Goal: Task Accomplishment & Management: Manage account settings

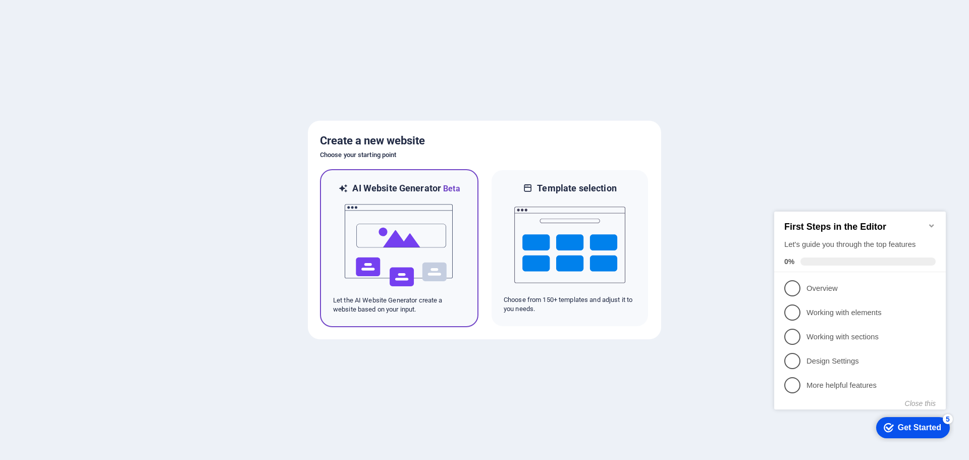
click at [410, 240] on img at bounding box center [399, 245] width 111 height 101
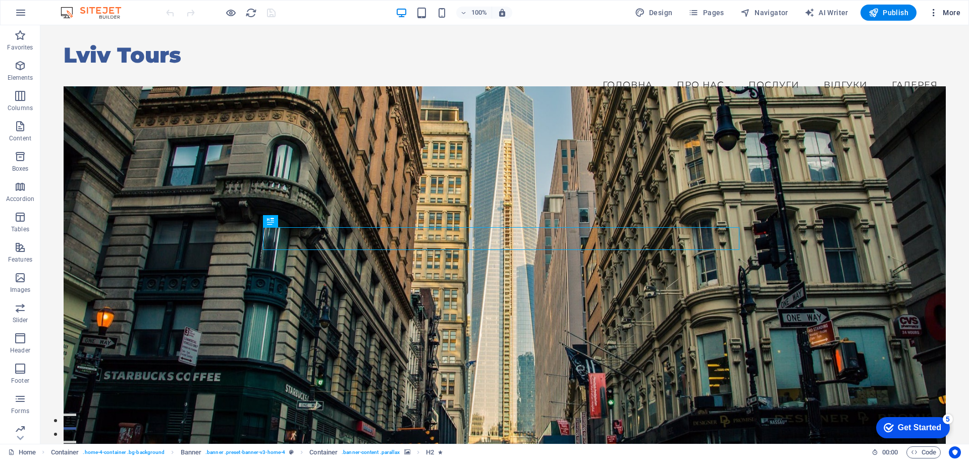
click at [945, 12] on span "More" at bounding box center [945, 13] width 32 height 10
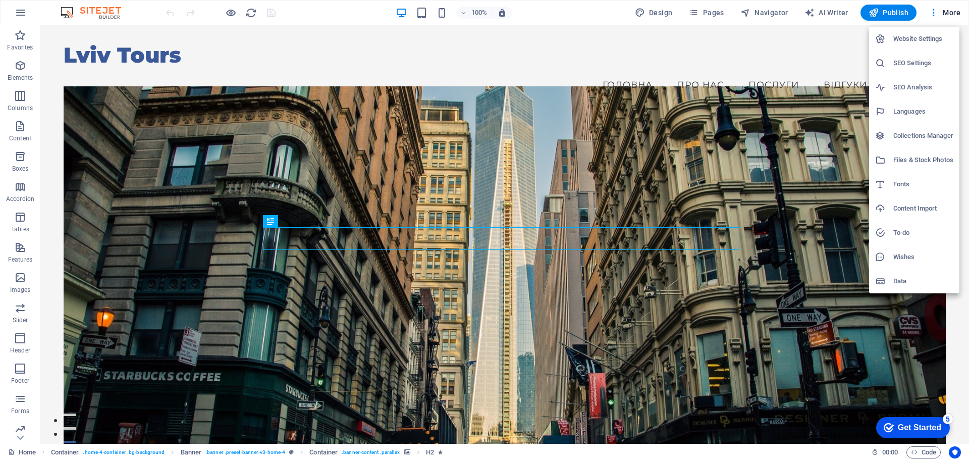
click at [916, 108] on h6 "Languages" at bounding box center [923, 111] width 60 height 12
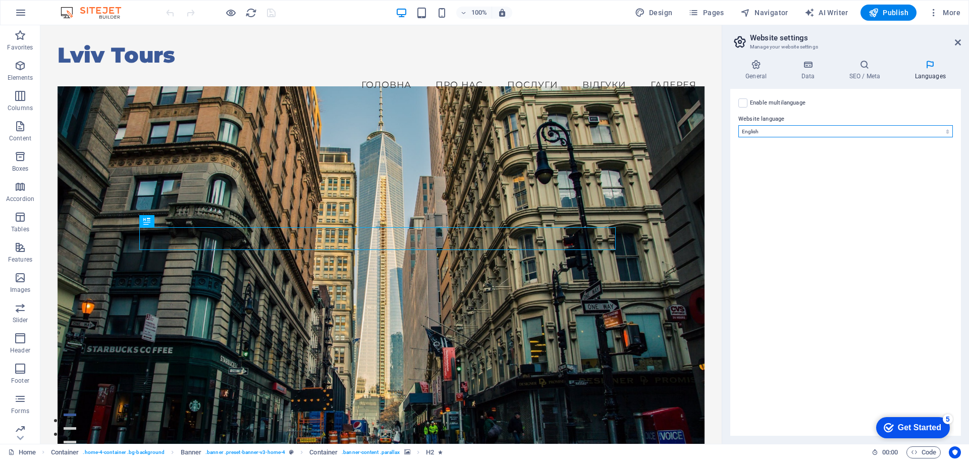
click at [946, 131] on select "Abkhazian Afar Afrikaans Akan Albanian Amharic Arabic Aragonese Armenian Assame…" at bounding box center [845, 131] width 215 height 12
select select "168"
click at [738, 125] on select "Abkhazian Afar Afrikaans Akan Albanian Amharic Arabic Aragonese Armenian Assame…" at bounding box center [845, 131] width 215 height 12
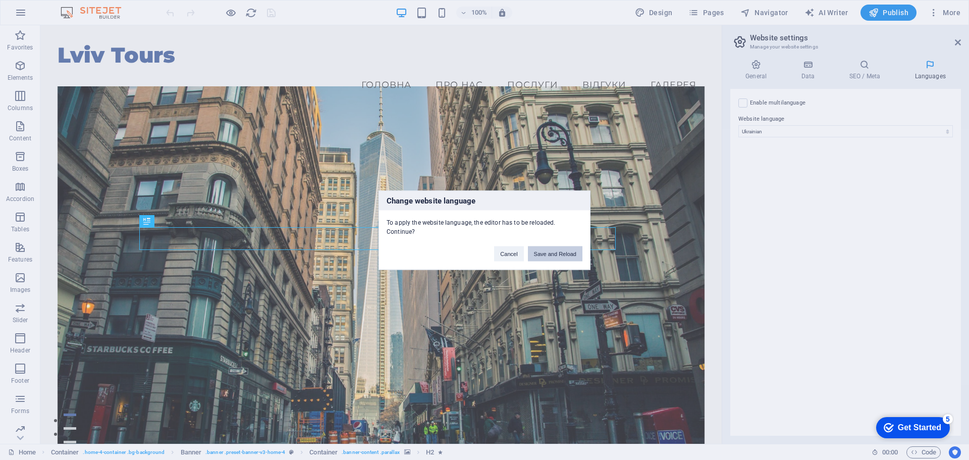
click at [565, 252] on button "Save and Reload" at bounding box center [555, 253] width 55 height 15
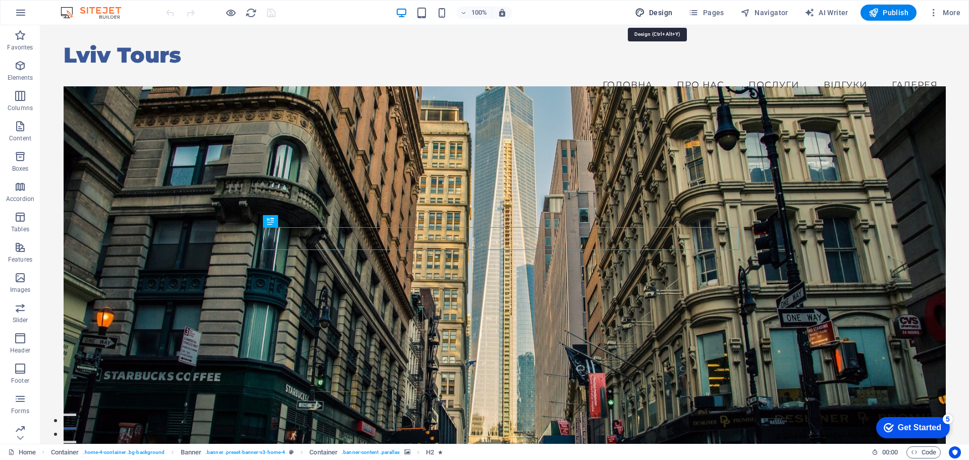
click at [665, 14] on span "Design" at bounding box center [654, 13] width 38 height 10
select select "px"
select select "200"
select select "px"
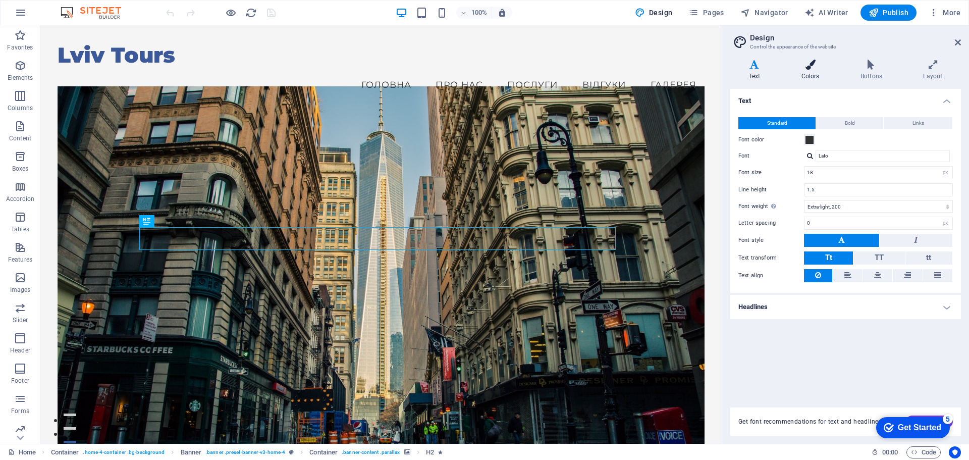
click at [806, 67] on icon at bounding box center [810, 65] width 55 height 10
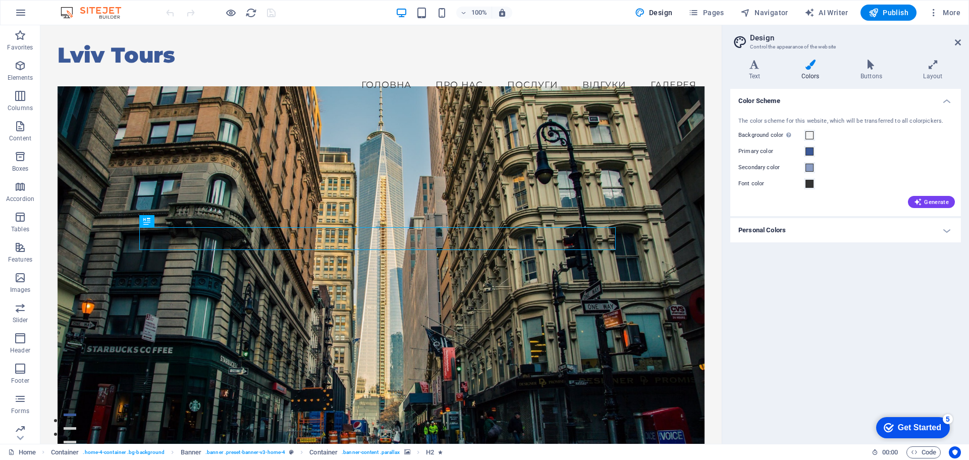
click at [947, 230] on h4 "Personal Colors" at bounding box center [845, 230] width 231 height 24
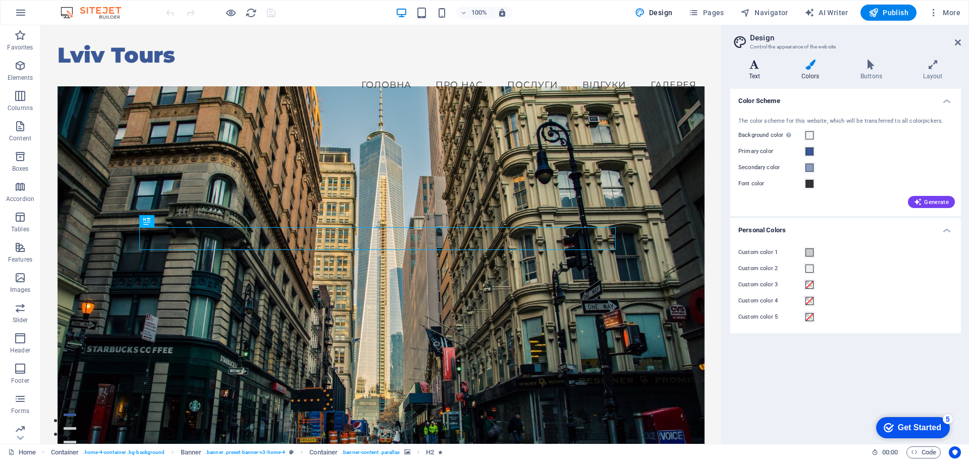
click at [753, 67] on icon at bounding box center [754, 65] width 48 height 10
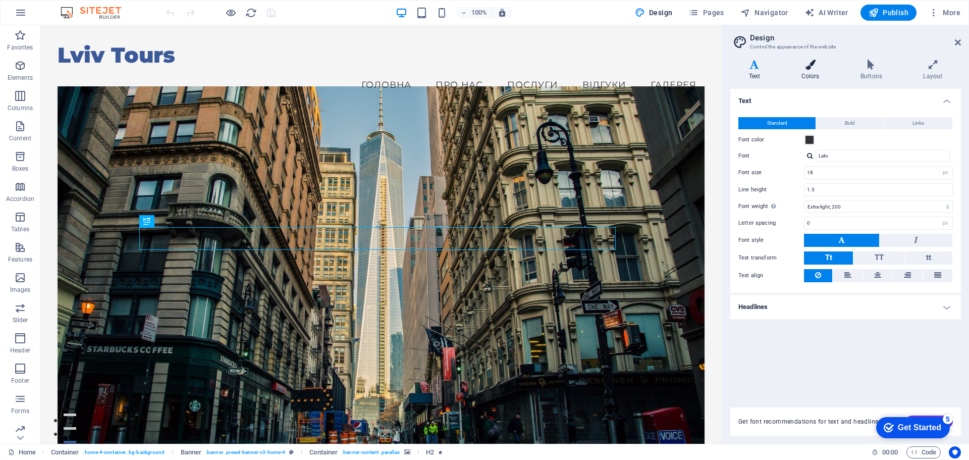
click at [824, 61] on icon at bounding box center [810, 65] width 55 height 10
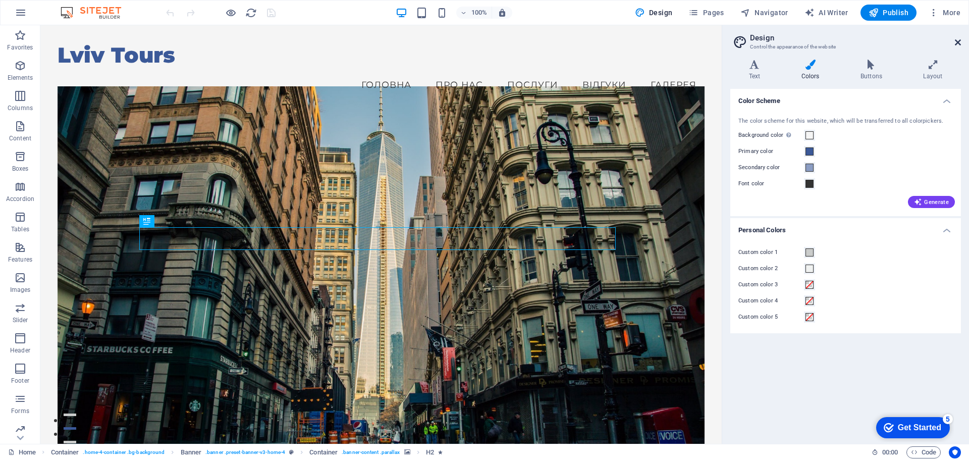
click at [958, 44] on icon at bounding box center [958, 42] width 6 height 8
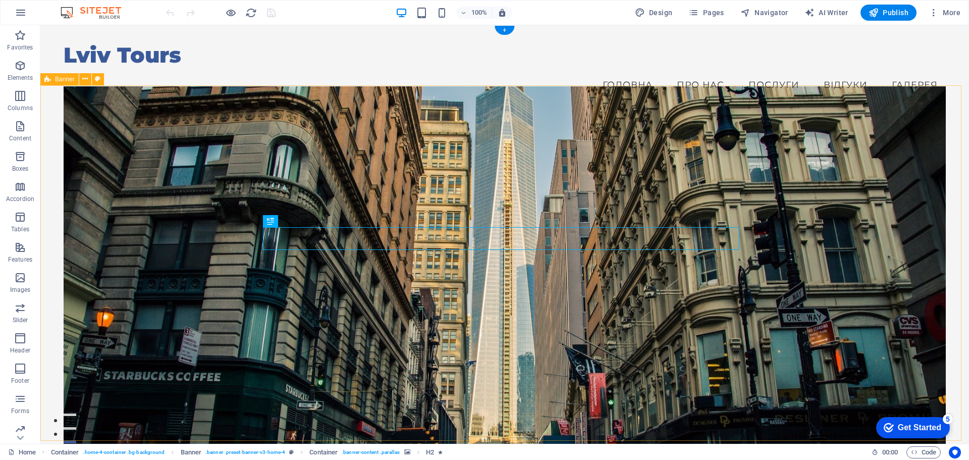
click at [272, 135] on figure at bounding box center [505, 276] width 882 height 381
click at [86, 79] on icon at bounding box center [85, 79] width 6 height 11
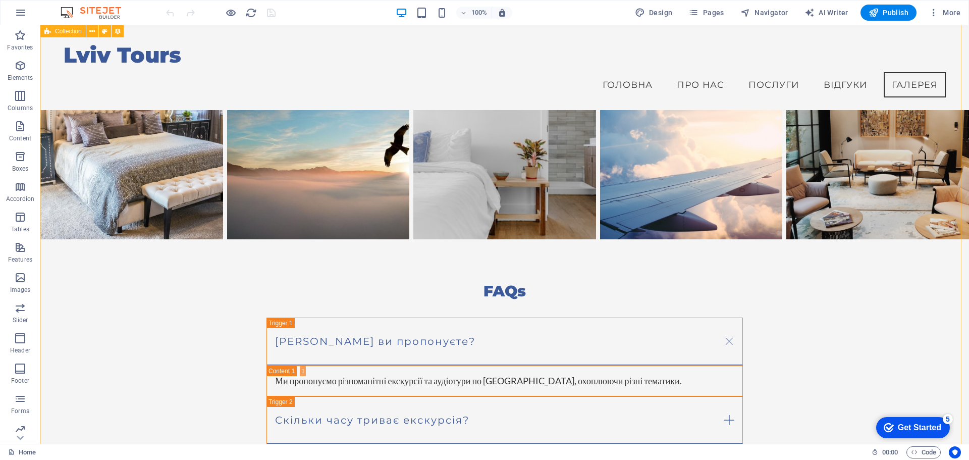
scroll to position [2305, 0]
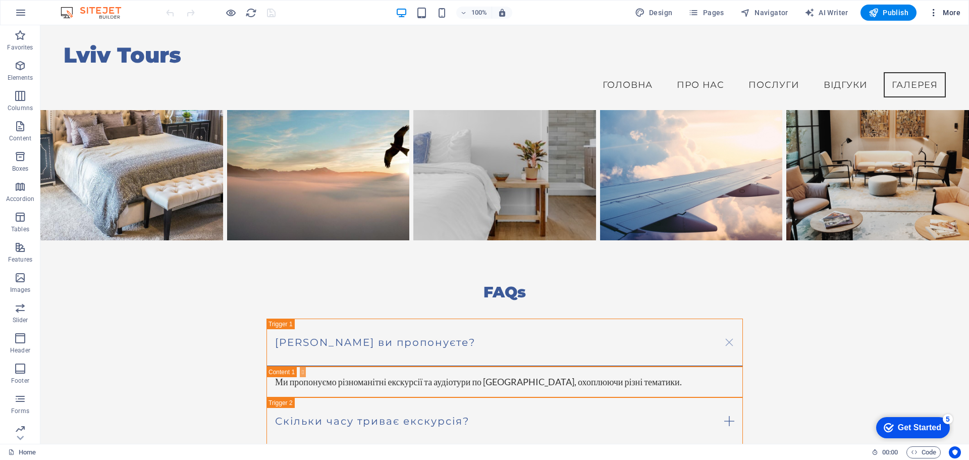
click at [948, 10] on span "More" at bounding box center [945, 13] width 32 height 10
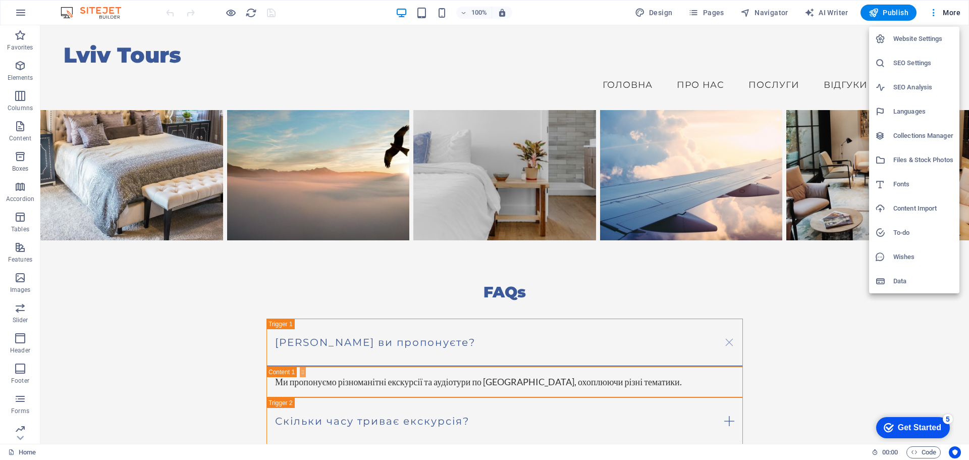
click at [922, 37] on h6 "Website Settings" at bounding box center [923, 39] width 60 height 12
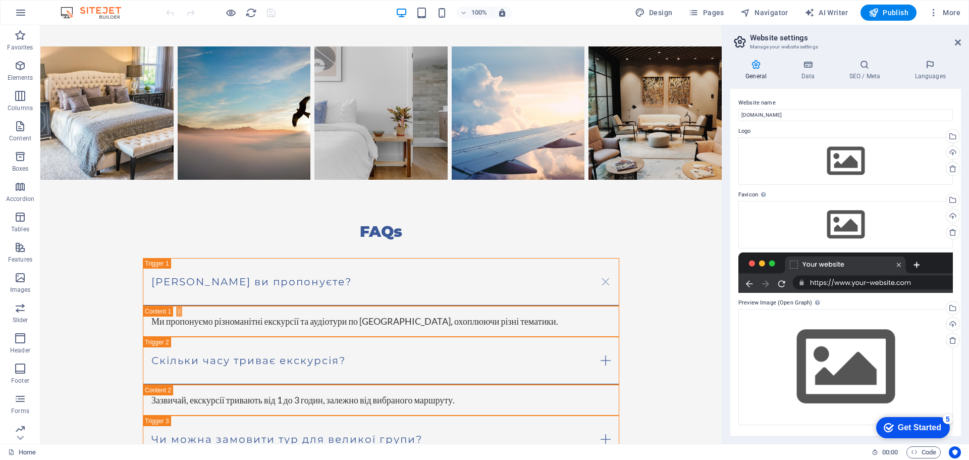
scroll to position [2315, 0]
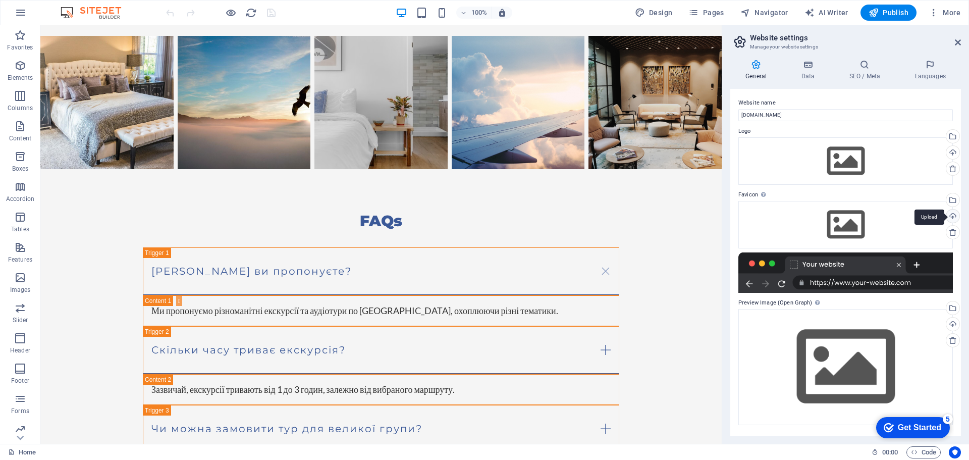
click at [952, 216] on div "Upload" at bounding box center [951, 216] width 15 height 15
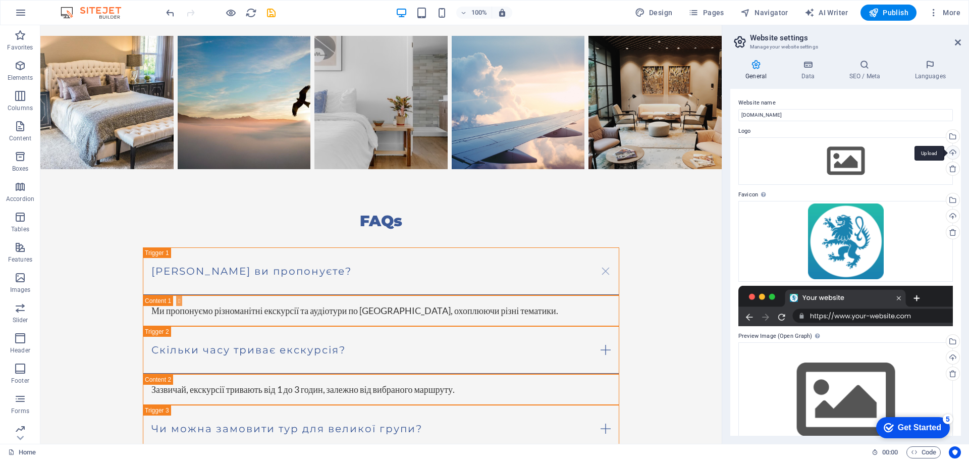
click at [950, 149] on div "Upload" at bounding box center [951, 153] width 15 height 15
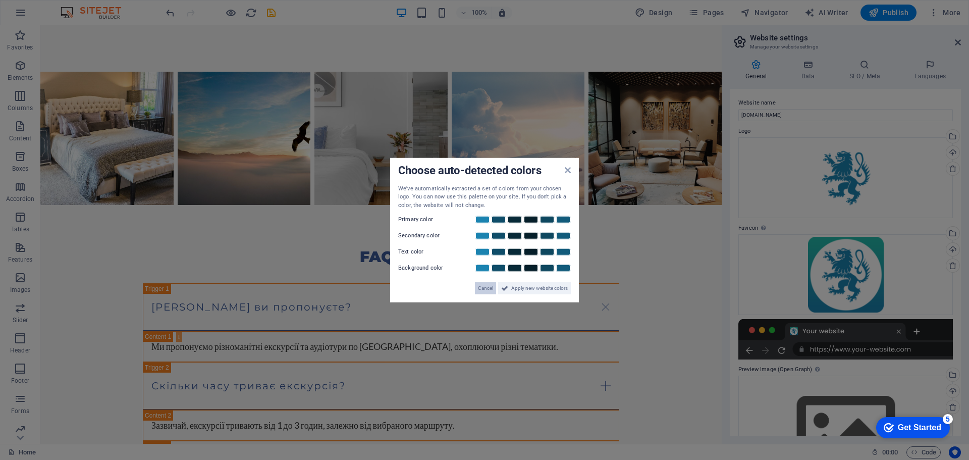
click at [485, 290] on span "Cancel" at bounding box center [485, 288] width 15 height 12
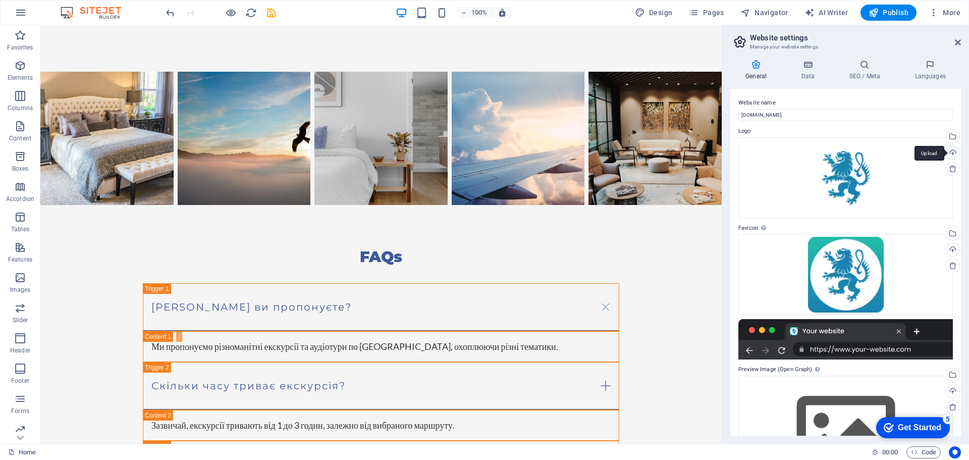
click at [948, 154] on div "Upload" at bounding box center [951, 153] width 15 height 15
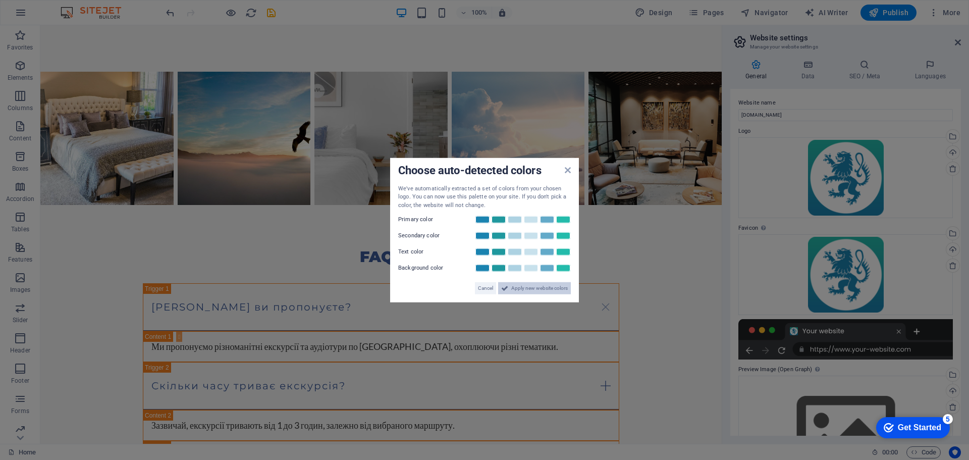
click at [529, 288] on span "Apply new website colors" at bounding box center [539, 288] width 57 height 12
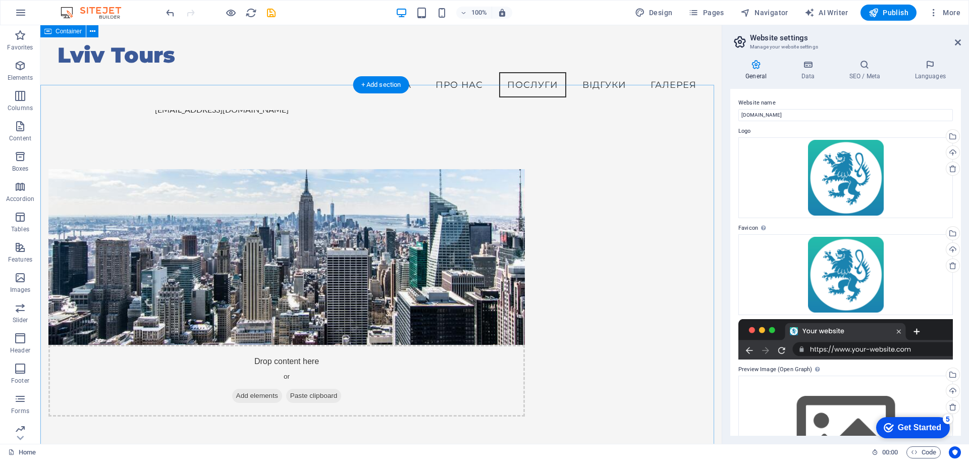
scroll to position [590, 0]
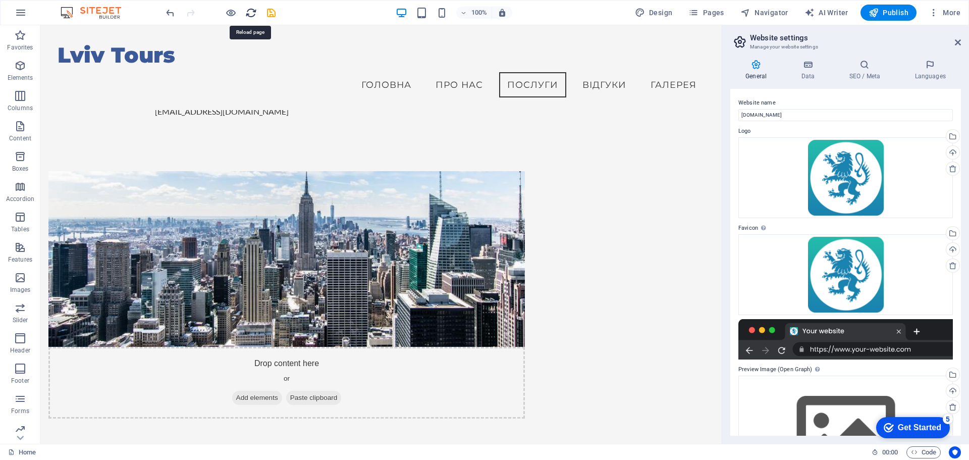
click at [249, 14] on icon "reload" at bounding box center [251, 13] width 12 height 12
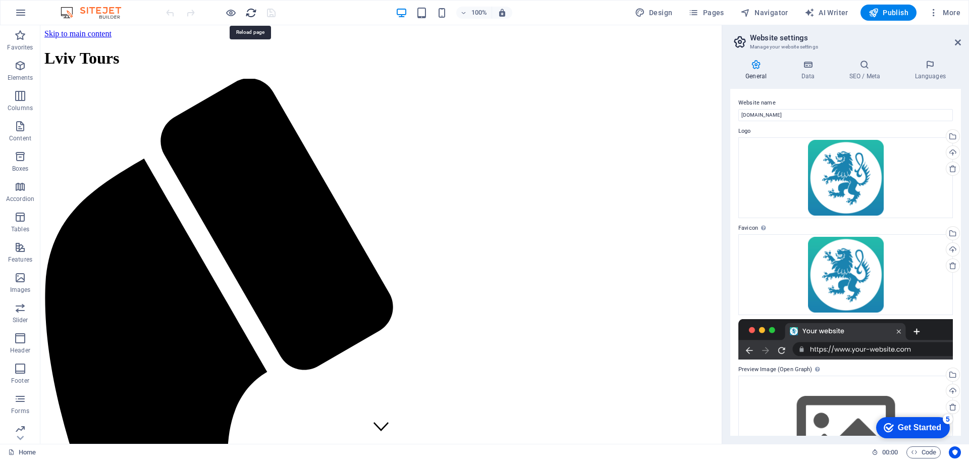
scroll to position [0, 0]
click at [249, 14] on icon "reload" at bounding box center [251, 13] width 12 height 12
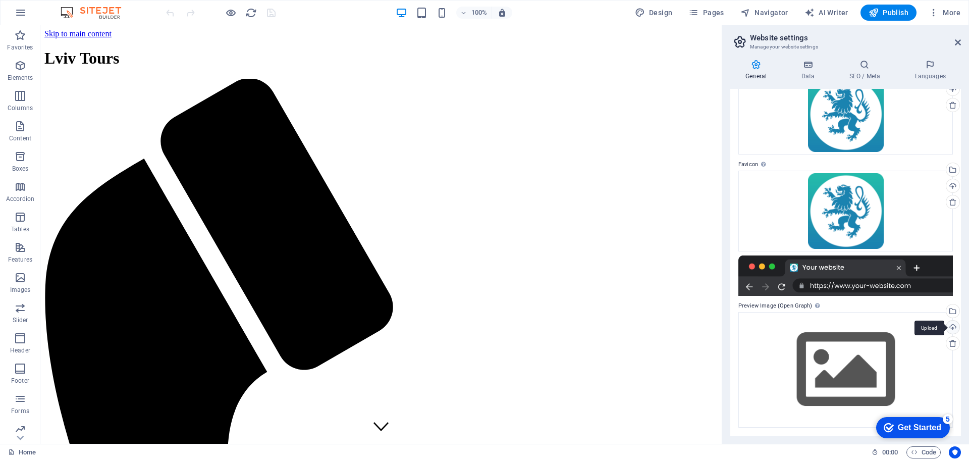
click at [950, 328] on div "Upload" at bounding box center [951, 328] width 15 height 15
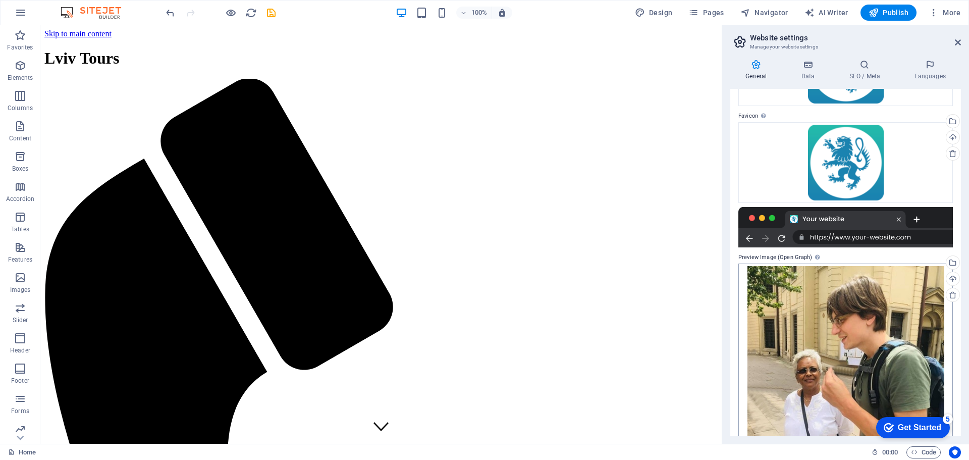
scroll to position [139, 0]
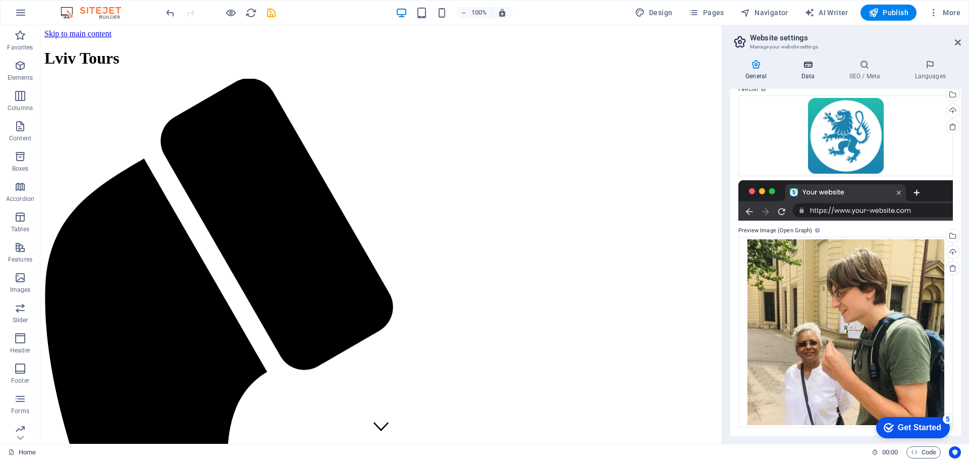
click at [796, 68] on icon at bounding box center [808, 65] width 44 height 10
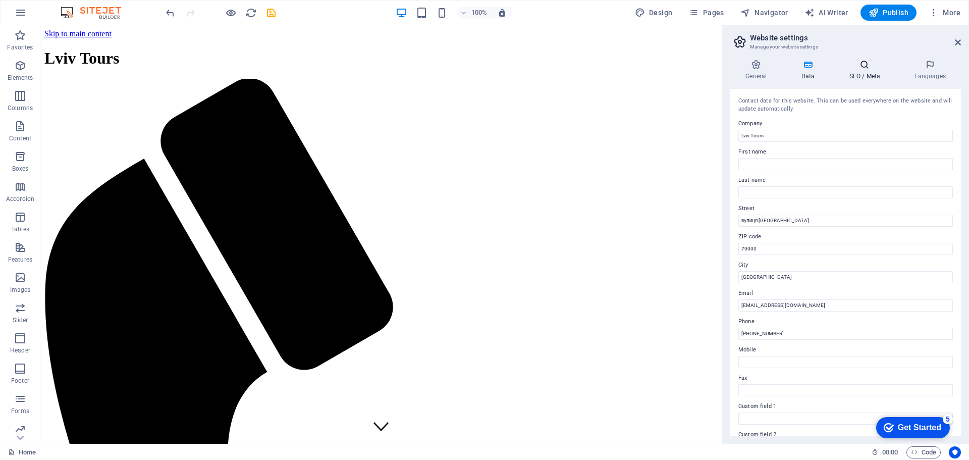
click at [873, 66] on icon at bounding box center [865, 65] width 62 height 10
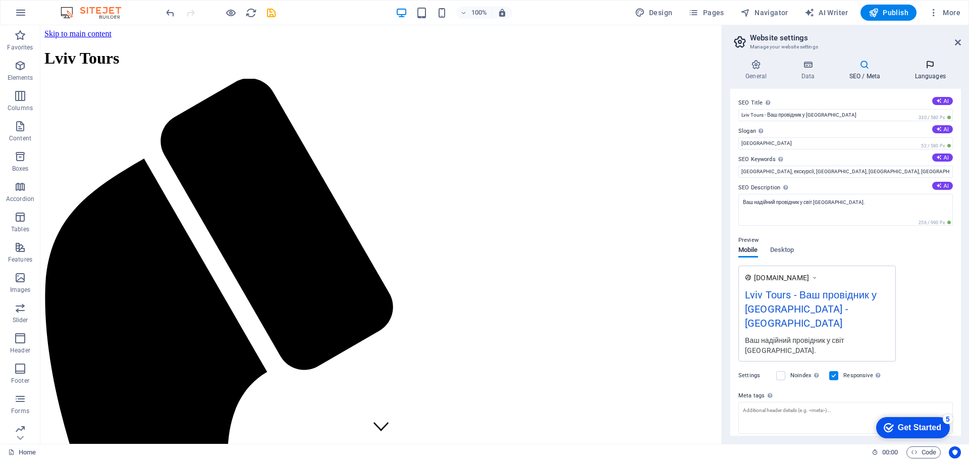
click at [924, 67] on icon at bounding box center [930, 65] width 62 height 10
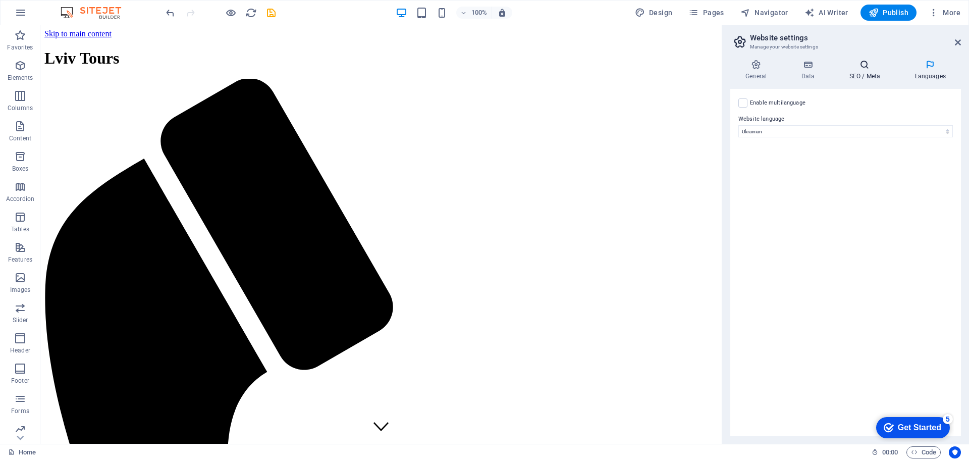
click at [869, 66] on icon at bounding box center [865, 65] width 62 height 10
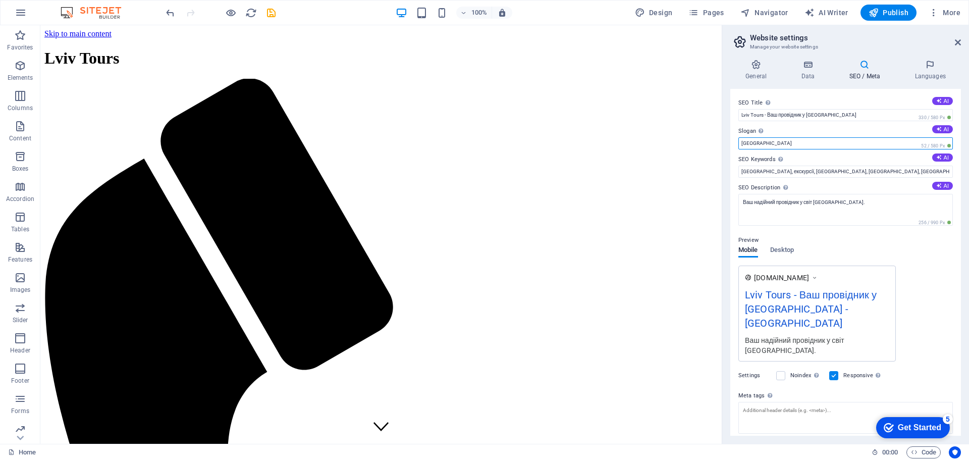
drag, startPoint x: 763, startPoint y: 148, endPoint x: 734, endPoint y: 146, distance: 29.3
click at [734, 146] on div "SEO Title The title of your website - make it something that stands out in sear…" at bounding box center [845, 262] width 231 height 347
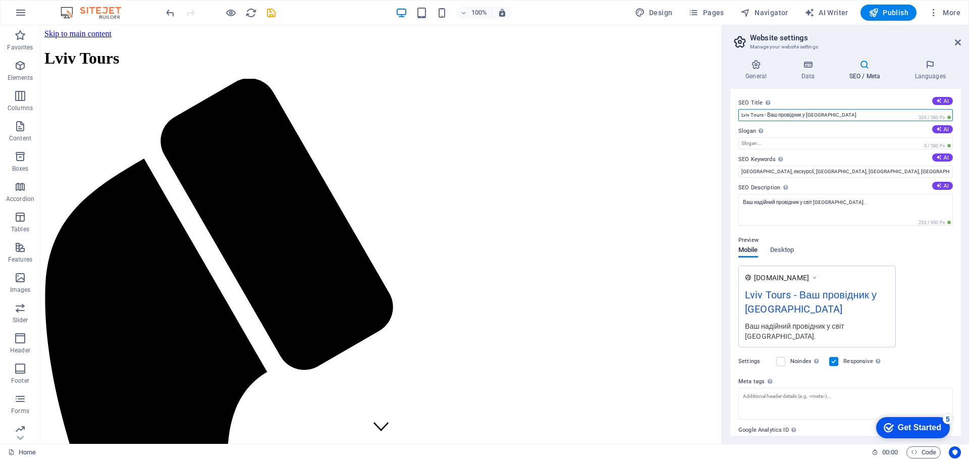
drag, startPoint x: 834, startPoint y: 118, endPoint x: 768, endPoint y: 114, distance: 65.7
click at [768, 114] on input "Lviv Tours - Ваш провідник у Львові" at bounding box center [845, 115] width 215 height 12
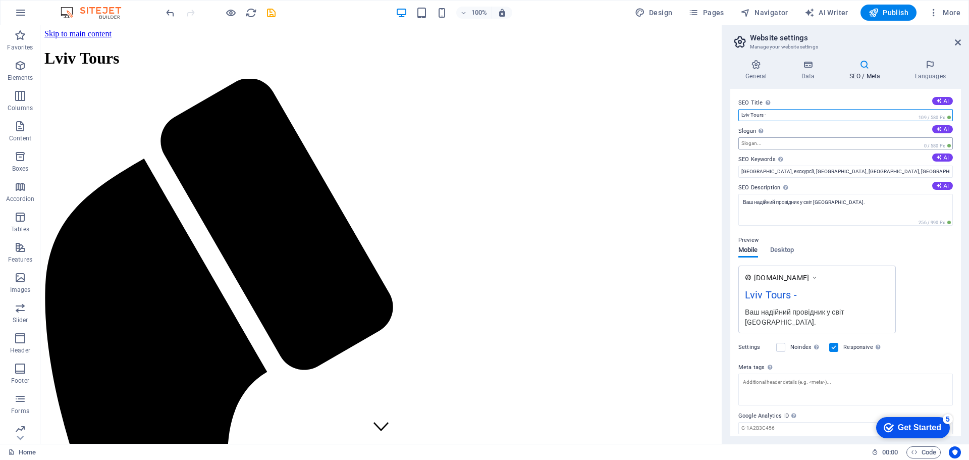
type input "Lviv Tours -"
click at [776, 144] on input "Slogan The slogan of your website. AI" at bounding box center [845, 143] width 215 height 12
paste input "Ваш провідник у Львові"
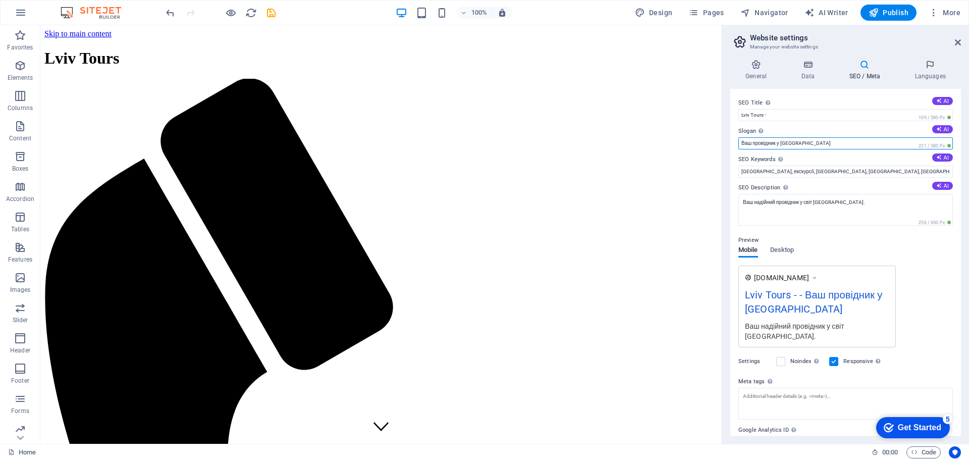
click at [754, 142] on input "Ваш провідник у Львові" at bounding box center [845, 143] width 215 height 12
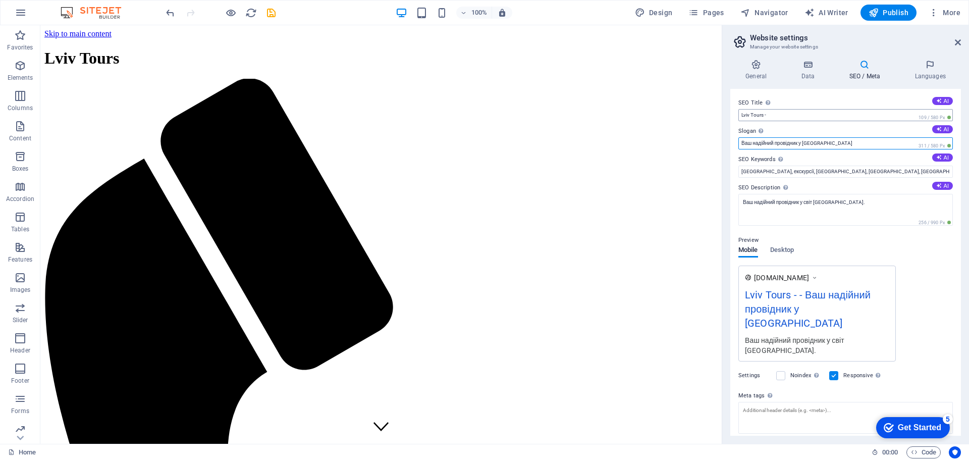
type input "Ваш надійний провідник у [GEOGRAPHIC_DATA]"
click at [740, 117] on input "Lviv Tours -" at bounding box center [845, 115] width 215 height 12
click at [792, 118] on input "Агенція Lviv Tours -" at bounding box center [845, 115] width 215 height 12
click at [742, 117] on input "Агенція Lviv Tours" at bounding box center [845, 115] width 215 height 12
drag, startPoint x: 788, startPoint y: 115, endPoint x: 726, endPoint y: 116, distance: 61.6
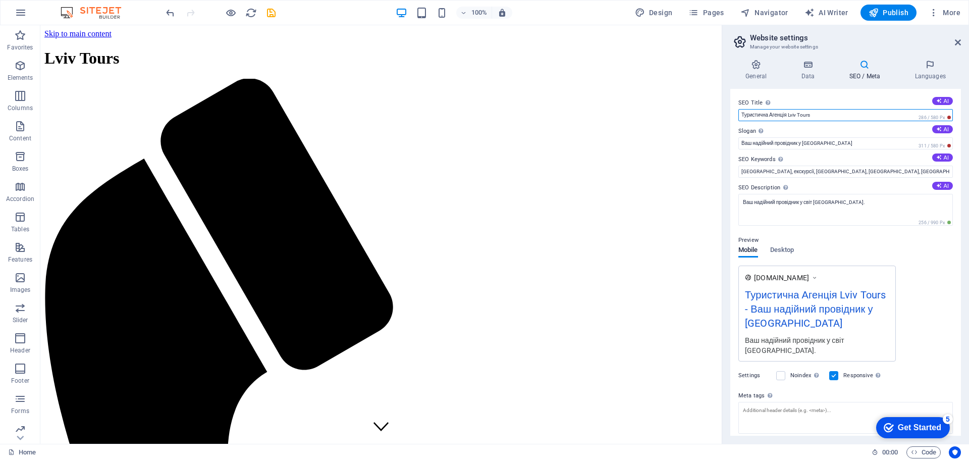
click at [726, 116] on div "General Data SEO / Meta Languages Website name lvivtours.com.ua Logo Drag files…" at bounding box center [845, 247] width 247 height 392
type input "Lviv Tours"
click at [18, 287] on p "Images" at bounding box center [20, 290] width 21 height 8
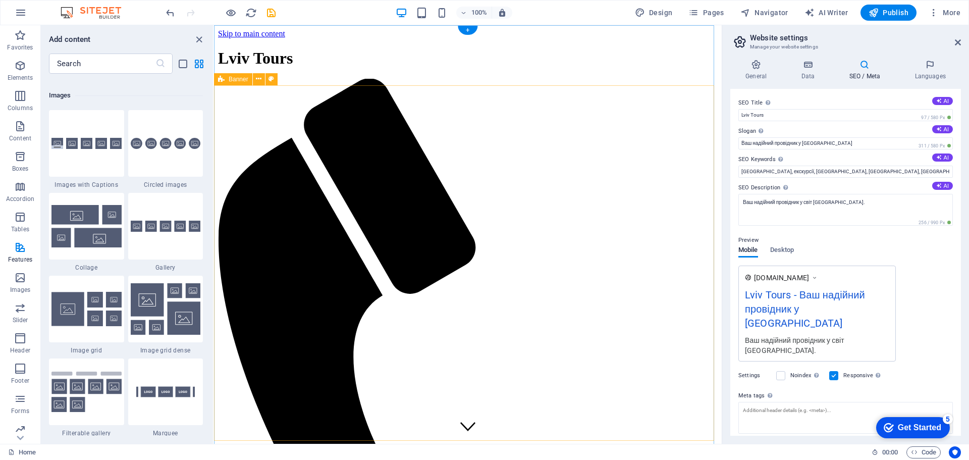
scroll to position [5110, 0]
click at [258, 79] on icon at bounding box center [259, 79] width 6 height 11
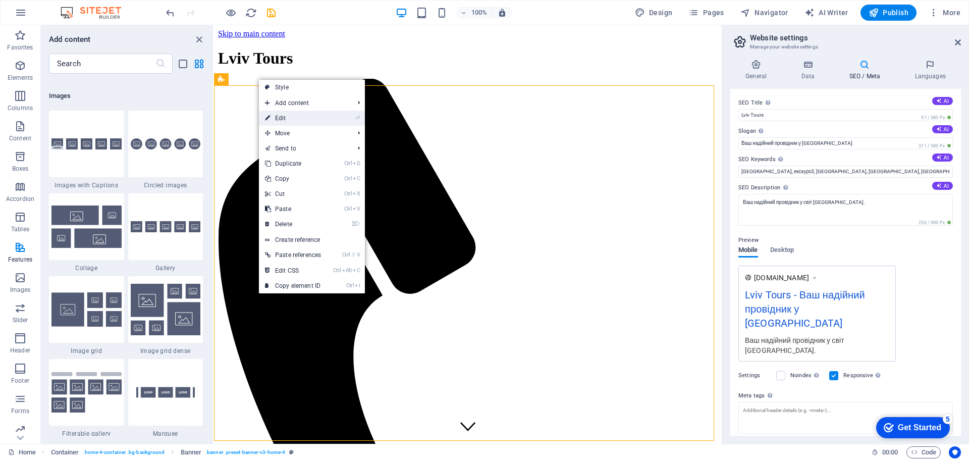
click at [280, 115] on link "⏎ Edit" at bounding box center [293, 118] width 68 height 15
select select "vh"
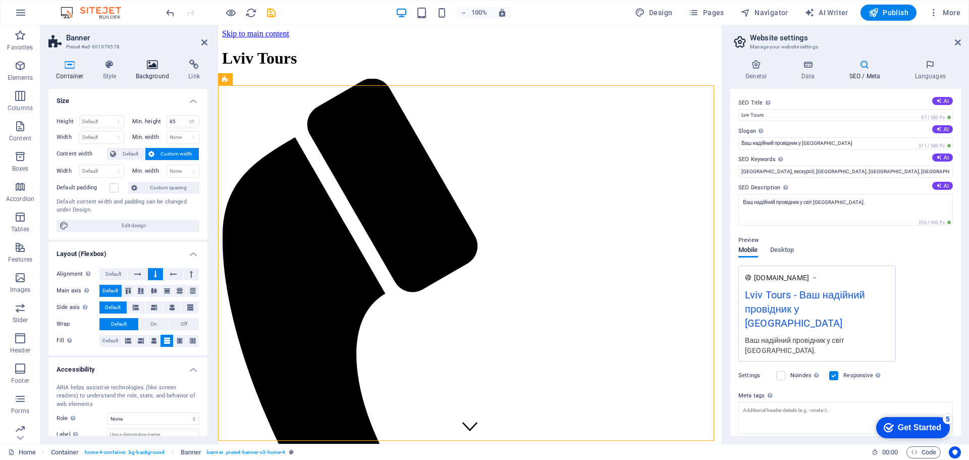
click at [155, 72] on h4 "Background" at bounding box center [154, 70] width 53 height 21
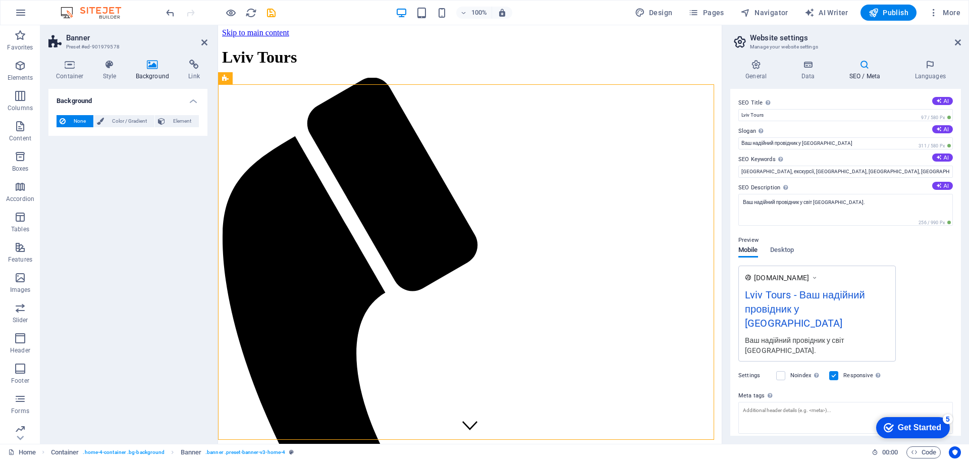
scroll to position [0, 0]
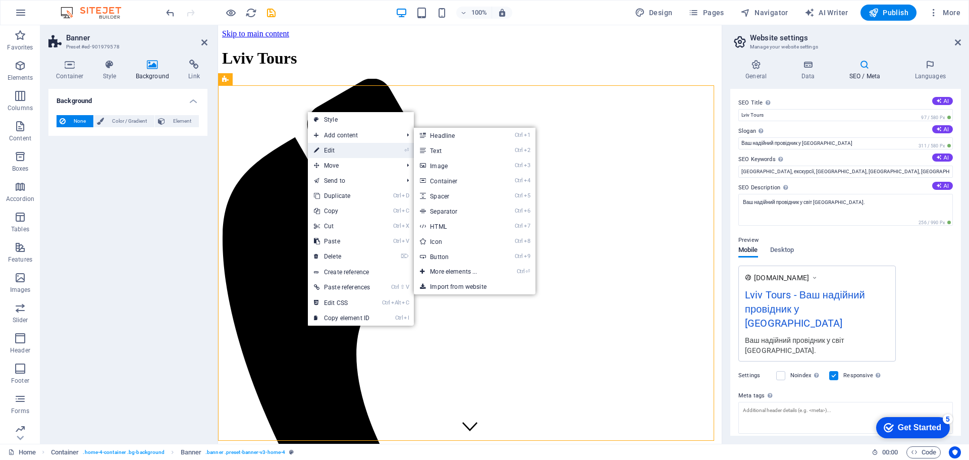
click at [329, 150] on link "⏎ Edit" at bounding box center [342, 150] width 68 height 15
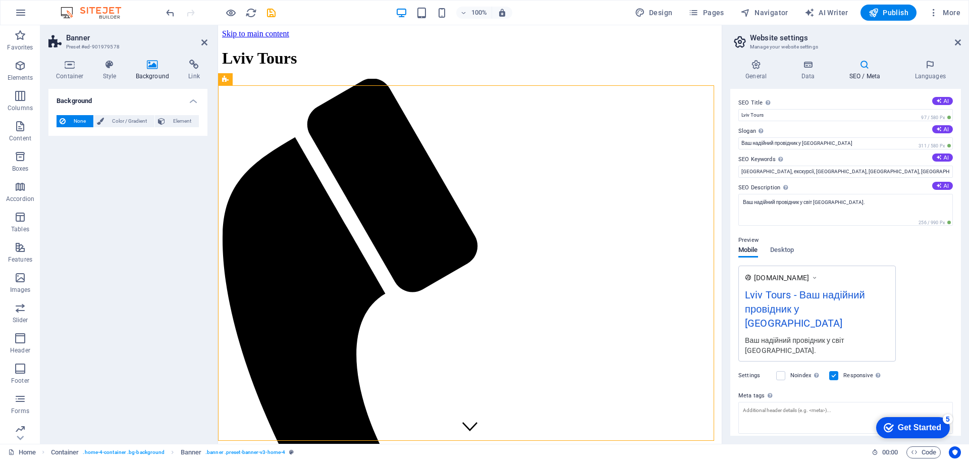
click at [154, 67] on icon at bounding box center [152, 65] width 49 height 10
click at [262, 79] on icon at bounding box center [263, 79] width 6 height 11
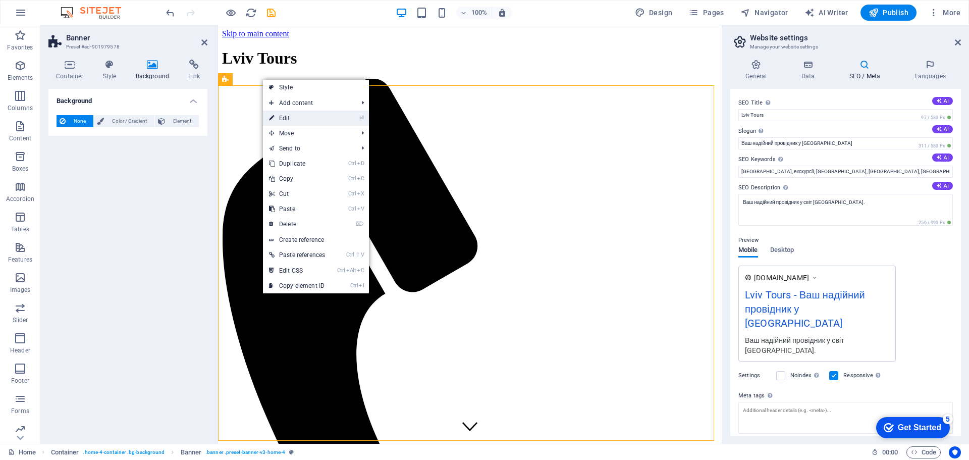
click at [281, 118] on link "⏎ Edit" at bounding box center [297, 118] width 68 height 15
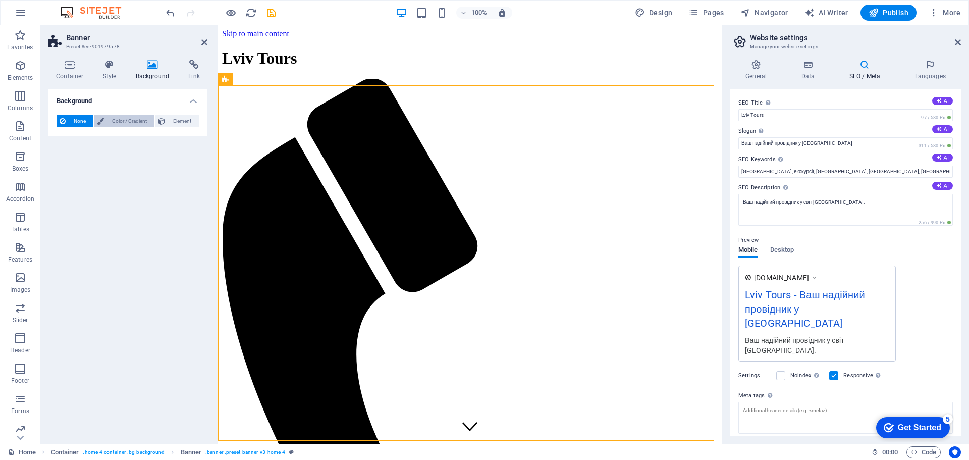
click at [125, 122] on span "Color / Gradient" at bounding box center [129, 121] width 44 height 12
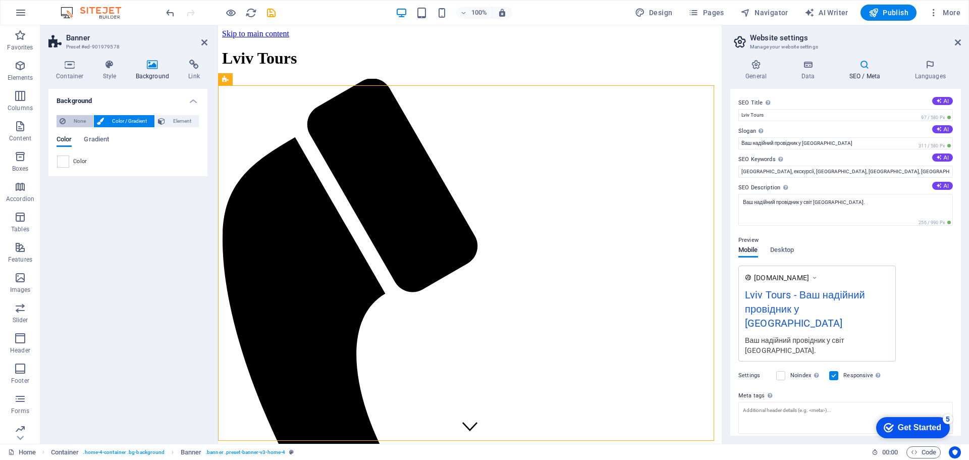
click at [78, 120] on span "None" at bounding box center [80, 121] width 22 height 12
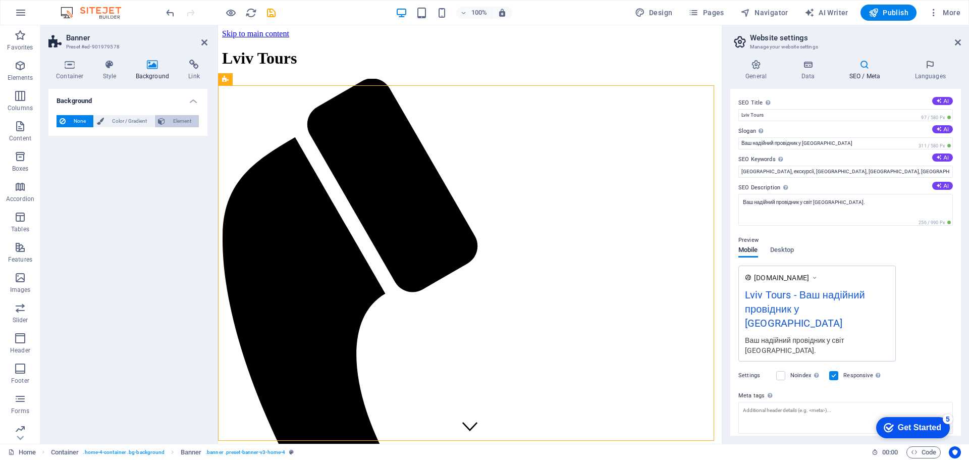
click at [171, 123] on span "Element" at bounding box center [182, 121] width 28 height 12
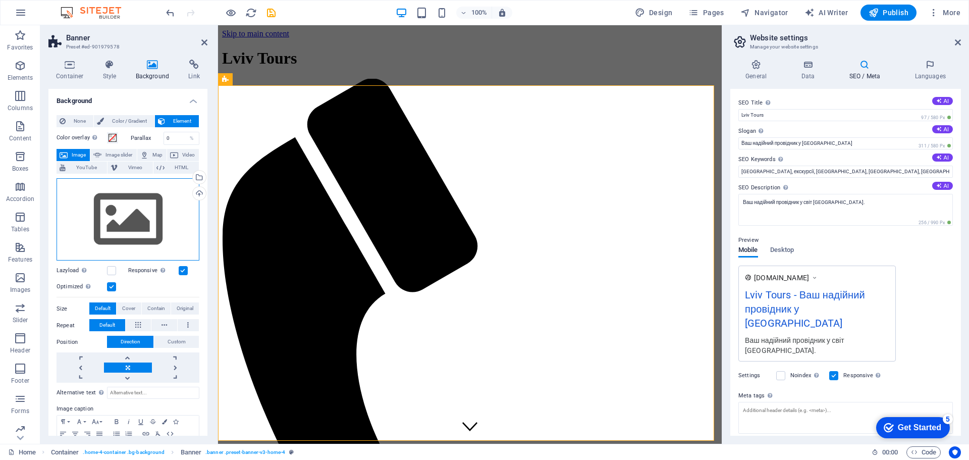
click at [124, 221] on div "Drag files here, click to choose files or select files from Files or our free s…" at bounding box center [128, 219] width 143 height 83
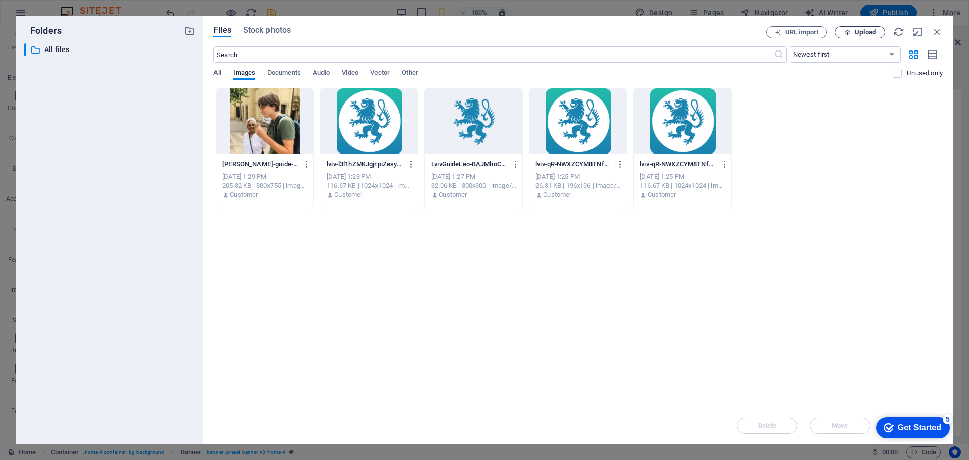
click at [849, 34] on icon "button" at bounding box center [847, 32] width 7 height 7
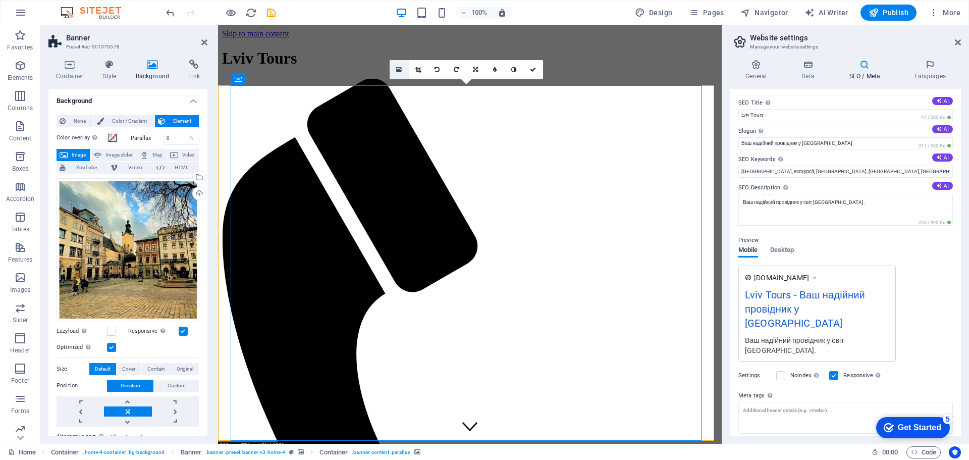
click at [399, 69] on icon at bounding box center [399, 69] width 6 height 7
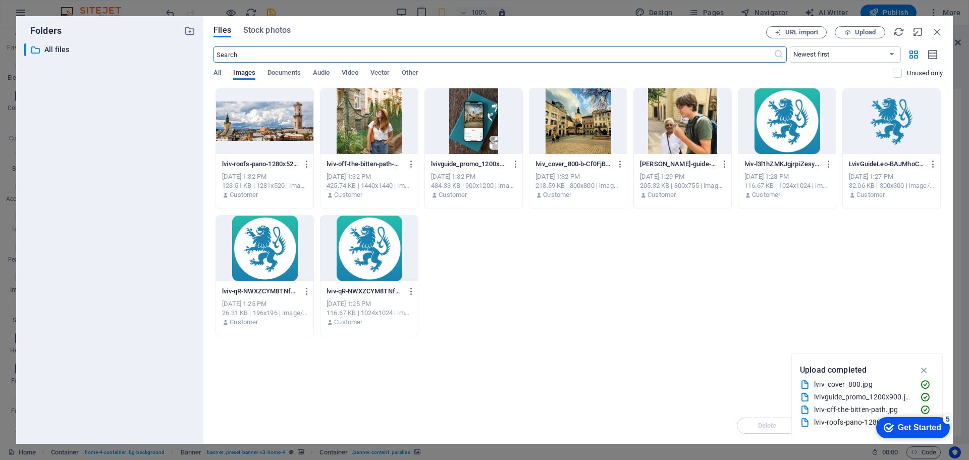
click at [666, 125] on div at bounding box center [682, 121] width 97 height 66
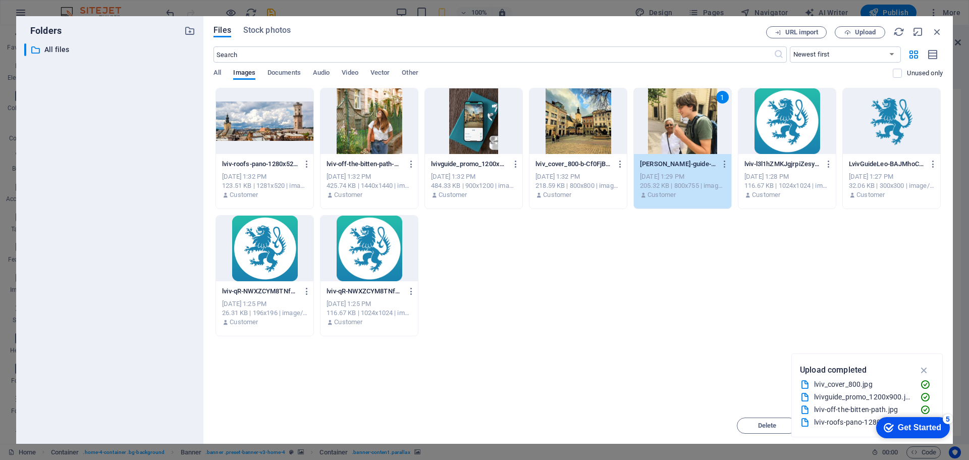
click at [690, 120] on div "1" at bounding box center [682, 121] width 97 height 66
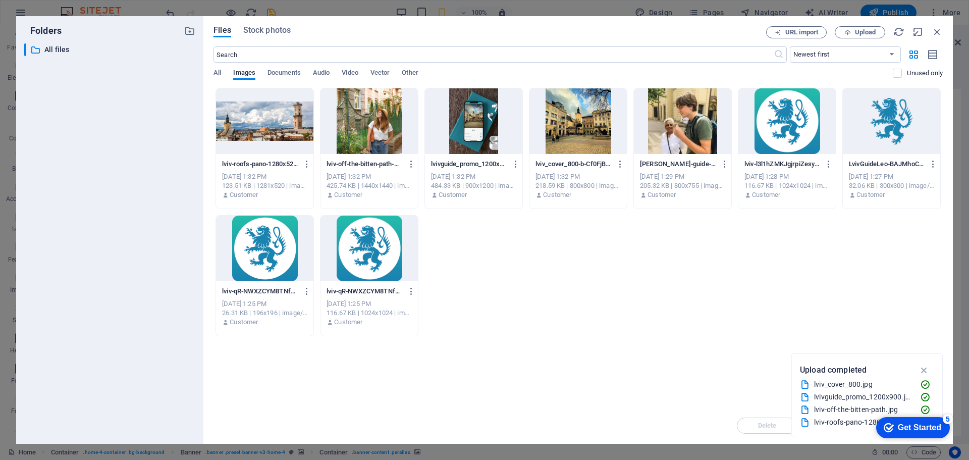
click at [690, 120] on div at bounding box center [682, 121] width 97 height 66
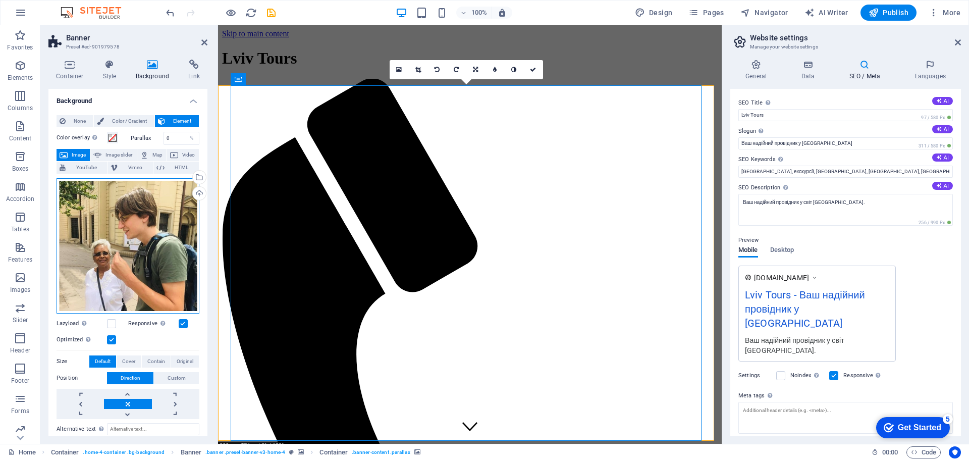
click at [152, 211] on div "Drag files here, click to choose files or select files from Files or our free s…" at bounding box center [128, 245] width 143 height 135
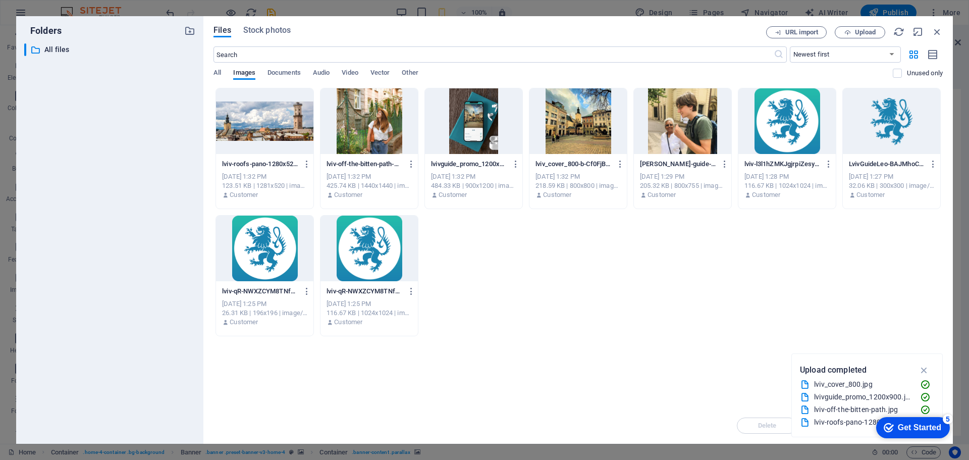
click at [255, 130] on div at bounding box center [264, 121] width 97 height 66
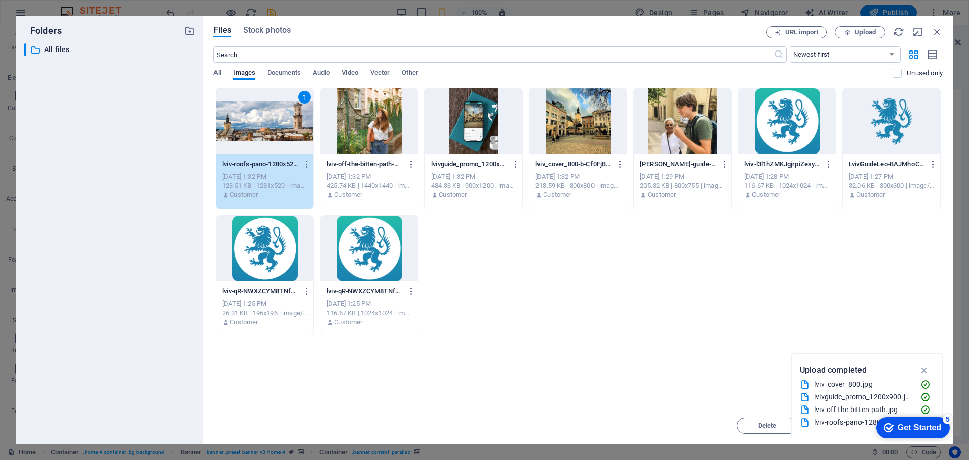
click at [248, 125] on div "1" at bounding box center [264, 121] width 97 height 66
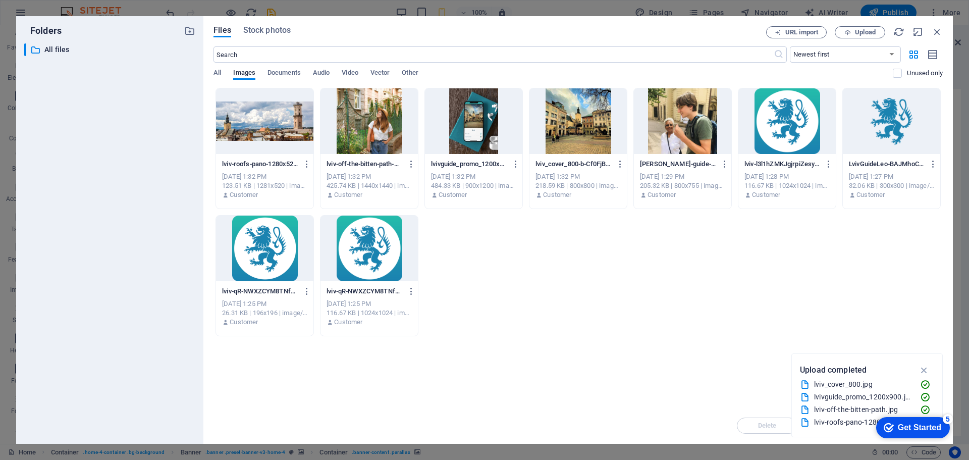
click at [248, 125] on div at bounding box center [264, 121] width 97 height 66
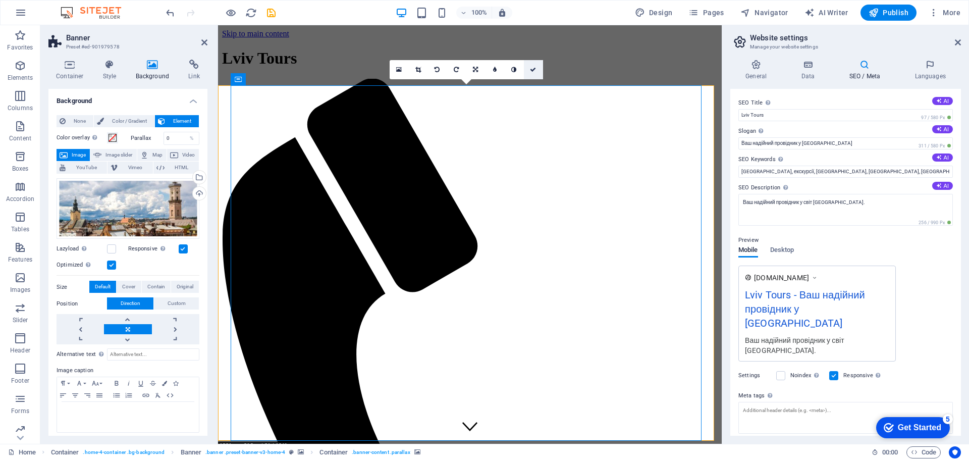
click at [533, 68] on icon at bounding box center [533, 70] width 6 height 6
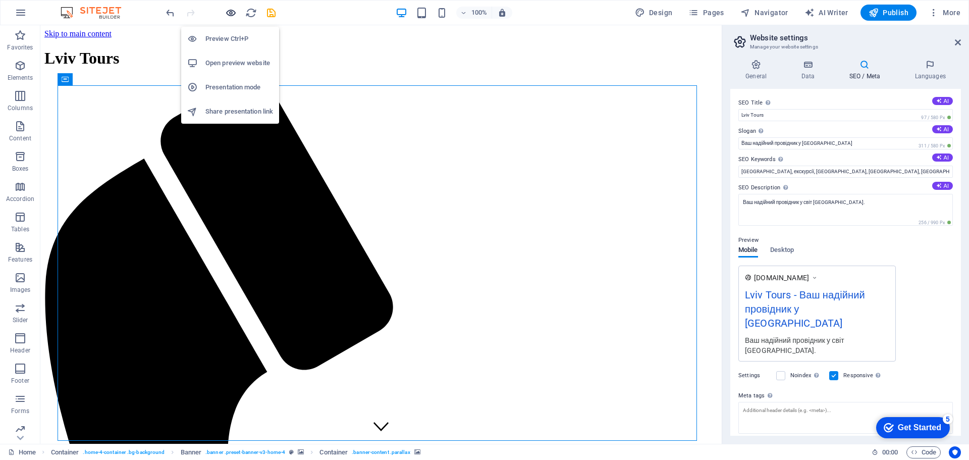
click at [230, 16] on icon "button" at bounding box center [231, 13] width 12 height 12
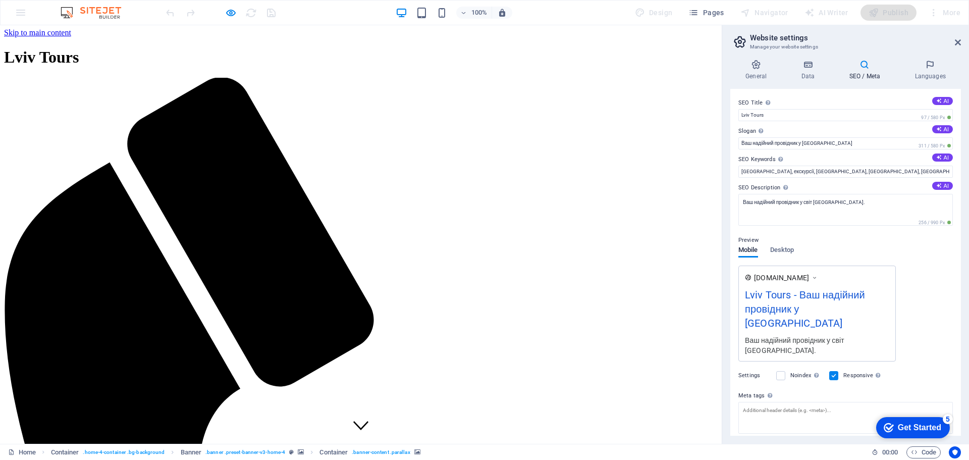
scroll to position [1, 0]
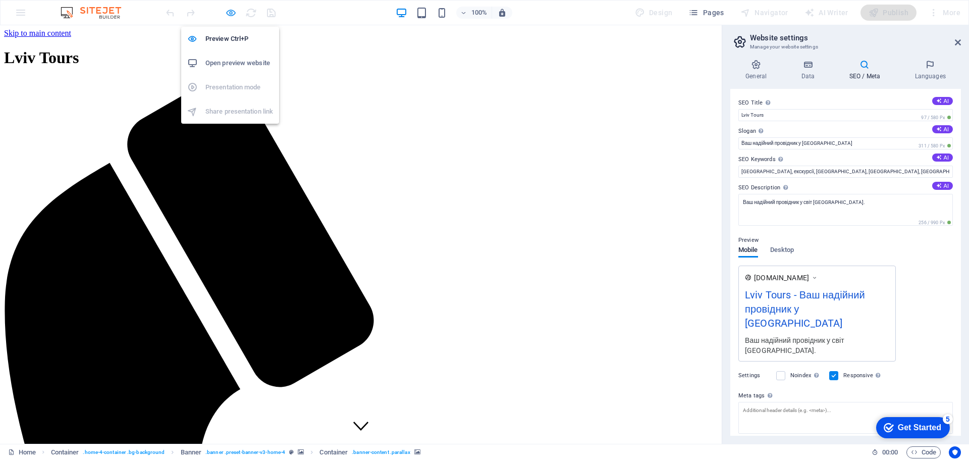
click at [229, 15] on icon "button" at bounding box center [231, 13] width 12 height 12
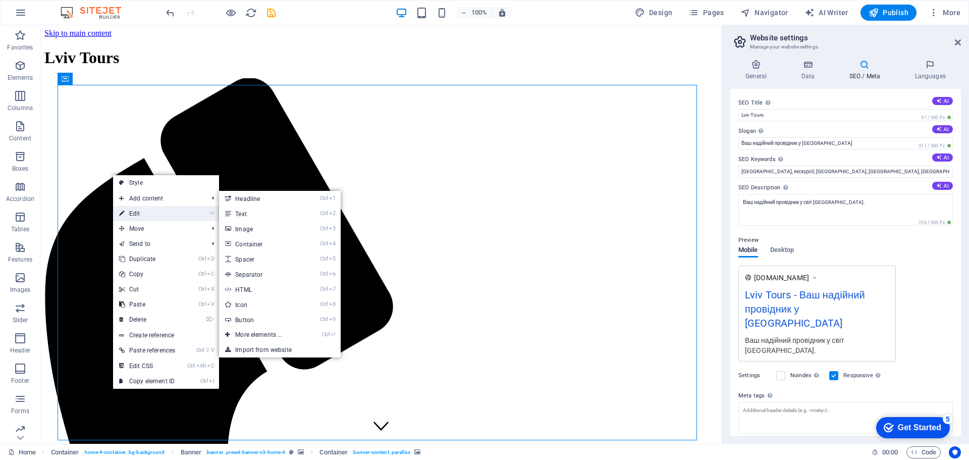
click at [131, 214] on link "⏎ Edit" at bounding box center [147, 213] width 68 height 15
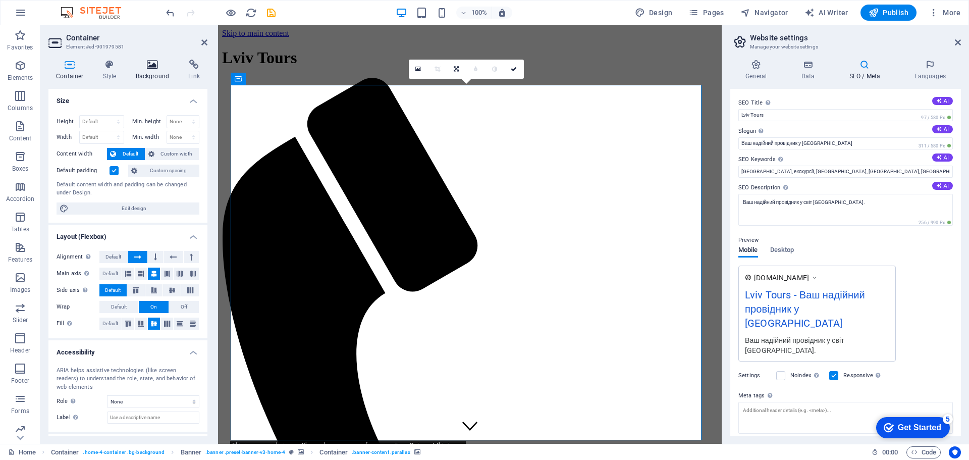
click at [147, 71] on h4 "Background" at bounding box center [154, 70] width 53 height 21
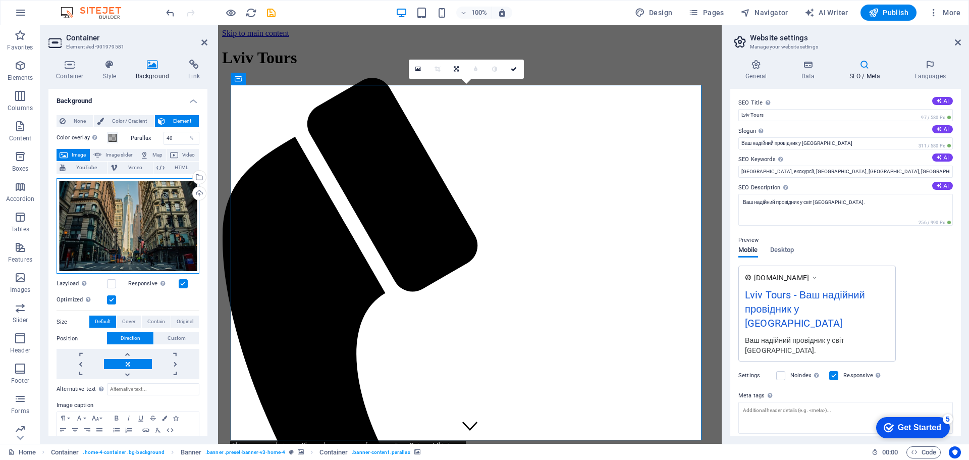
click at [141, 228] on div "Drag files here, click to choose files or select files from Files or our free s…" at bounding box center [128, 225] width 143 height 95
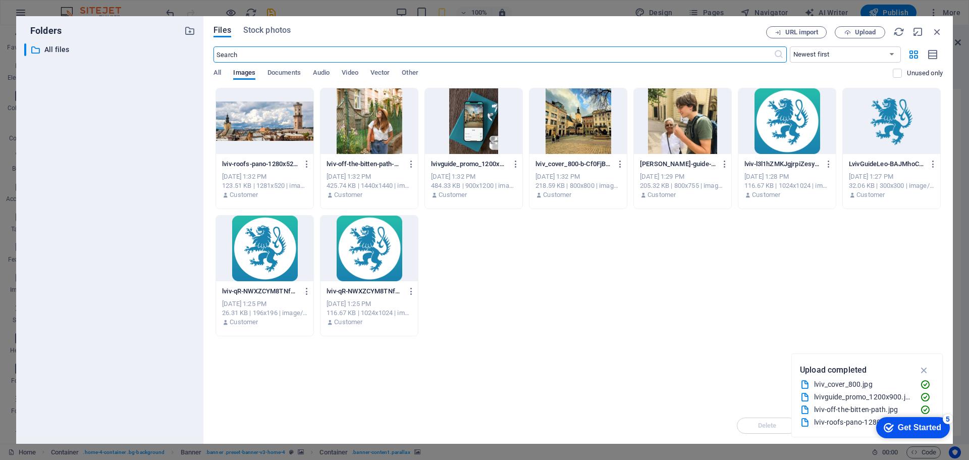
click at [261, 130] on div at bounding box center [264, 121] width 97 height 66
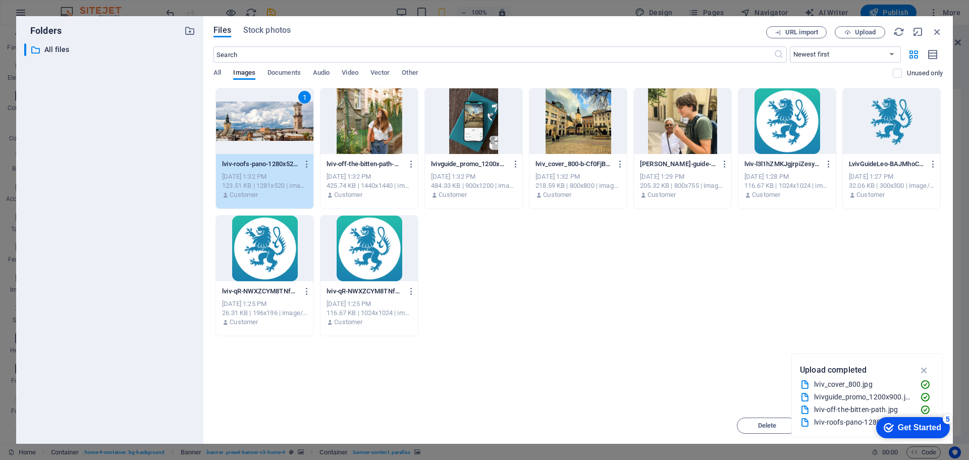
drag, startPoint x: 261, startPoint y: 130, endPoint x: 43, endPoint y: 104, distance: 219.6
click at [261, 130] on div "1" at bounding box center [264, 121] width 97 height 66
drag, startPoint x: 43, startPoint y: 104, endPoint x: 261, endPoint y: 130, distance: 219.5
click at [261, 130] on div "1" at bounding box center [264, 121] width 97 height 66
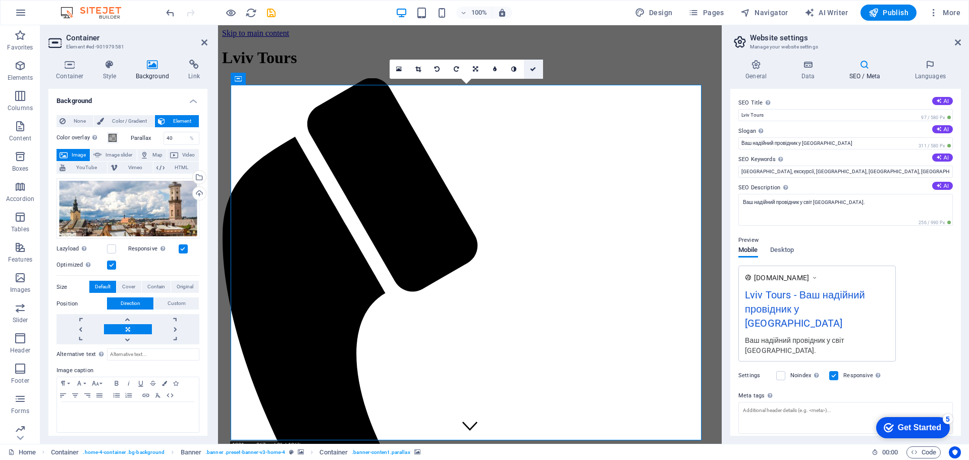
click at [533, 68] on icon at bounding box center [533, 69] width 6 height 6
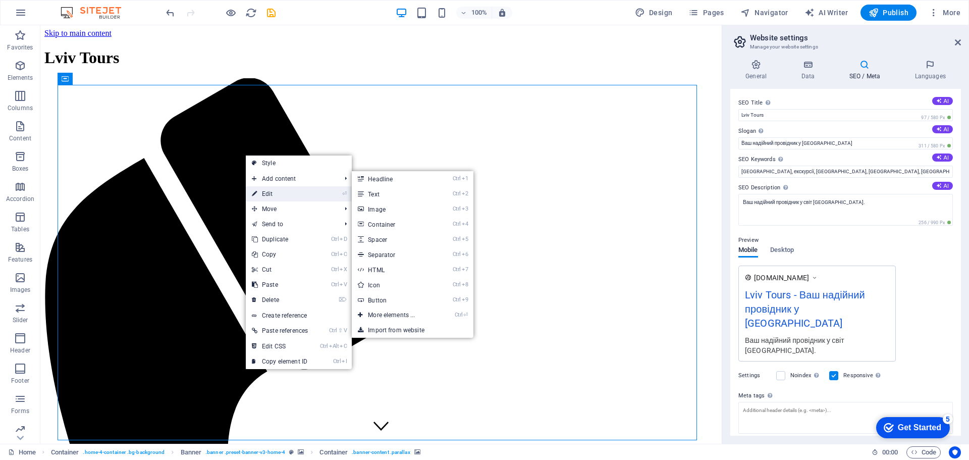
drag, startPoint x: 267, startPoint y: 194, endPoint x: 49, endPoint y: 169, distance: 219.0
click at [267, 194] on link "⏎ Edit" at bounding box center [280, 193] width 68 height 15
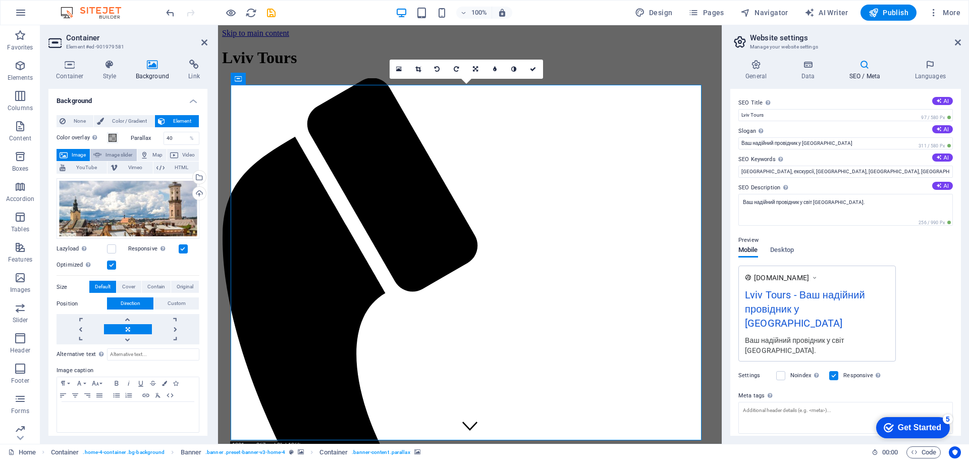
click at [118, 155] on span "Image slider" at bounding box center [118, 155] width 29 height 12
select select "ms"
select select "s"
select select "progressive"
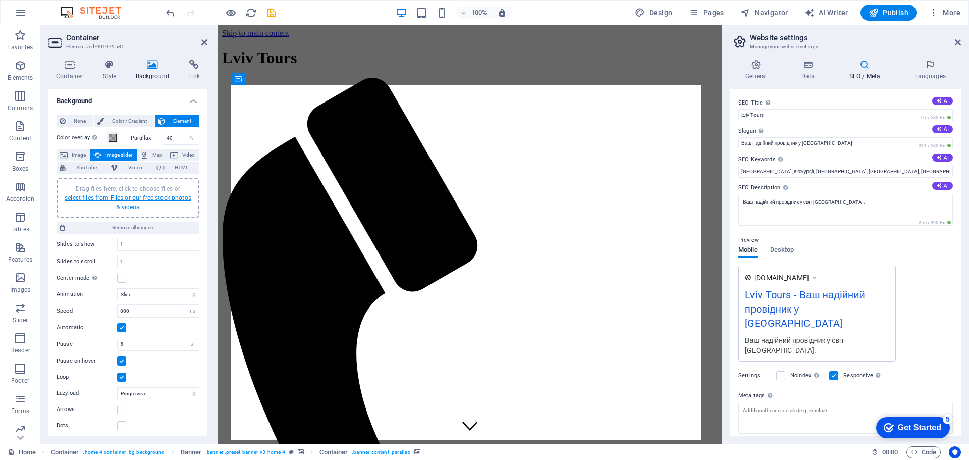
click at [131, 197] on link "select files from Files or our free stock photos & videos" at bounding box center [128, 202] width 127 height 16
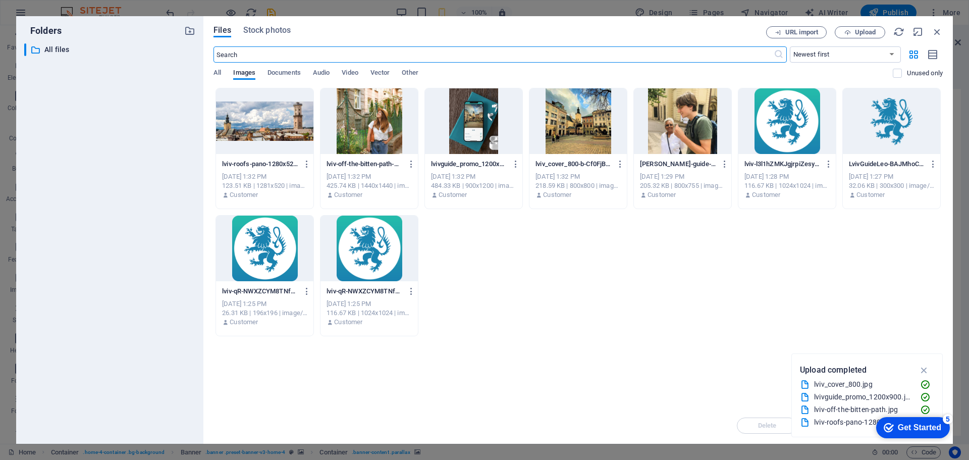
click at [248, 125] on div at bounding box center [264, 121] width 97 height 66
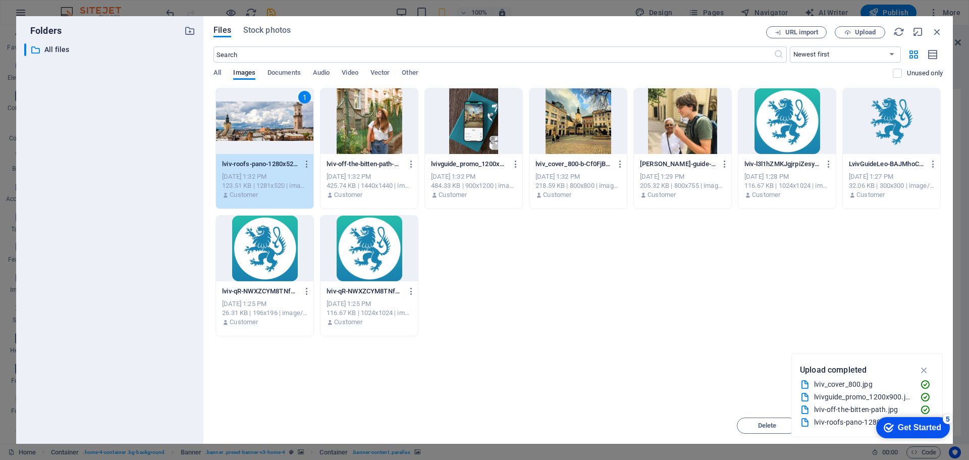
click at [248, 125] on div "1" at bounding box center [264, 121] width 97 height 66
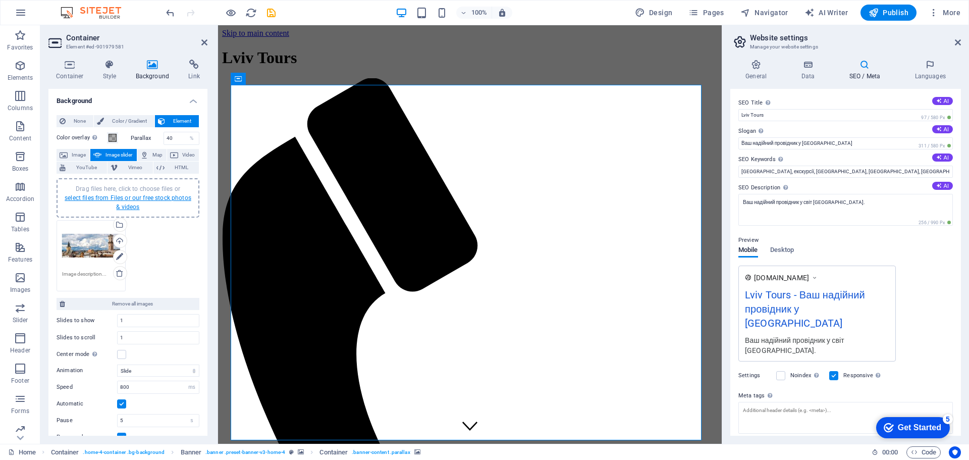
click at [118, 195] on link "select files from Files or our free stock photos & videos" at bounding box center [128, 202] width 127 height 16
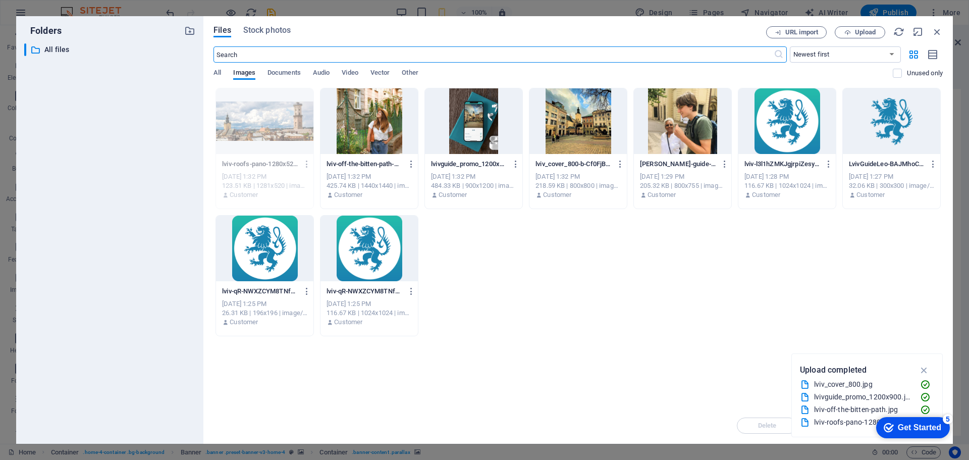
click at [360, 124] on div at bounding box center [369, 121] width 97 height 66
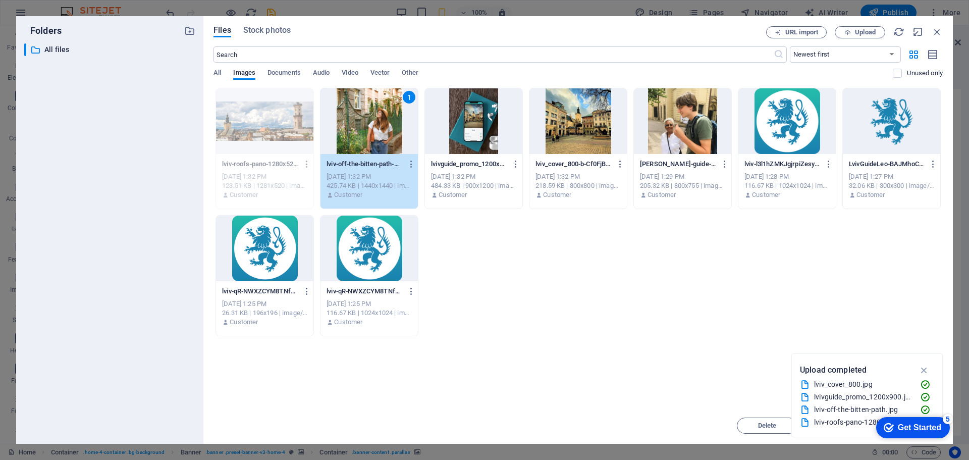
click at [360, 124] on div "1" at bounding box center [369, 121] width 97 height 66
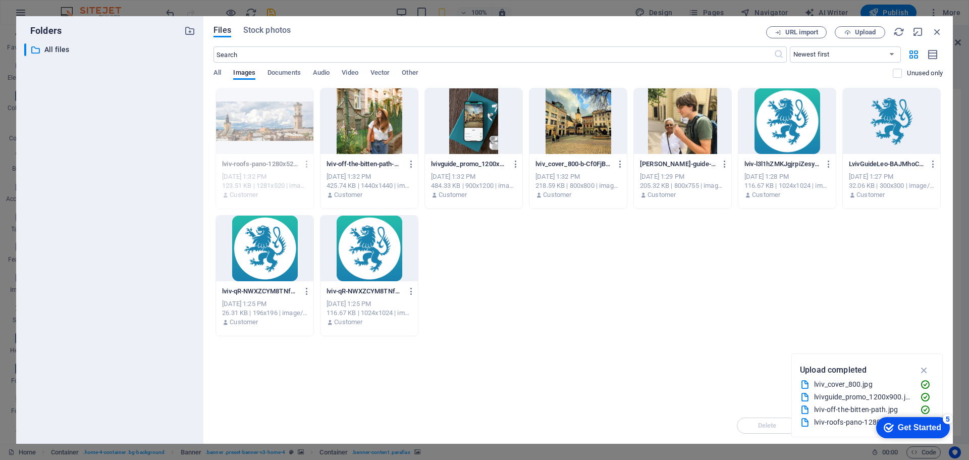
click at [360, 124] on div at bounding box center [369, 121] width 97 height 66
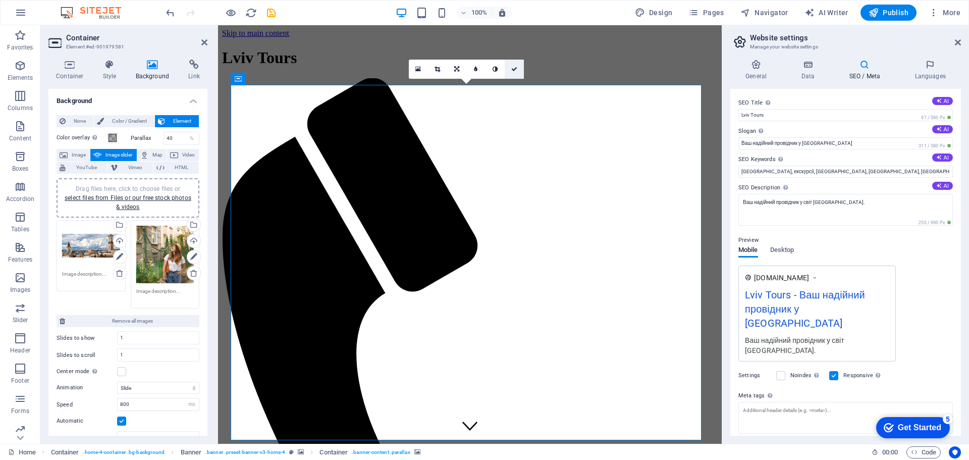
drag, startPoint x: 517, startPoint y: 71, endPoint x: 477, endPoint y: 45, distance: 47.2
click at [517, 71] on link at bounding box center [514, 69] width 19 height 19
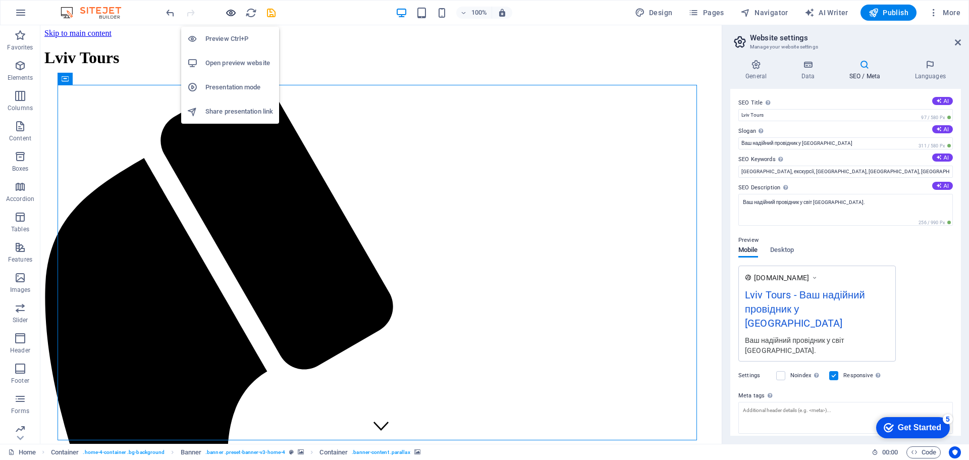
click at [230, 15] on icon "button" at bounding box center [231, 13] width 12 height 12
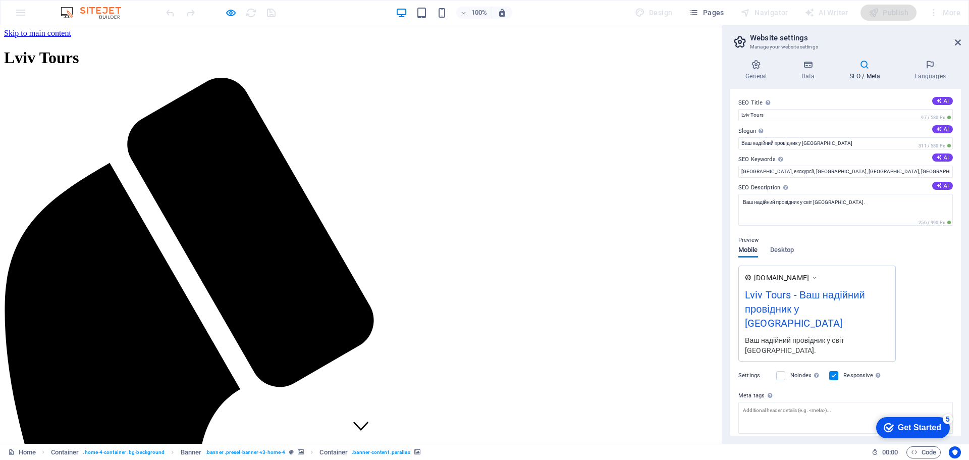
click at [252, 13] on div at bounding box center [220, 13] width 113 height 16
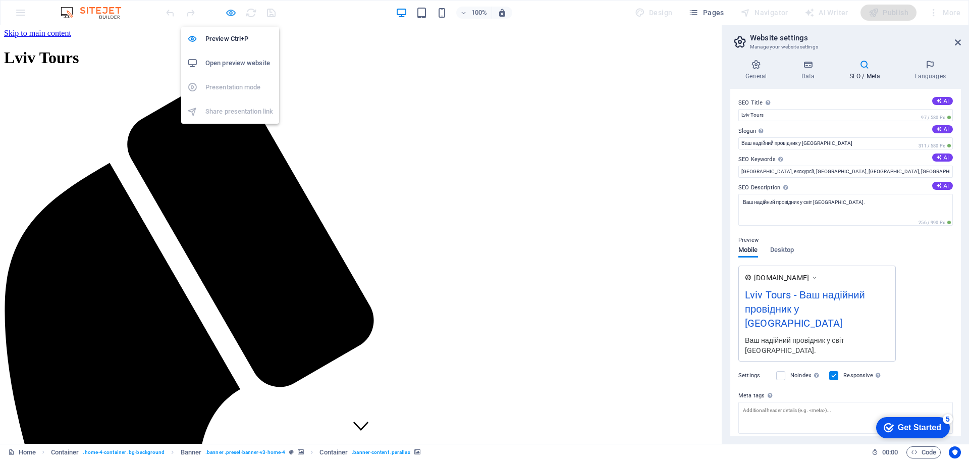
click at [233, 16] on icon "button" at bounding box center [231, 13] width 12 height 12
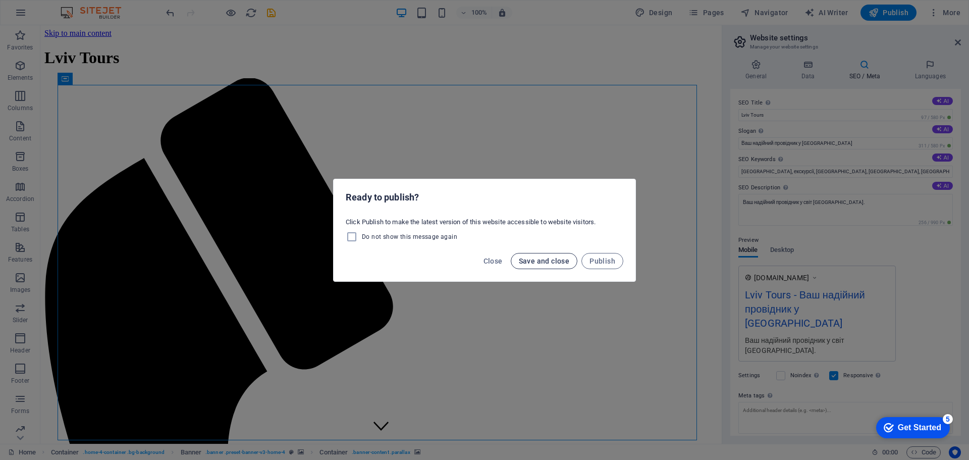
click at [553, 260] on span "Save and close" at bounding box center [544, 261] width 51 height 8
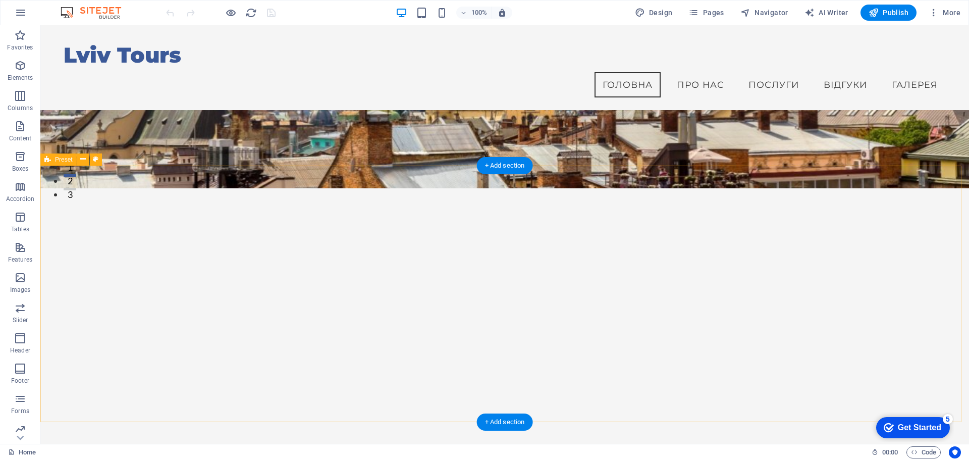
scroll to position [252, 0]
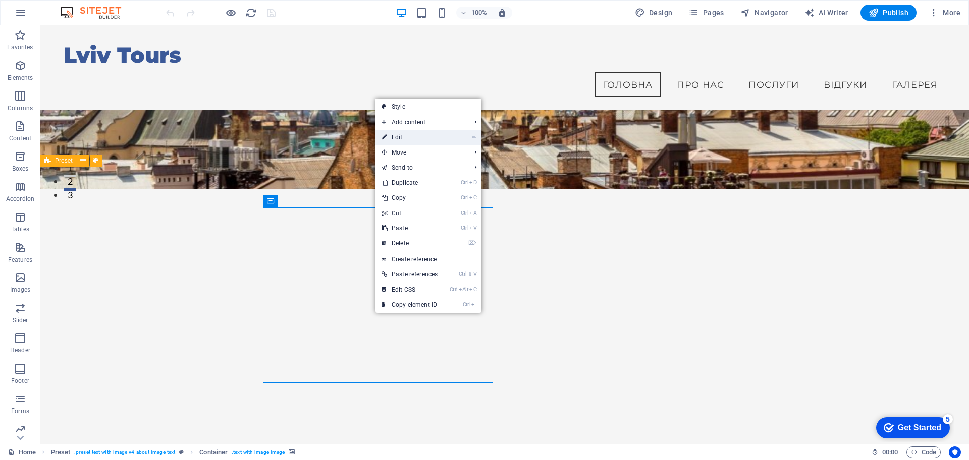
click at [411, 142] on link "⏎ Edit" at bounding box center [410, 137] width 68 height 15
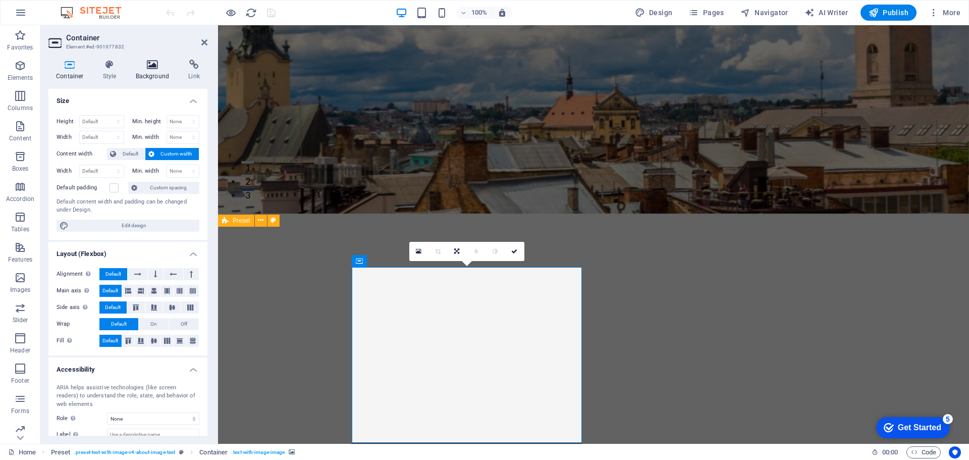
click at [142, 71] on h4 "Background" at bounding box center [154, 70] width 53 height 21
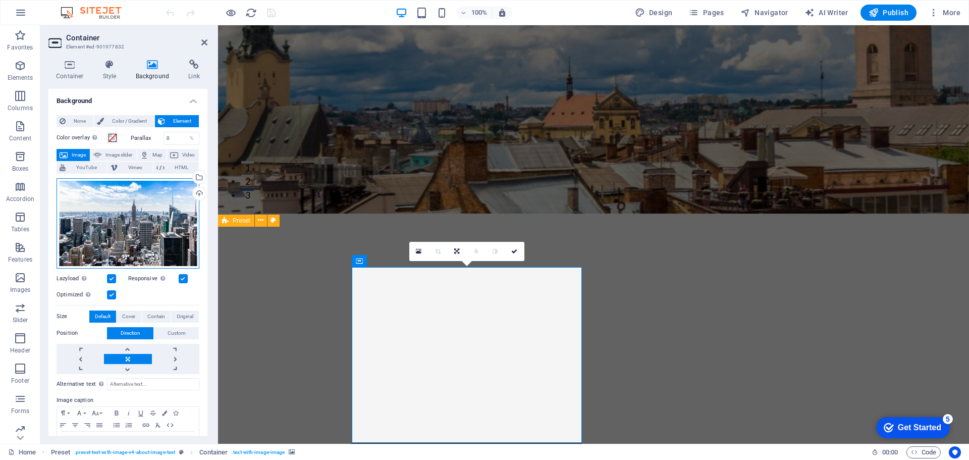
click at [116, 231] on div "Drag files here, click to choose files or select files from Files or our free s…" at bounding box center [128, 223] width 143 height 90
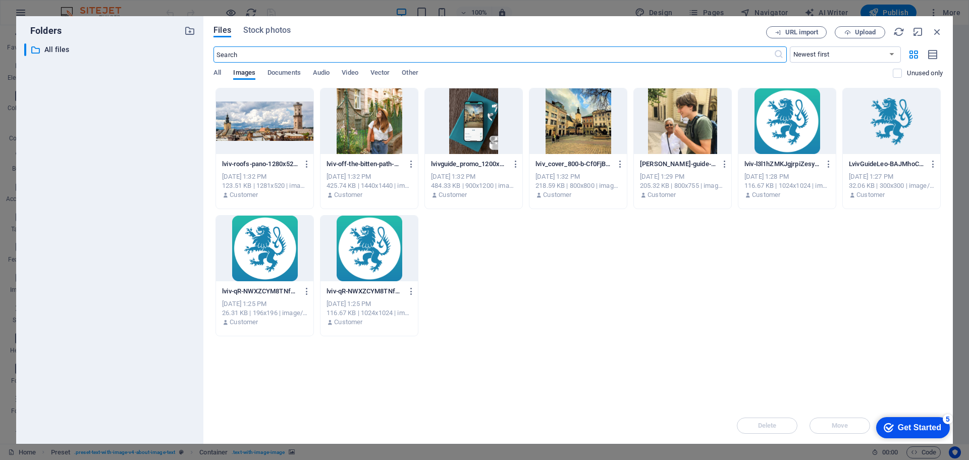
click at [581, 126] on div at bounding box center [577, 121] width 97 height 66
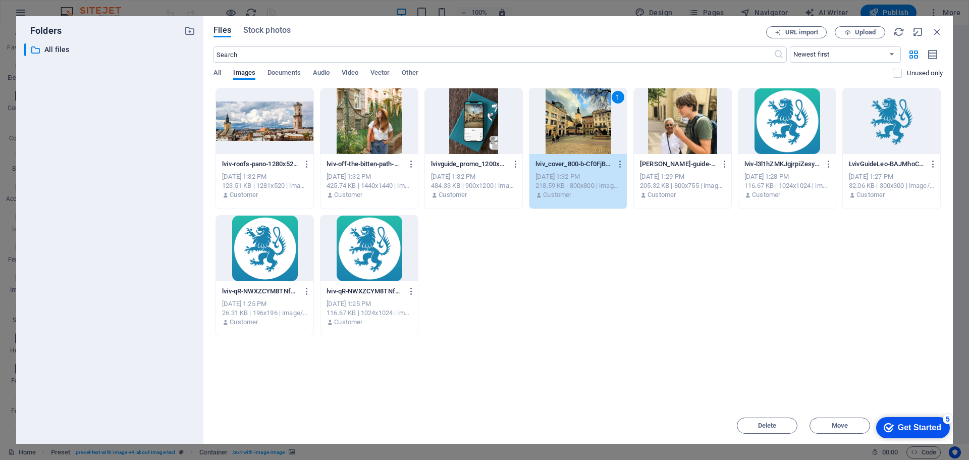
click at [581, 126] on div "1" at bounding box center [577, 121] width 97 height 66
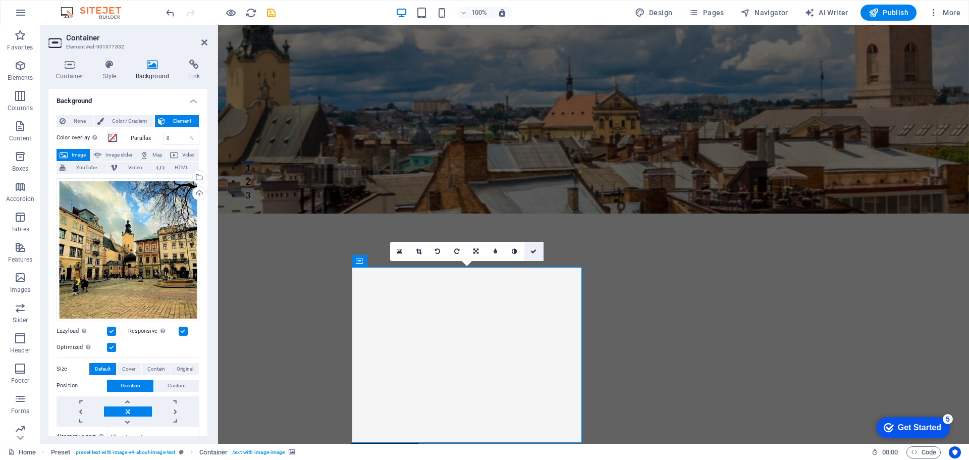
click at [535, 250] on icon at bounding box center [533, 251] width 6 height 6
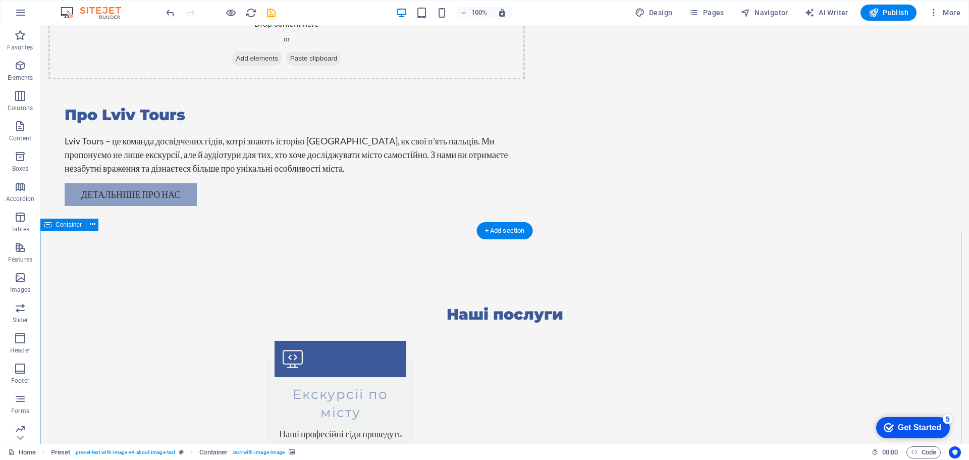
scroll to position [1312, 0]
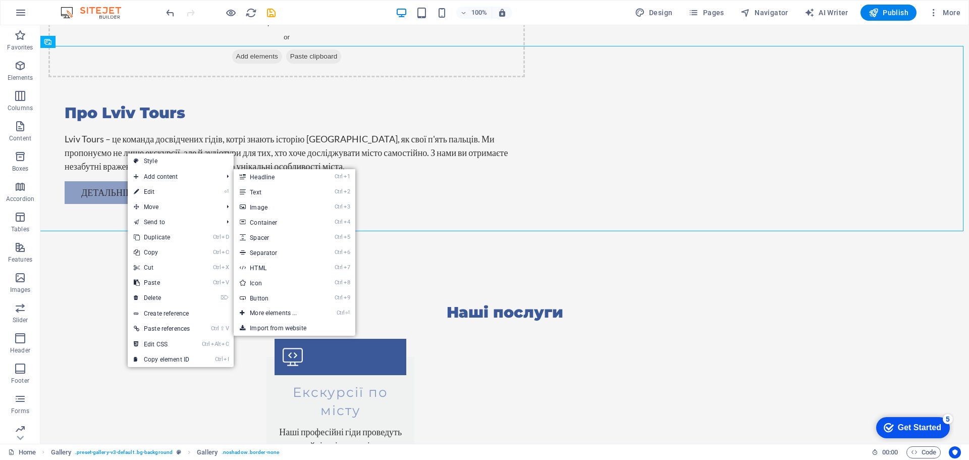
click at [139, 190] on icon at bounding box center [136, 191] width 5 height 15
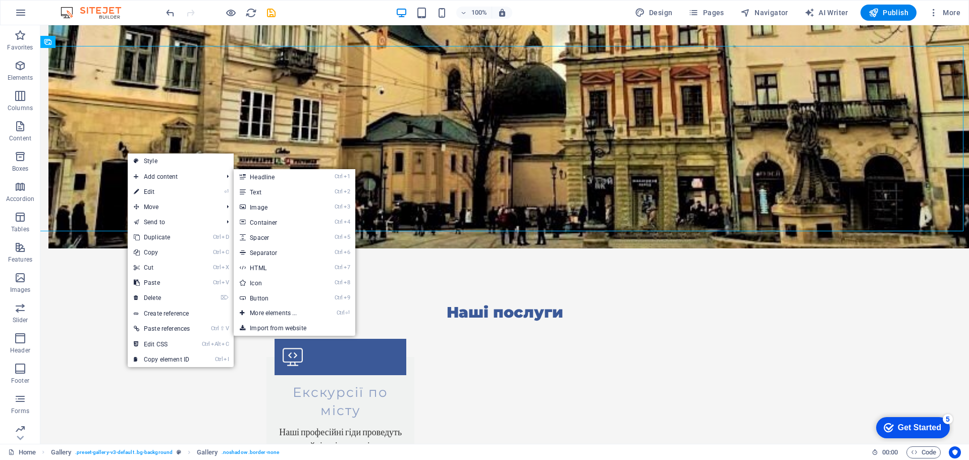
select select "px"
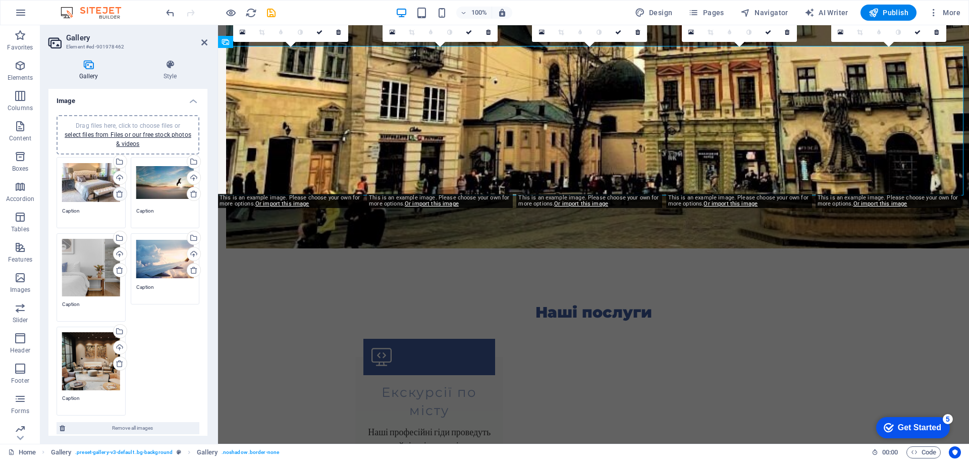
click at [118, 194] on icon at bounding box center [120, 194] width 8 height 8
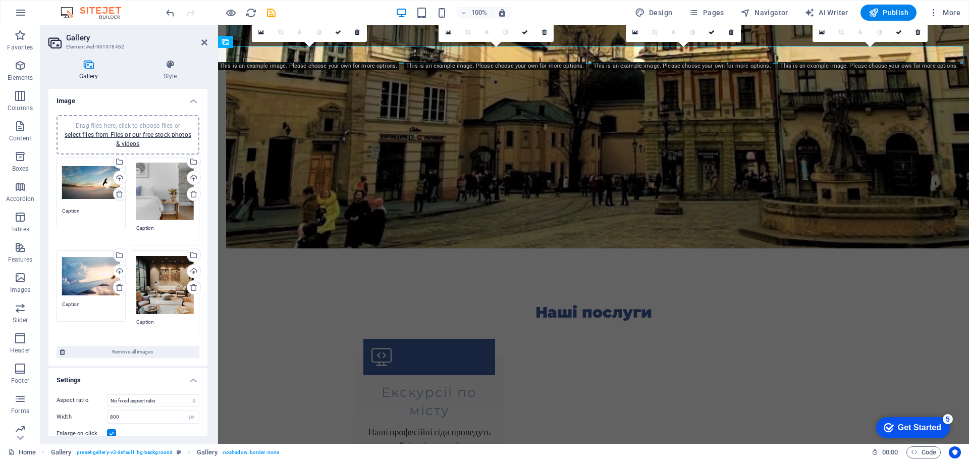
click at [118, 194] on icon at bounding box center [120, 194] width 8 height 8
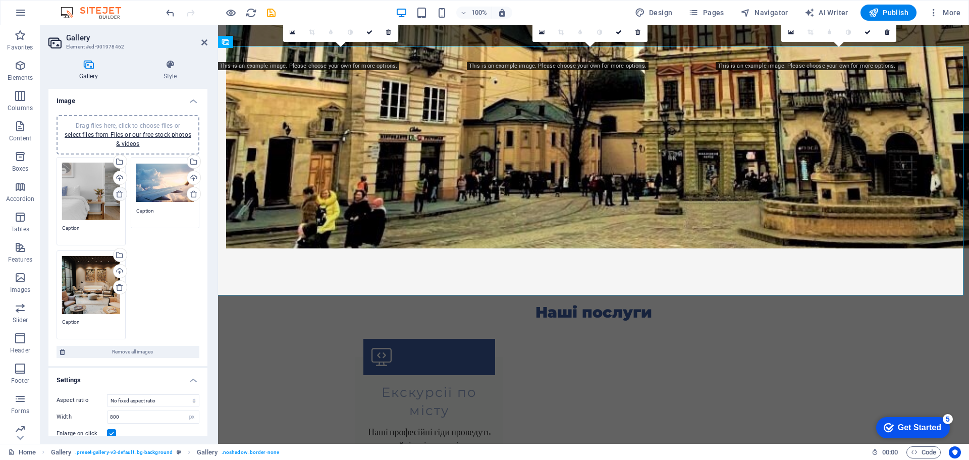
click at [118, 194] on icon at bounding box center [120, 194] width 8 height 8
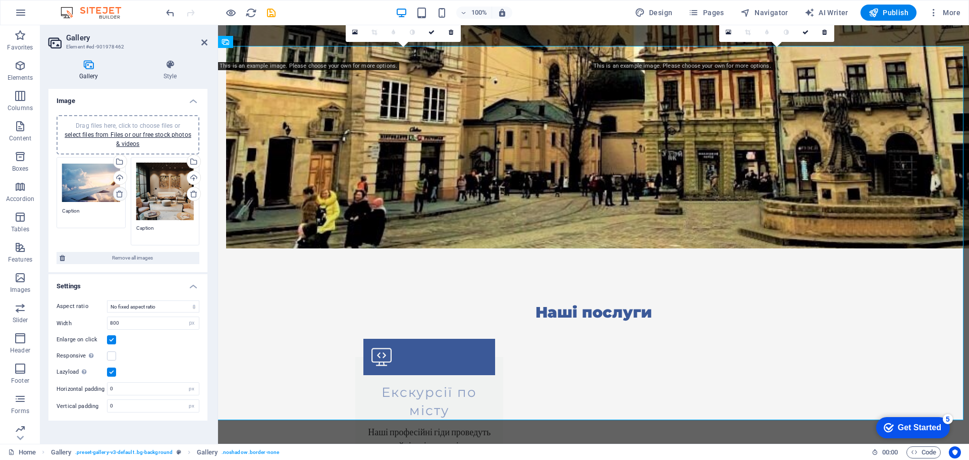
click at [118, 194] on icon at bounding box center [120, 194] width 8 height 8
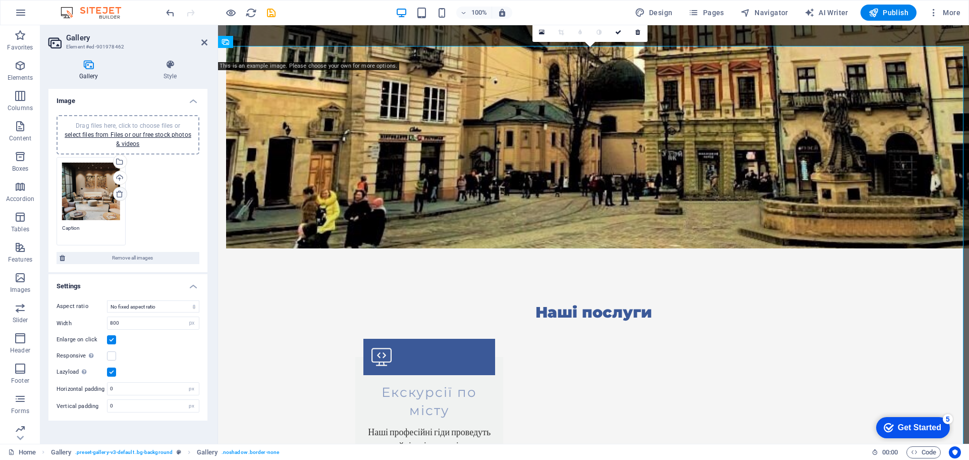
click at [118, 194] on icon at bounding box center [120, 194] width 8 height 8
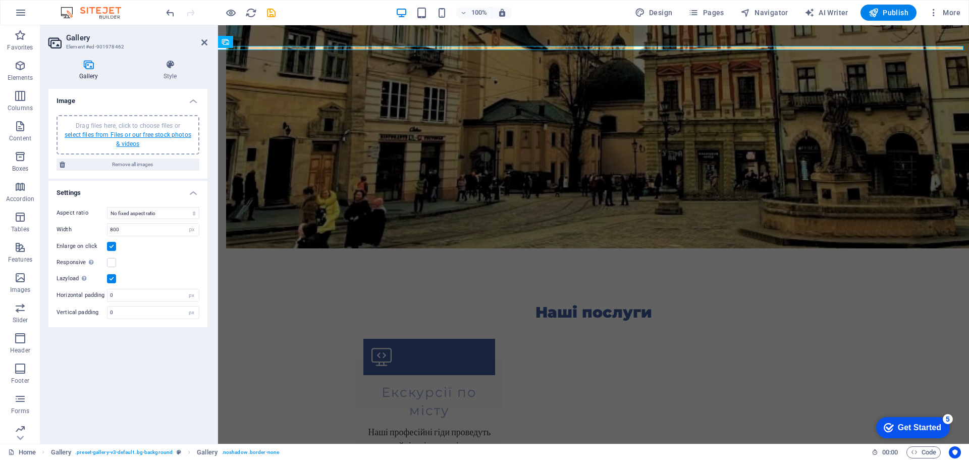
click at [124, 136] on link "select files from Files or our free stock photos & videos" at bounding box center [128, 139] width 127 height 16
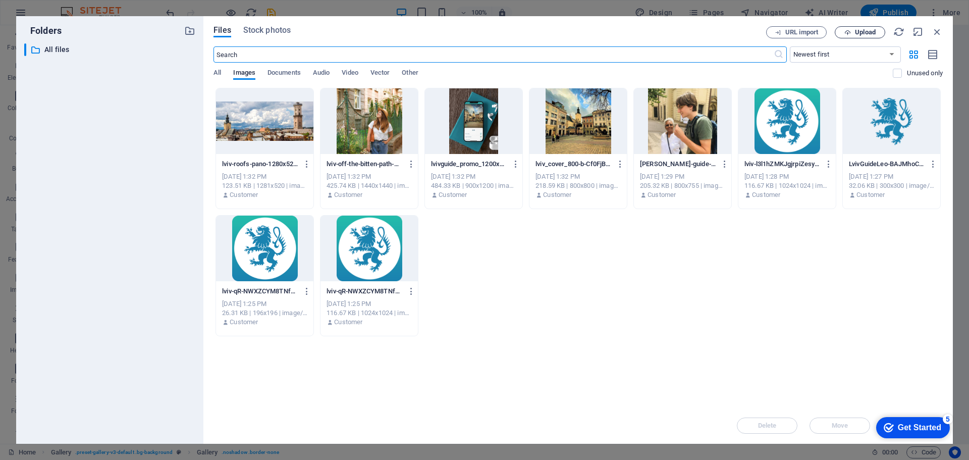
click at [853, 31] on span "Upload" at bounding box center [859, 32] width 41 height 7
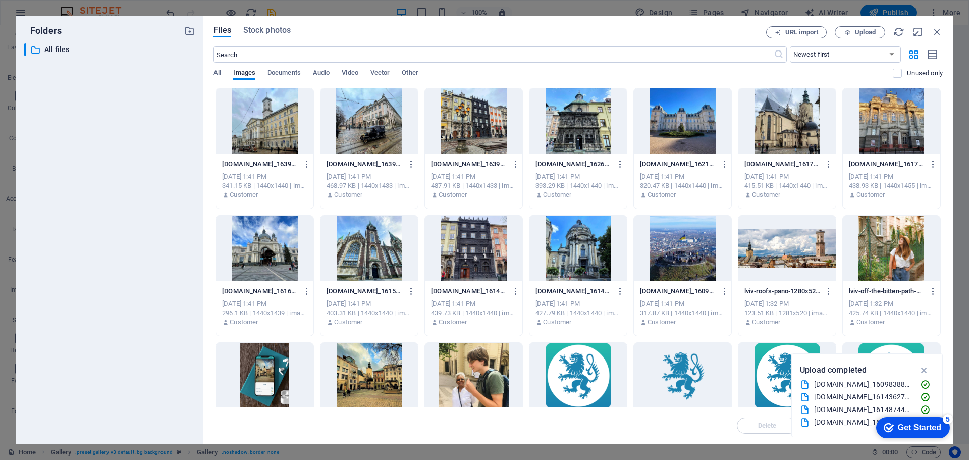
click at [881, 120] on div at bounding box center [891, 121] width 97 height 66
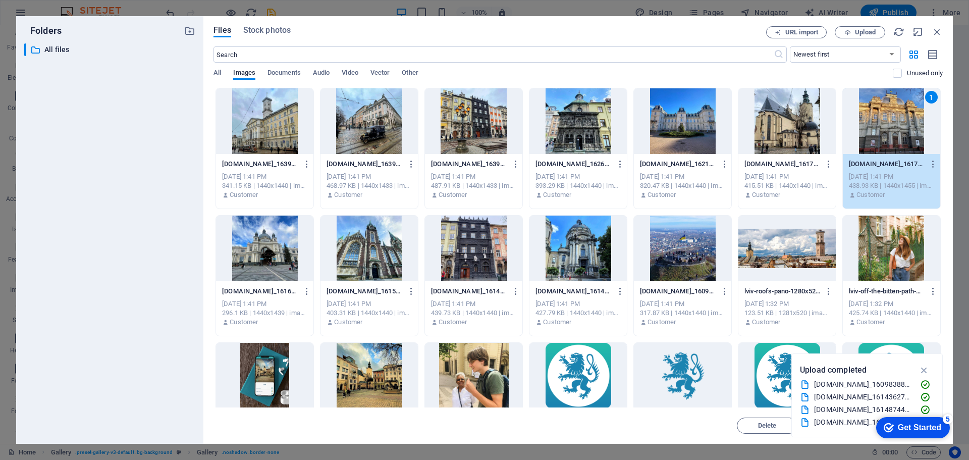
click at [881, 120] on div "1" at bounding box center [891, 121] width 97 height 66
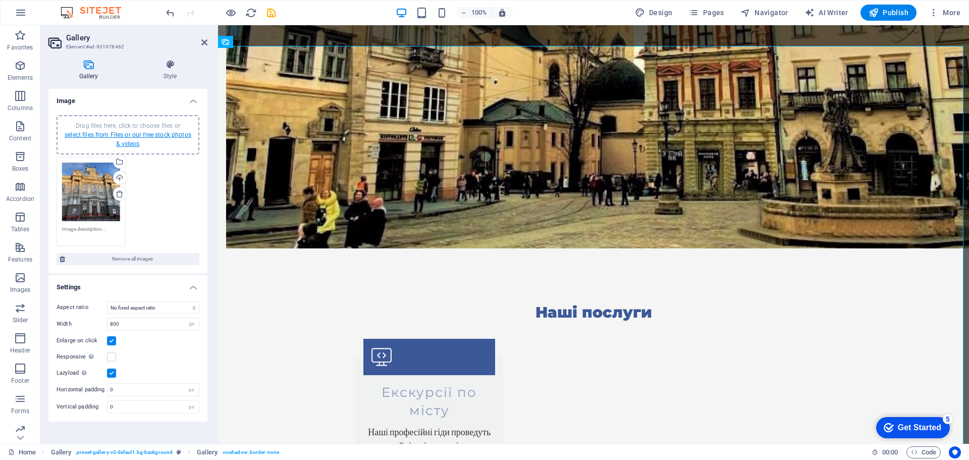
click at [135, 137] on link "select files from Files or our free stock photos & videos" at bounding box center [128, 139] width 127 height 16
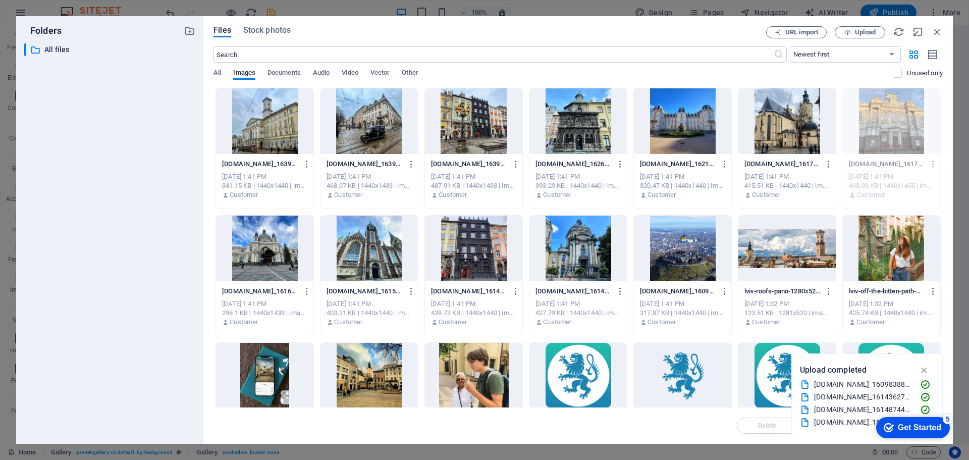
click at [257, 138] on div at bounding box center [264, 121] width 97 height 66
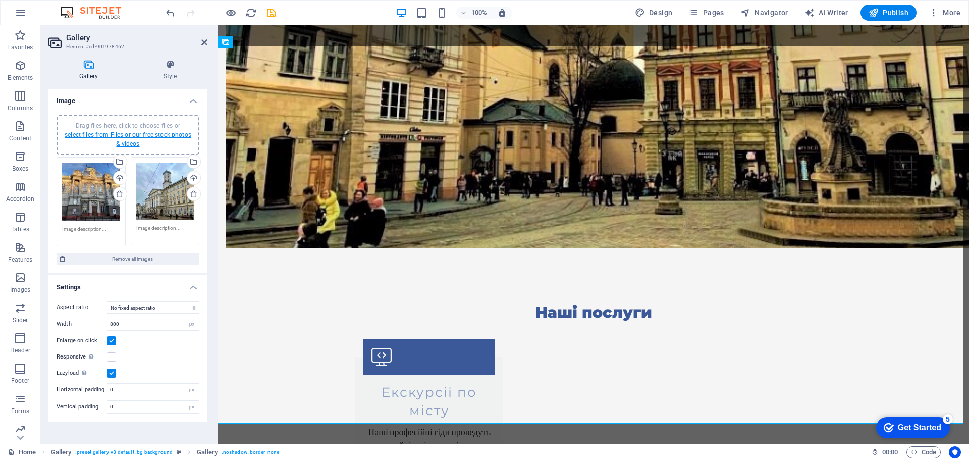
click at [129, 136] on link "select files from Files or our free stock photos & videos" at bounding box center [128, 139] width 127 height 16
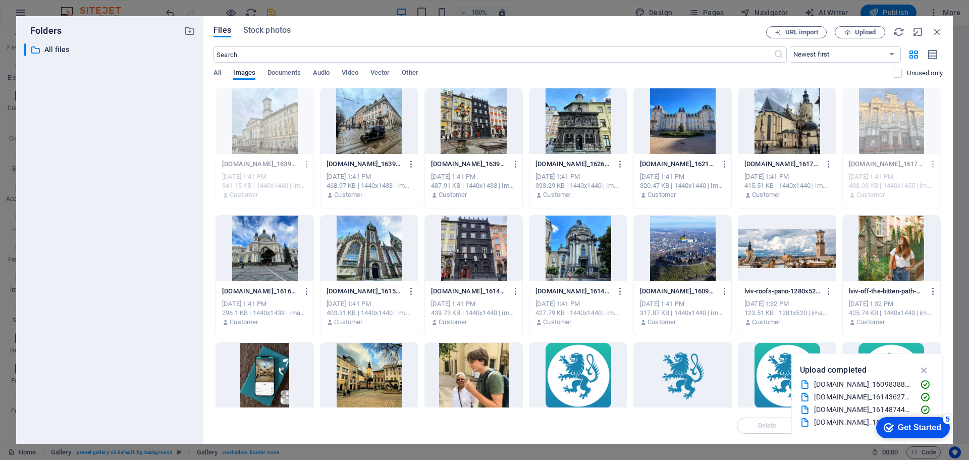
click at [460, 132] on div at bounding box center [473, 121] width 97 height 66
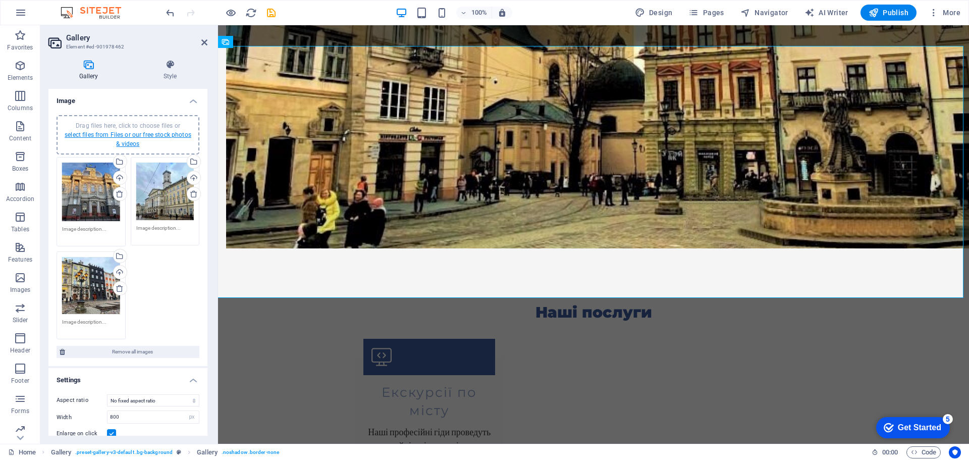
click at [128, 137] on link "select files from Files or our free stock photos & videos" at bounding box center [128, 139] width 127 height 16
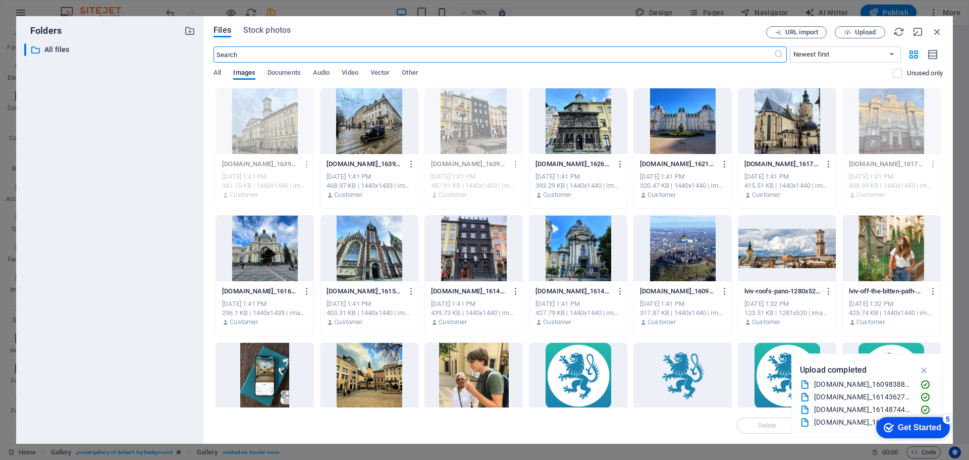
click at [576, 233] on div at bounding box center [577, 249] width 97 height 66
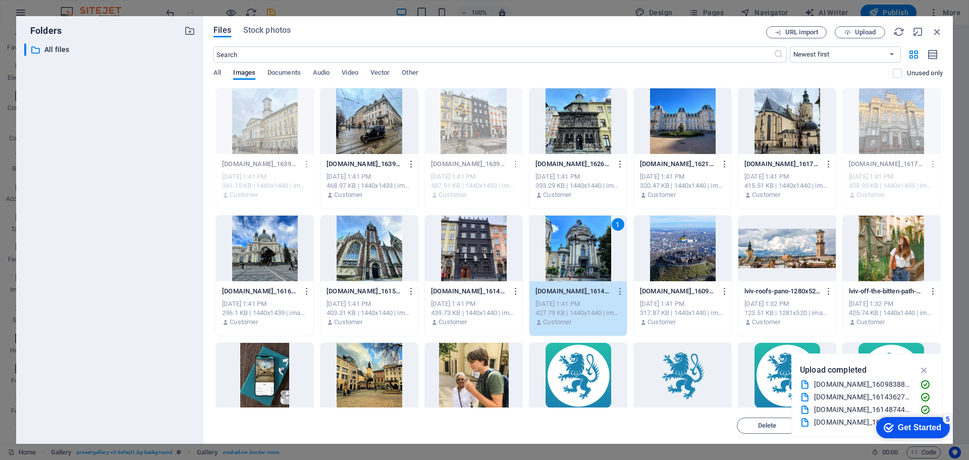
click at [576, 233] on div "1" at bounding box center [577, 249] width 97 height 66
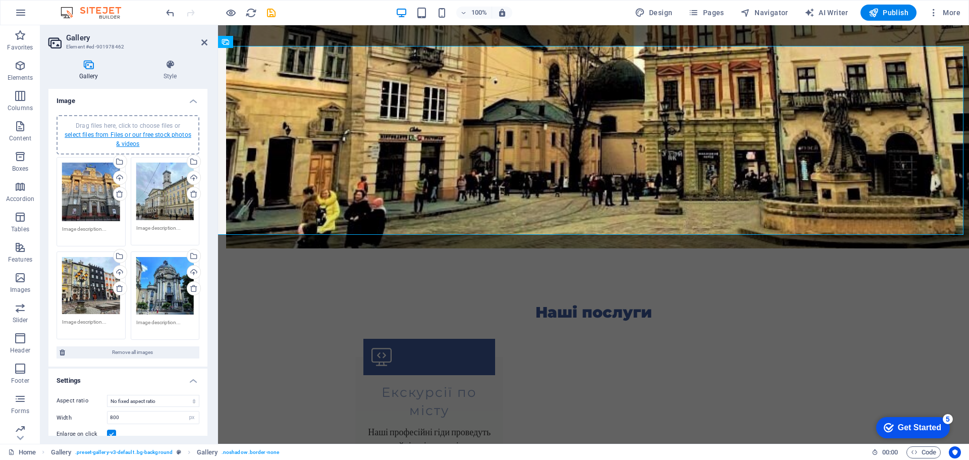
click at [120, 137] on link "select files from Files or our free stock photos & videos" at bounding box center [128, 139] width 127 height 16
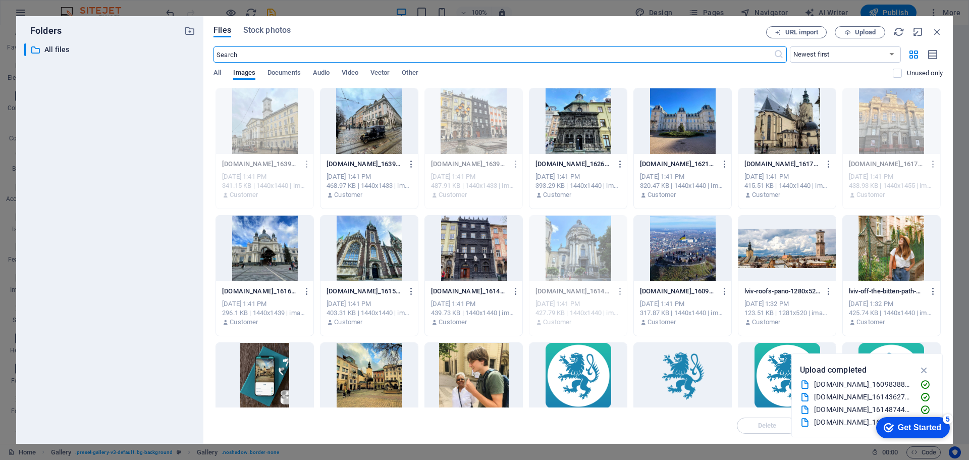
click at [789, 128] on div at bounding box center [786, 121] width 97 height 66
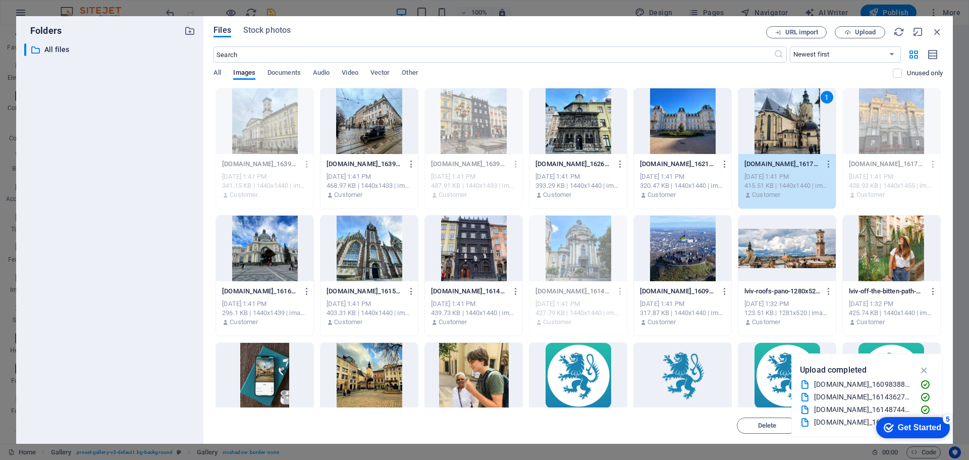
click at [789, 128] on div "1" at bounding box center [786, 121] width 97 height 66
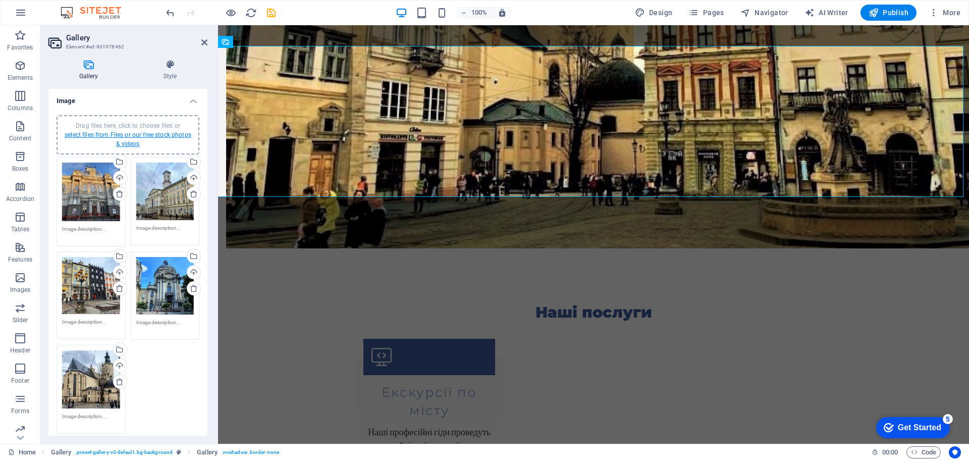
click at [114, 136] on link "select files from Files or our free stock photos & videos" at bounding box center [128, 139] width 127 height 16
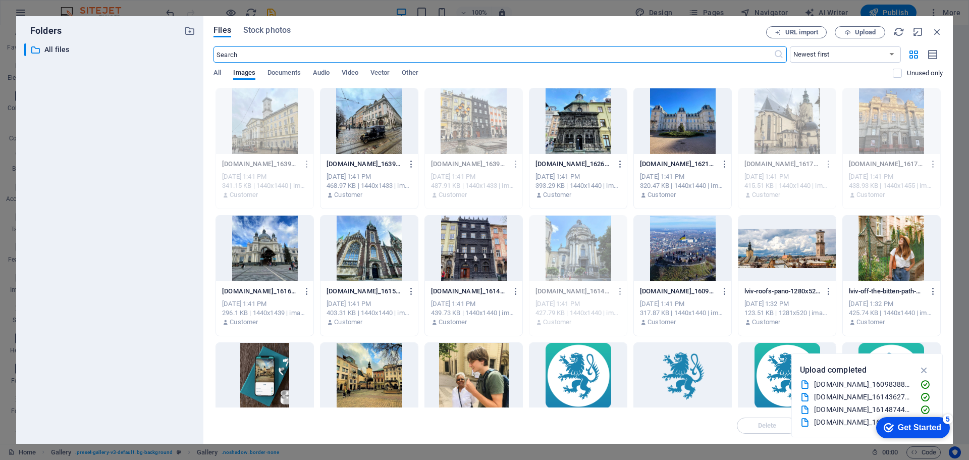
click at [694, 264] on div at bounding box center [682, 249] width 97 height 66
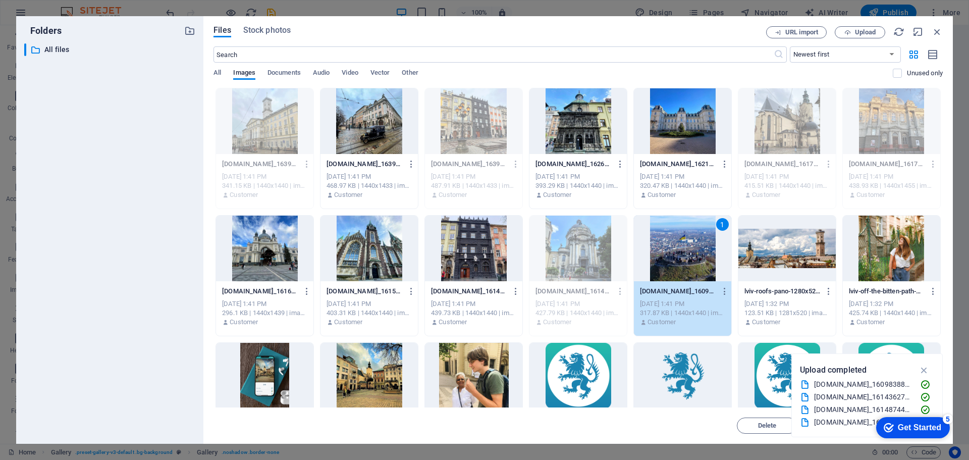
click at [694, 264] on div "1" at bounding box center [682, 249] width 97 height 66
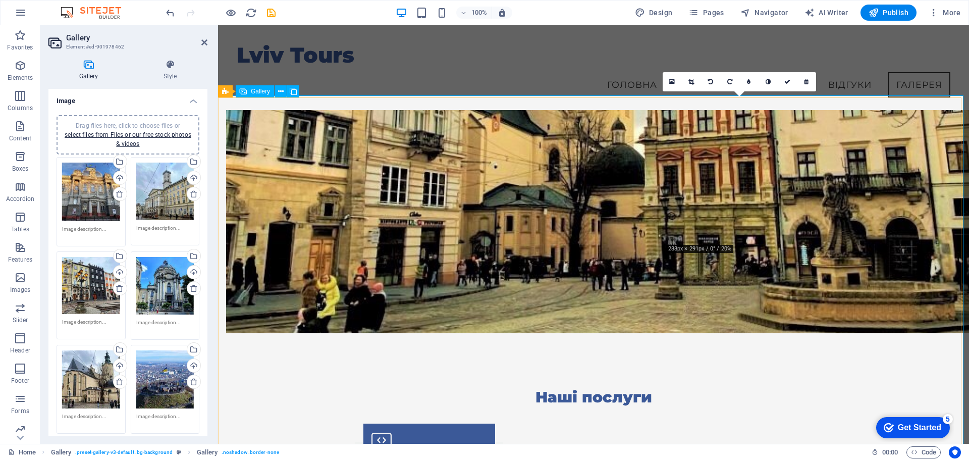
scroll to position [1202, 0]
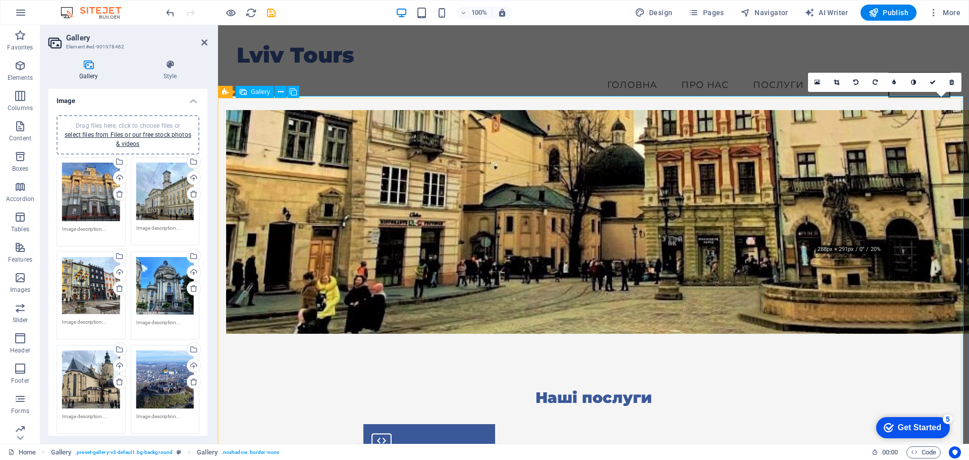
drag, startPoint x: 866, startPoint y: 174, endPoint x: 768, endPoint y: 170, distance: 98.5
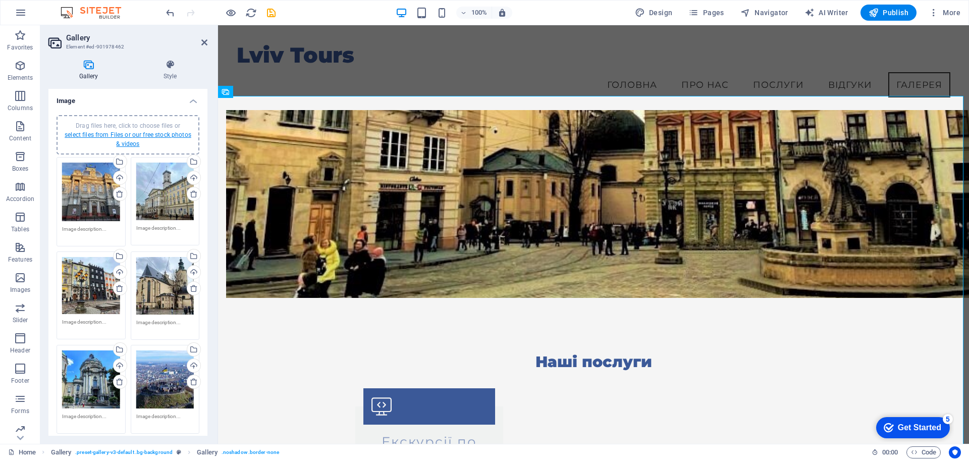
click at [130, 134] on link "select files from Files or our free stock photos & videos" at bounding box center [128, 139] width 127 height 16
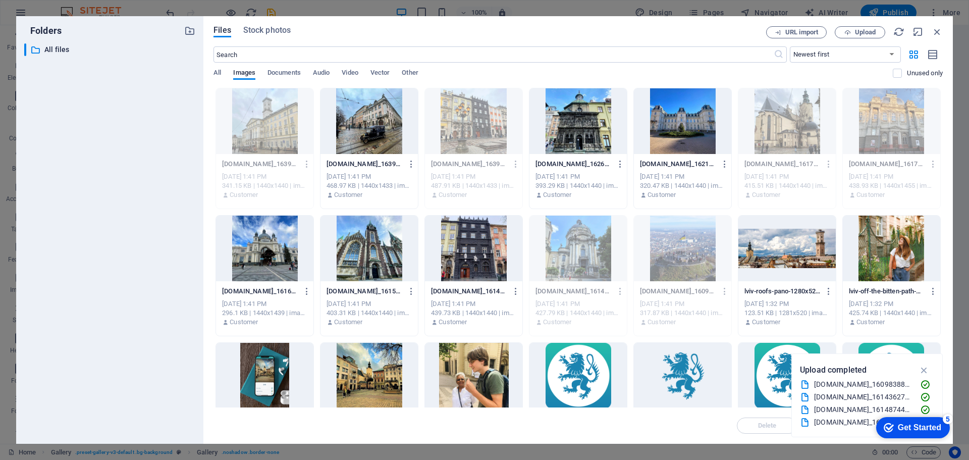
click at [570, 135] on div at bounding box center [577, 121] width 97 height 66
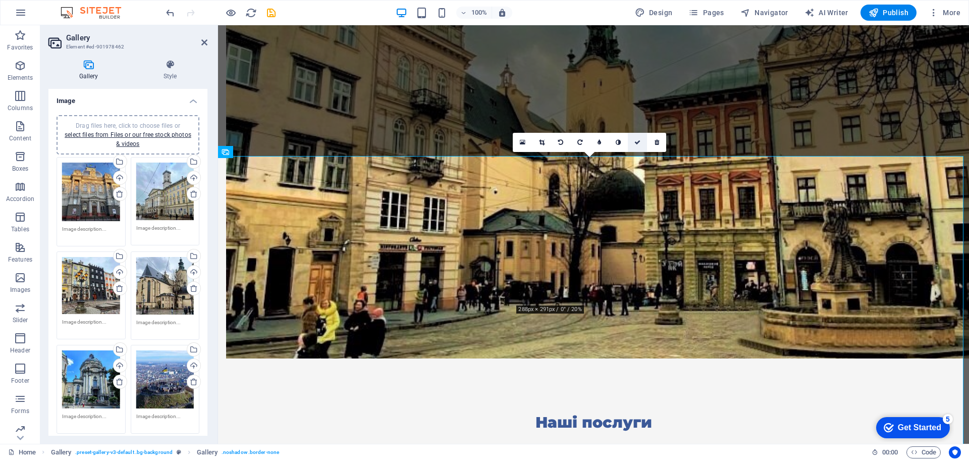
click at [636, 144] on icon at bounding box center [637, 142] width 6 height 6
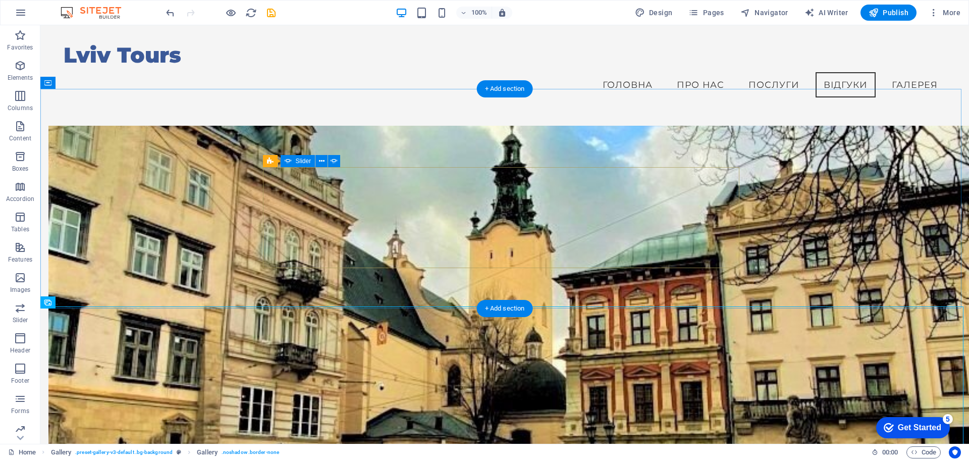
scroll to position [991, 0]
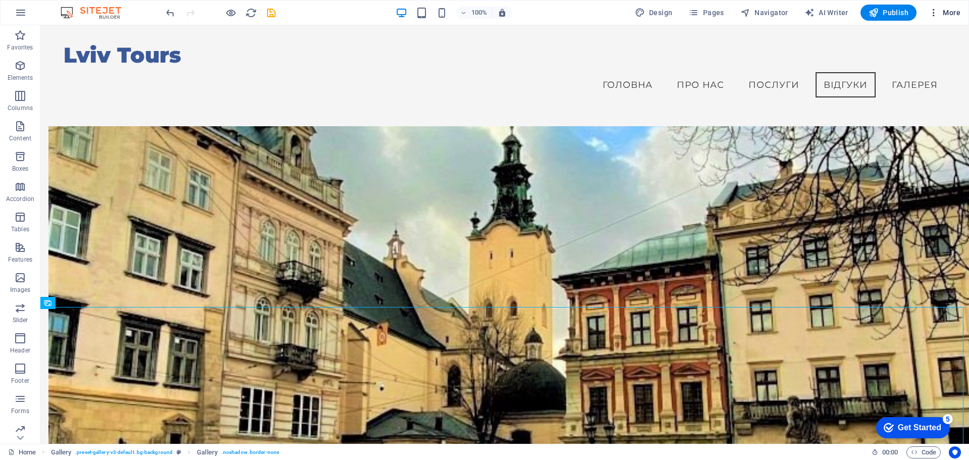
click at [948, 13] on span "More" at bounding box center [945, 13] width 32 height 10
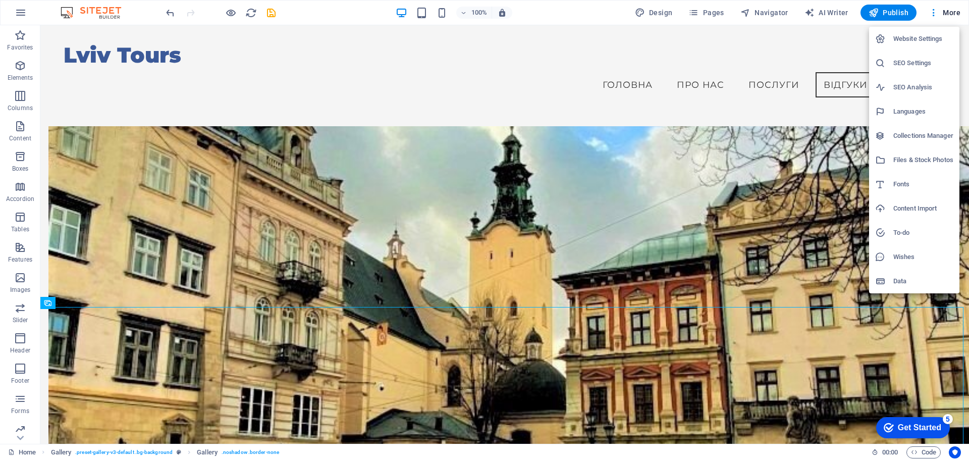
click at [253, 16] on div at bounding box center [484, 230] width 969 height 460
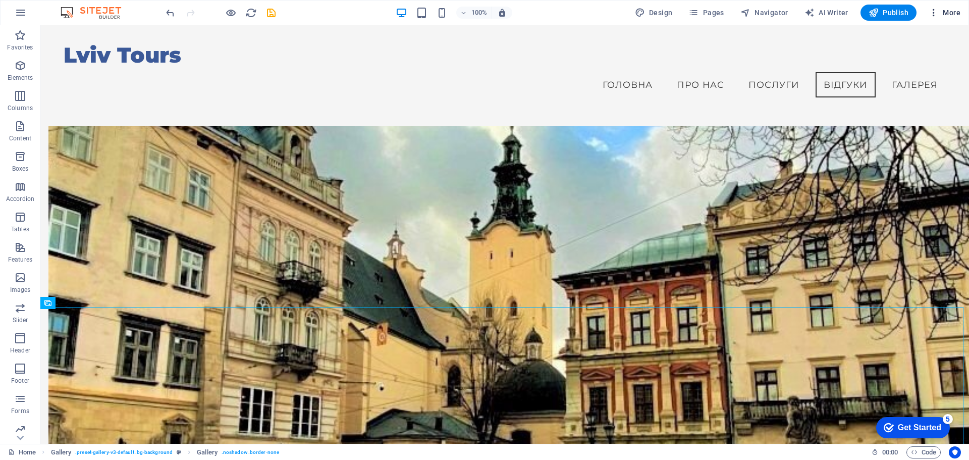
click at [958, 16] on span "More" at bounding box center [945, 13] width 32 height 10
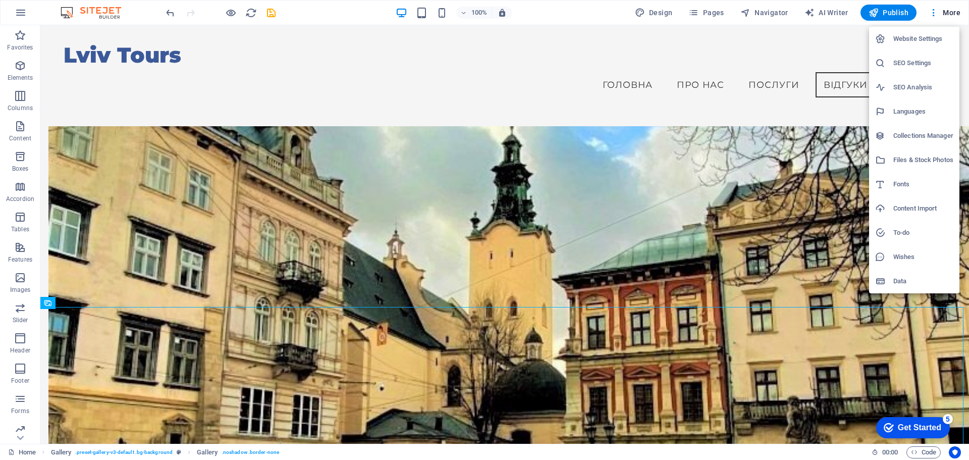
click at [924, 45] on li "Website Settings" at bounding box center [914, 39] width 90 height 24
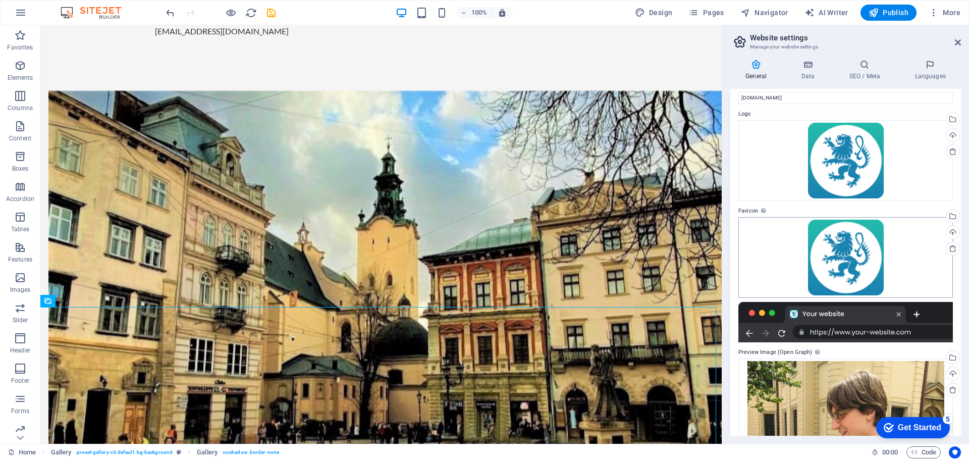
scroll to position [0, 0]
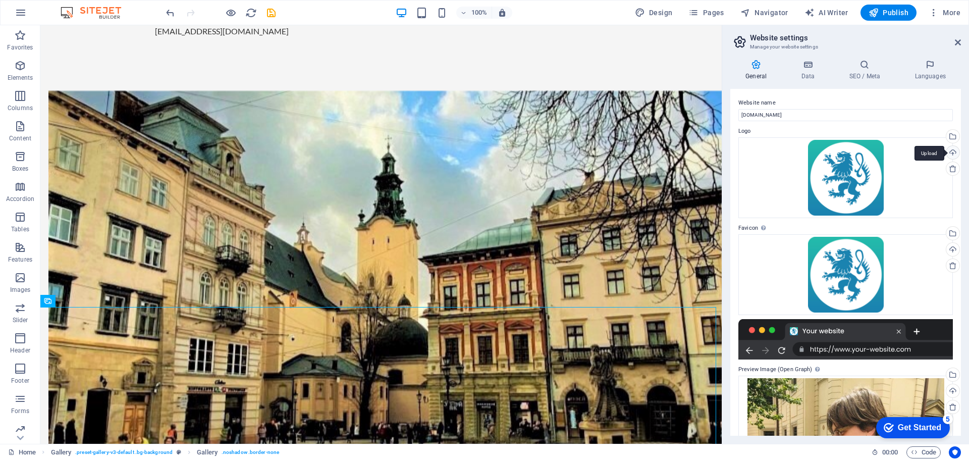
click at [949, 153] on div "Upload" at bounding box center [951, 153] width 15 height 15
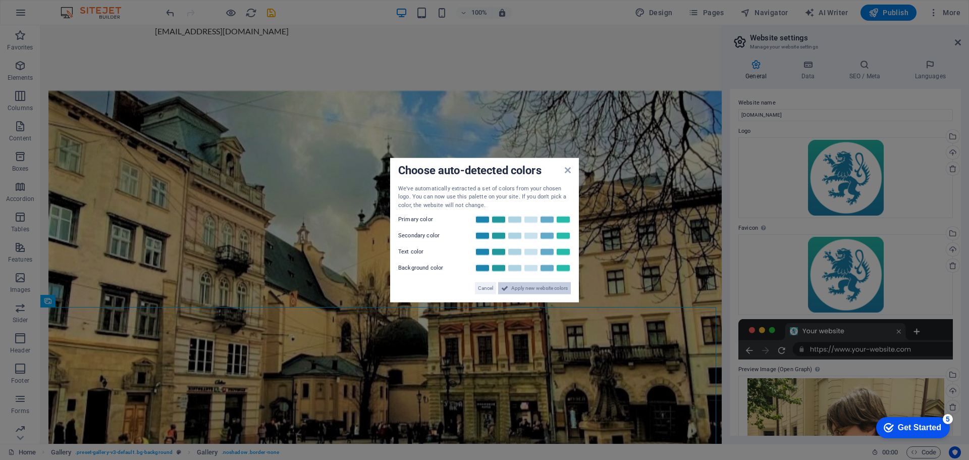
click at [535, 288] on span "Apply new website colors" at bounding box center [539, 288] width 57 height 12
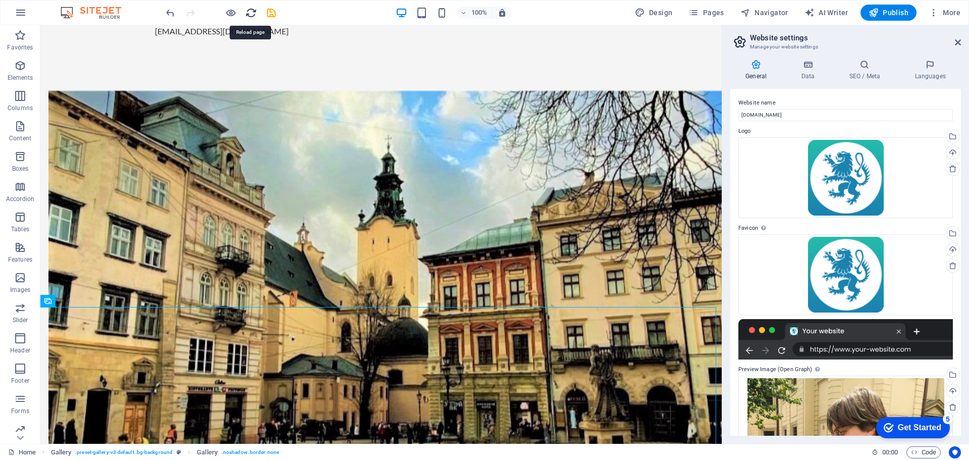
click at [249, 13] on icon "reload" at bounding box center [251, 13] width 12 height 12
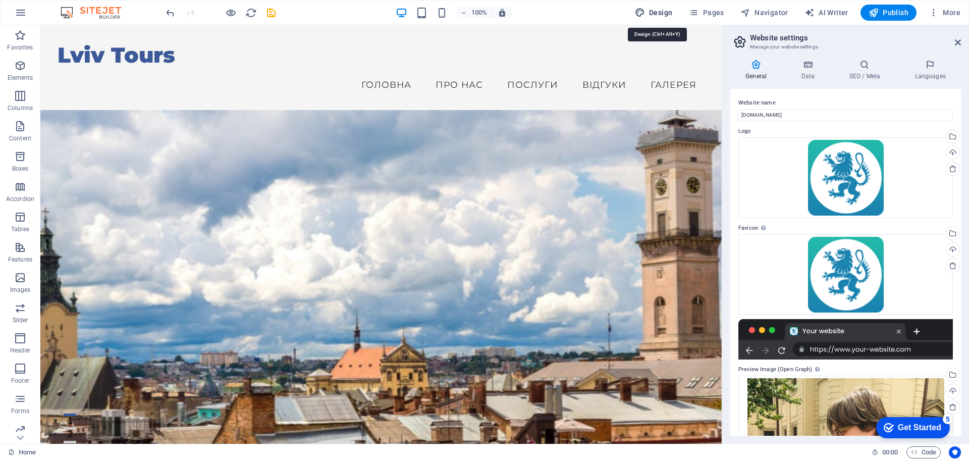
click at [662, 8] on span "Design" at bounding box center [654, 13] width 38 height 10
select select "px"
select select "200"
select select "px"
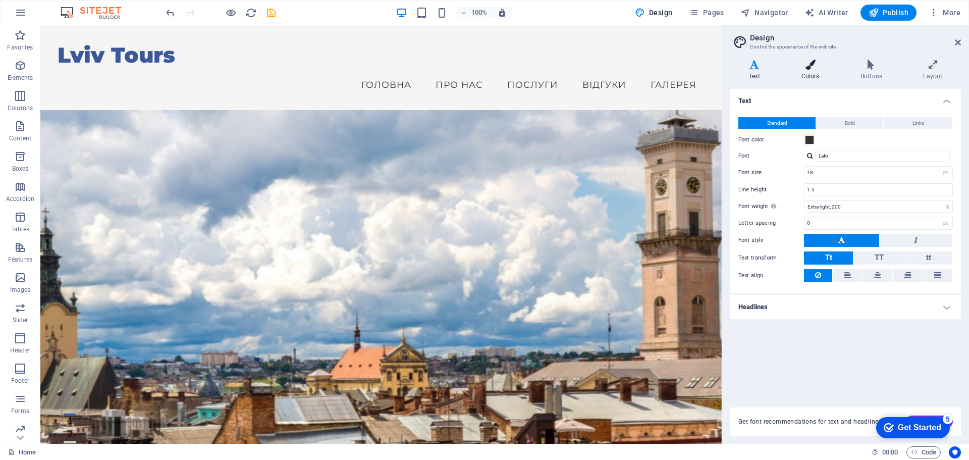
click at [814, 67] on icon at bounding box center [810, 65] width 55 height 10
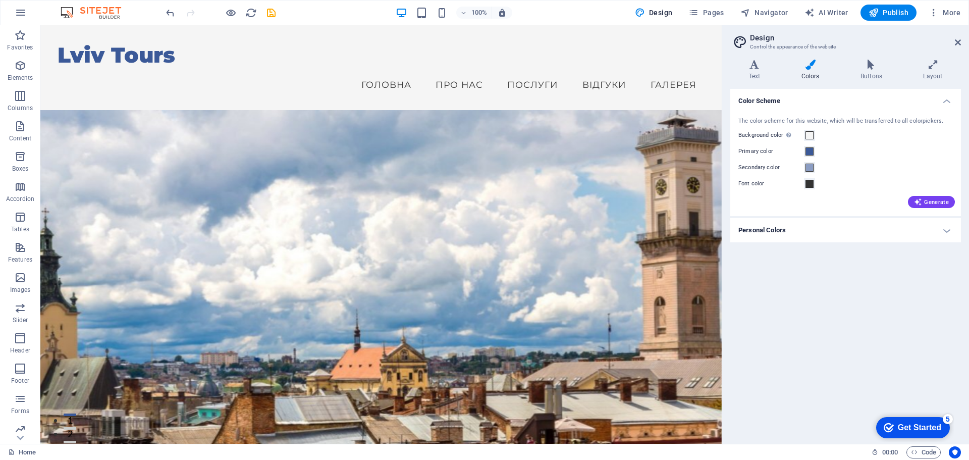
click at [946, 230] on h4 "Personal Colors" at bounding box center [845, 230] width 231 height 24
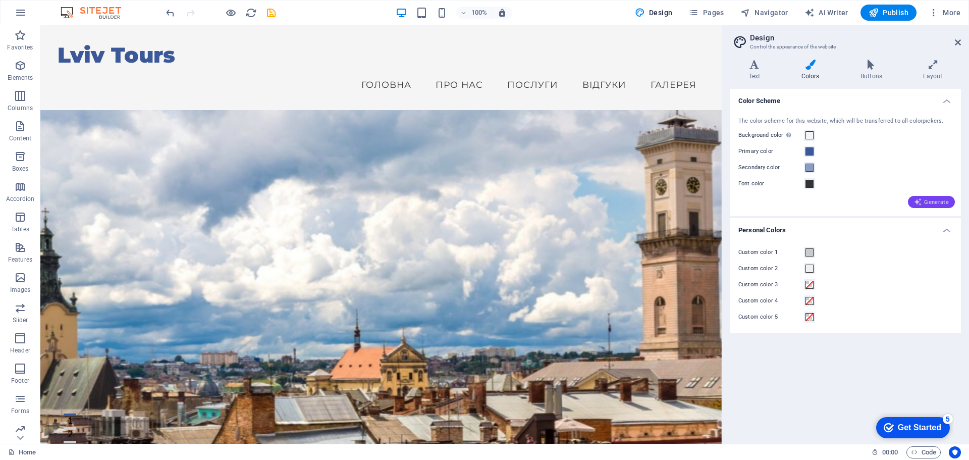
click at [928, 202] on span "Generate" at bounding box center [931, 202] width 35 height 8
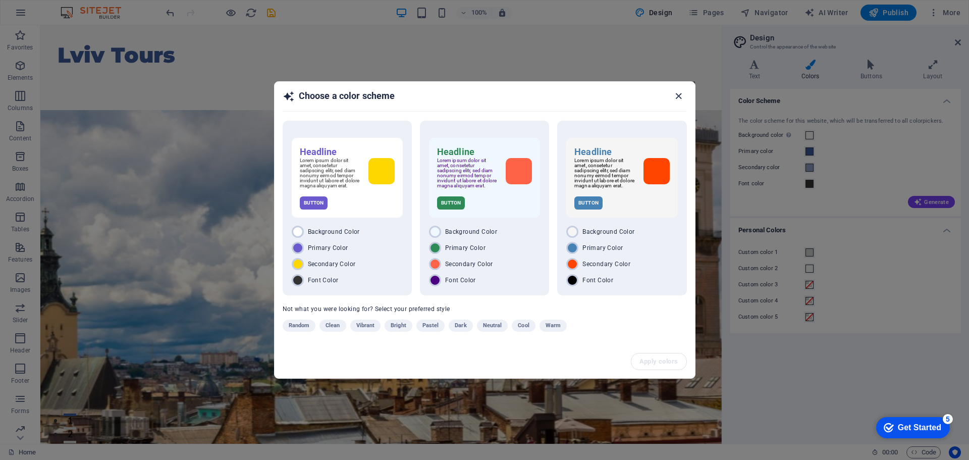
click at [676, 94] on icon "button" at bounding box center [679, 96] width 12 height 12
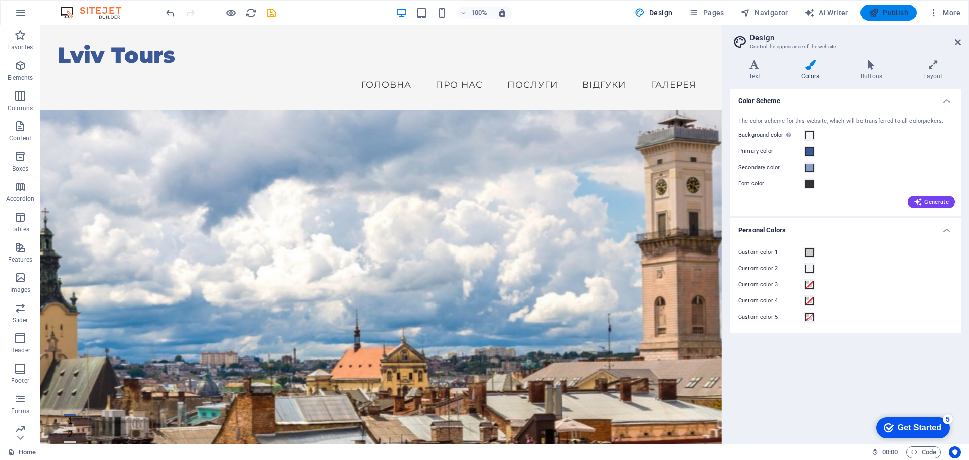
click at [882, 17] on span "Publish" at bounding box center [889, 13] width 40 height 10
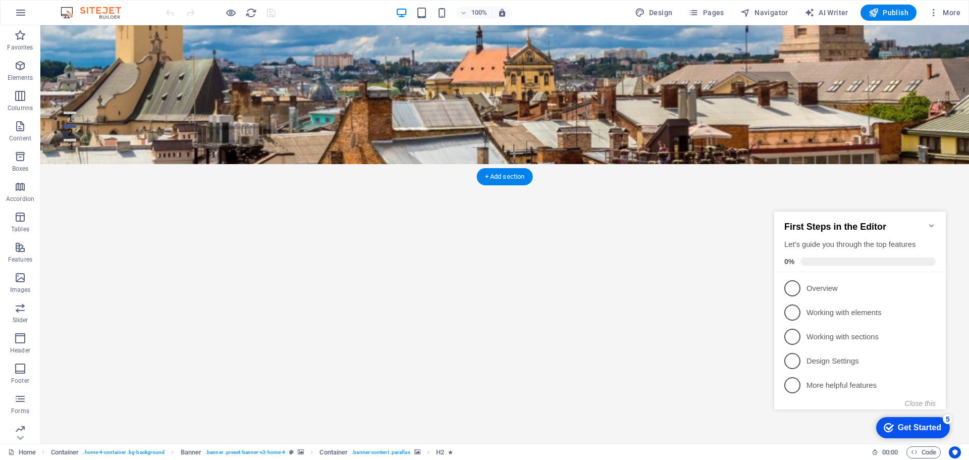
scroll to position [302, 0]
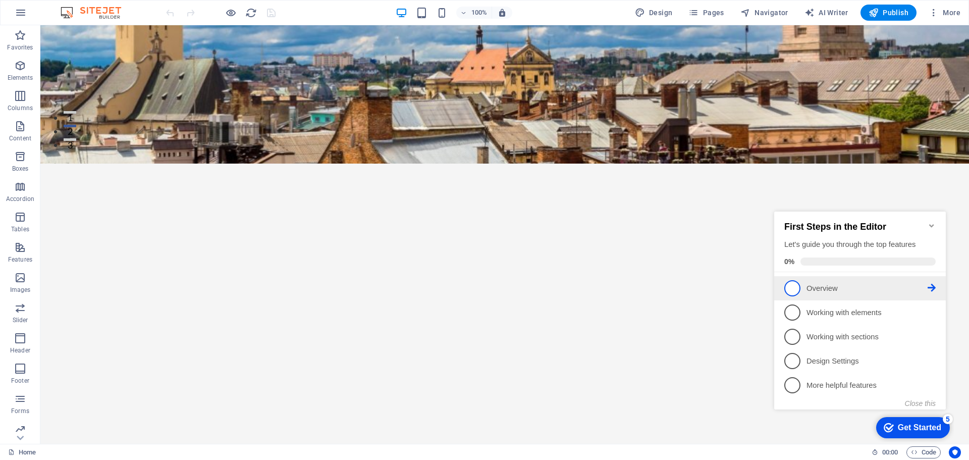
click at [933, 285] on icon at bounding box center [932, 288] width 8 height 8
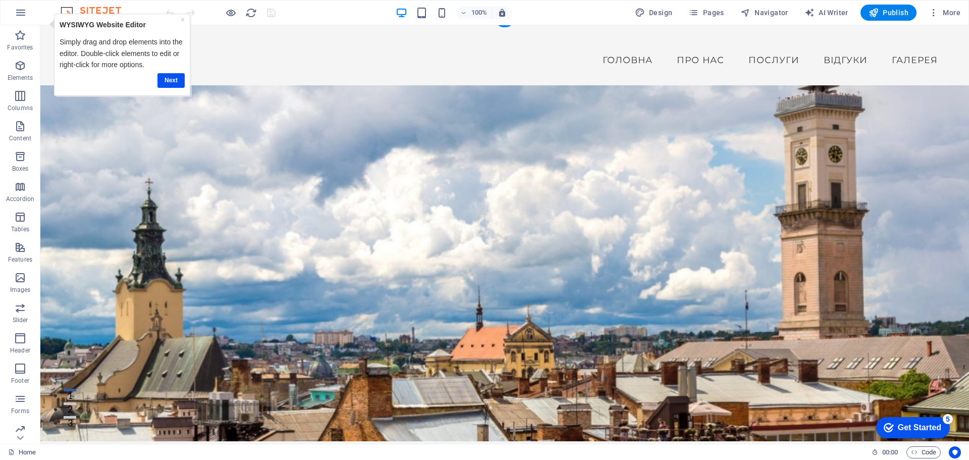
scroll to position [0, 0]
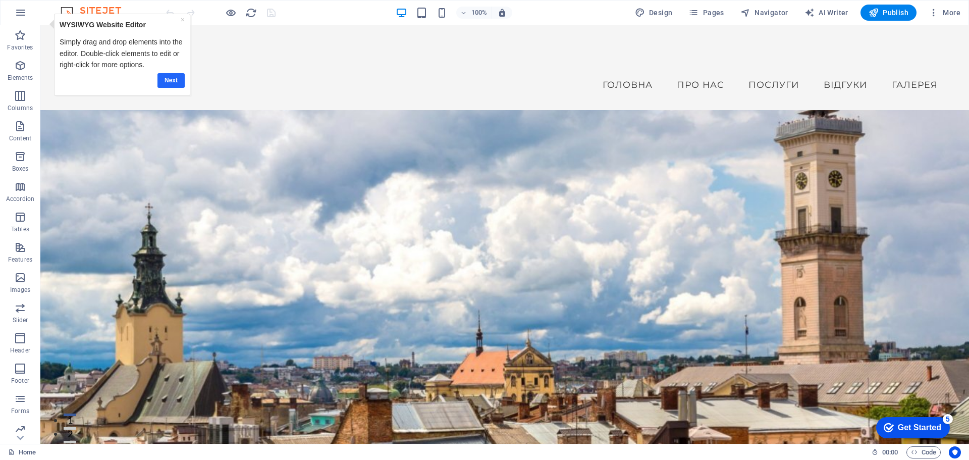
click at [170, 82] on link "Next" at bounding box center [170, 80] width 27 height 15
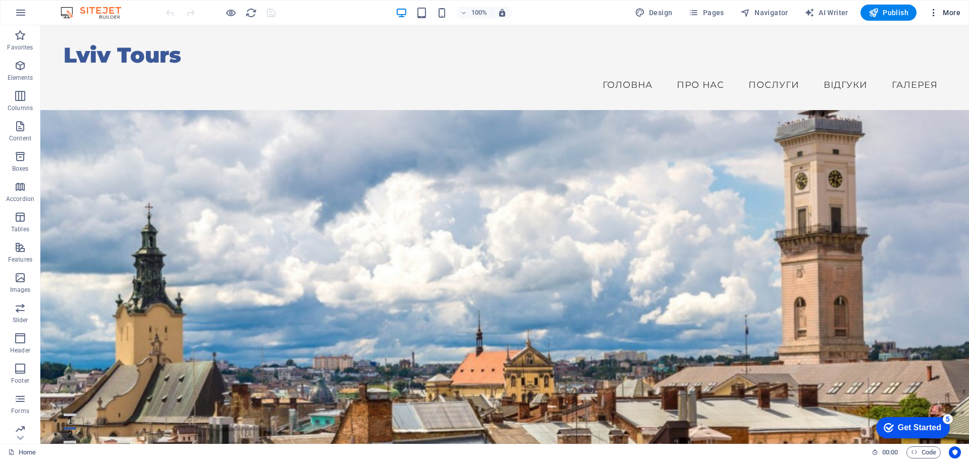
click at [952, 12] on span "More" at bounding box center [945, 13] width 32 height 10
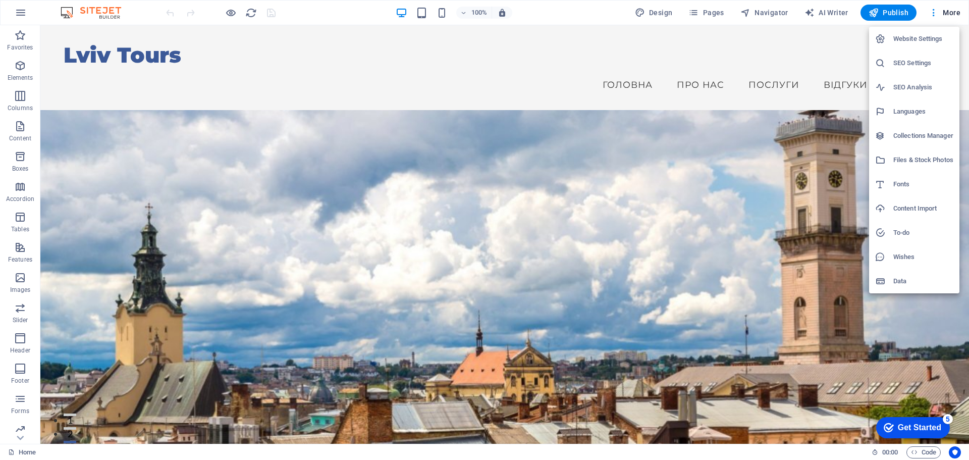
click at [910, 39] on h6 "Website Settings" at bounding box center [923, 39] width 60 height 12
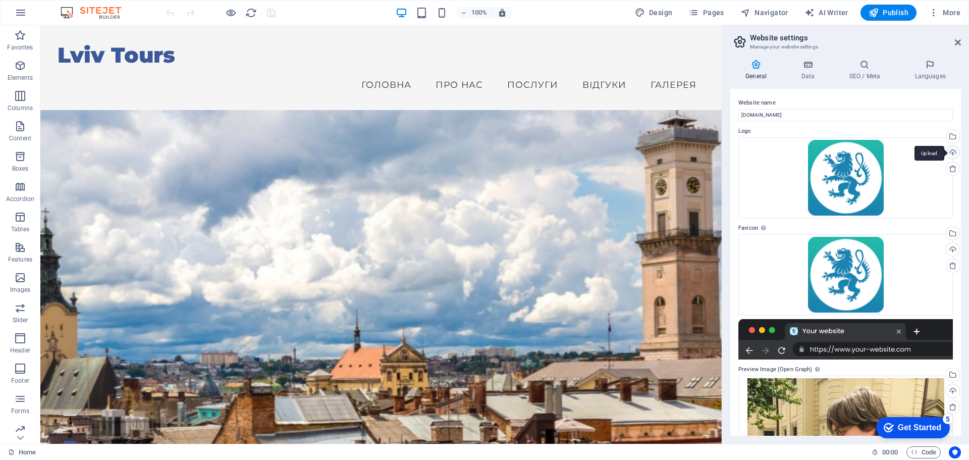
click at [950, 155] on div "Upload" at bounding box center [951, 153] width 15 height 15
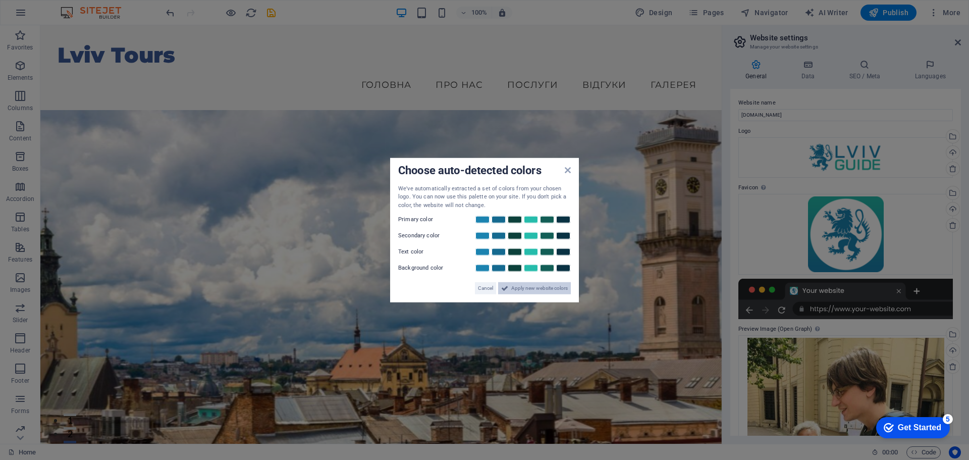
click at [526, 287] on span "Apply new website colors" at bounding box center [539, 288] width 57 height 12
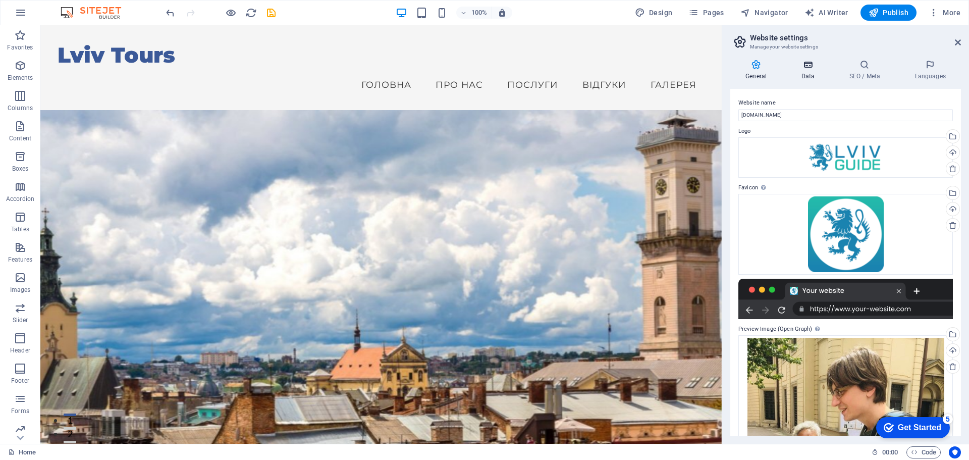
click at [808, 74] on h4 "Data" at bounding box center [810, 70] width 48 height 21
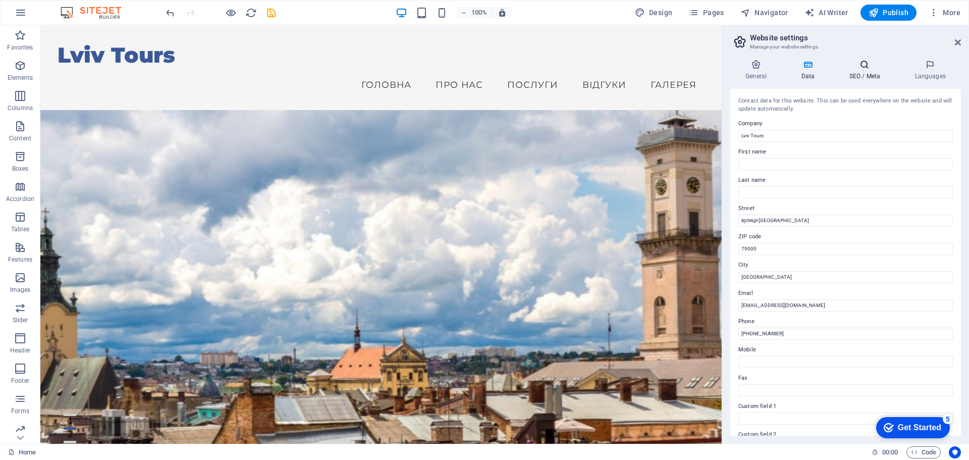
click at [861, 74] on h4 "SEO / Meta" at bounding box center [867, 70] width 66 height 21
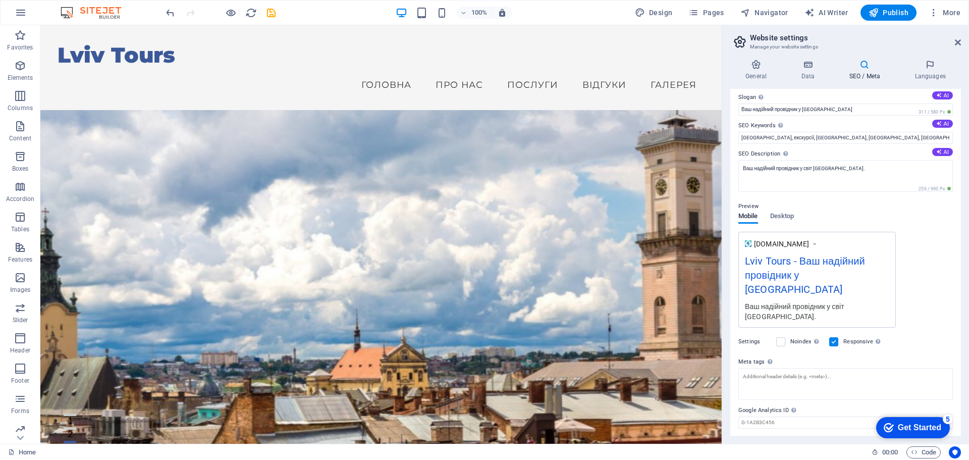
scroll to position [39, 0]
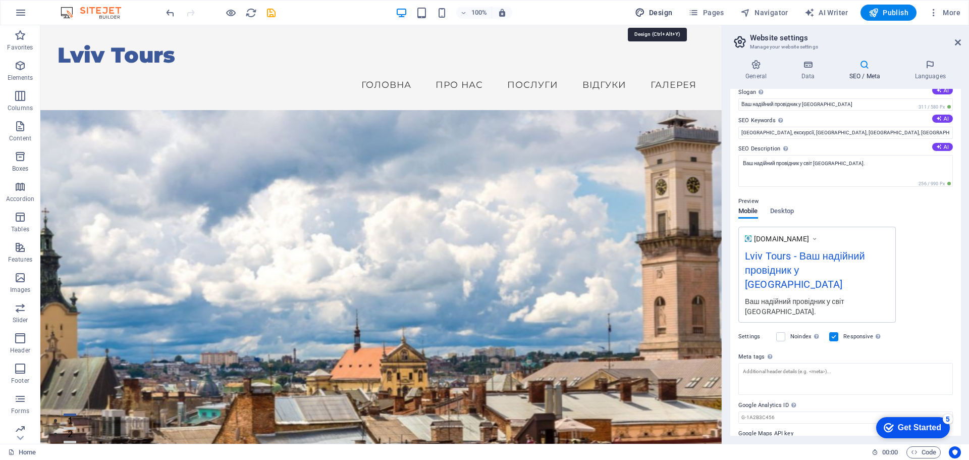
click at [645, 17] on icon "button" at bounding box center [640, 13] width 10 height 10
select select "px"
select select "200"
select select "px"
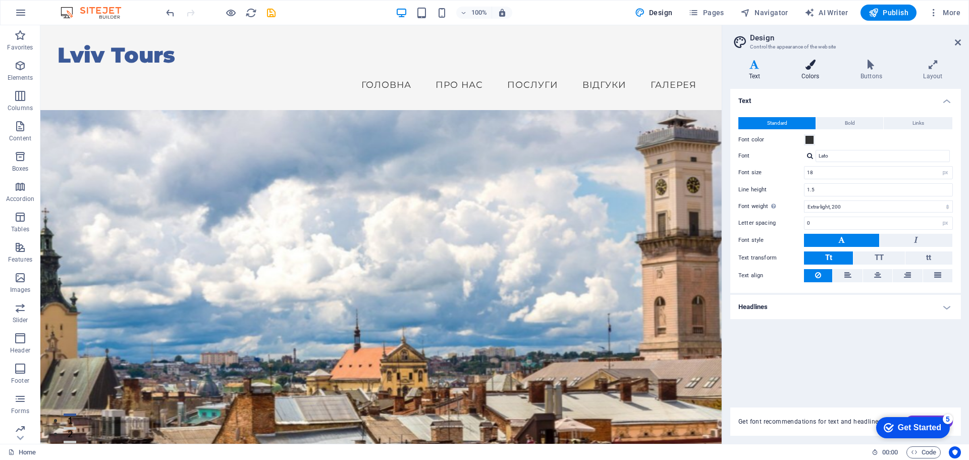
click at [813, 70] on h4 "Colors" at bounding box center [812, 70] width 59 height 21
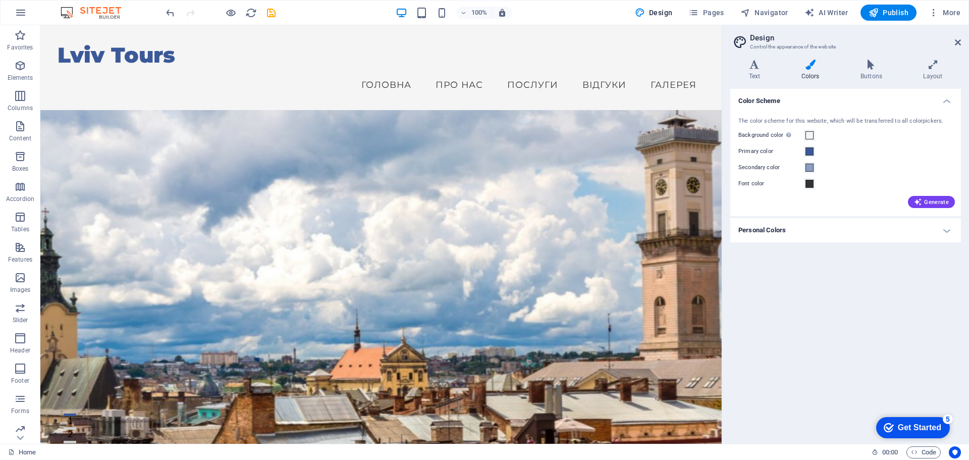
click at [818, 230] on h4 "Personal Colors" at bounding box center [845, 230] width 231 height 24
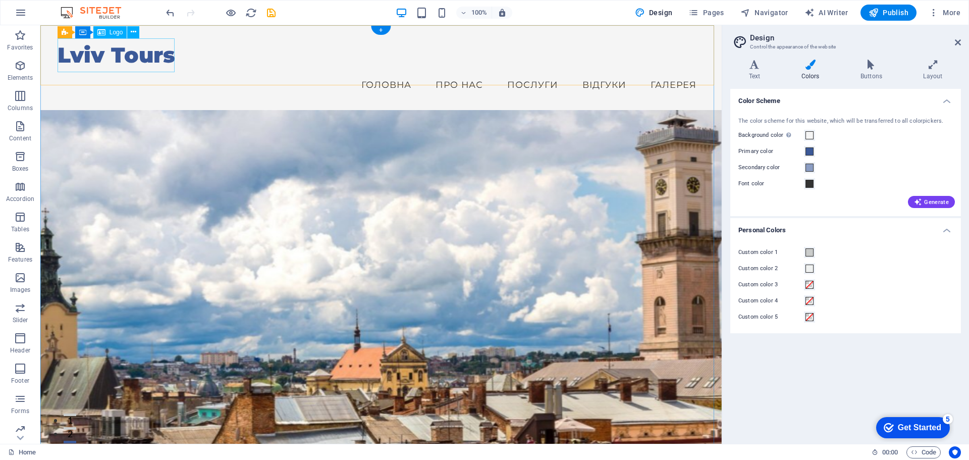
click at [147, 57] on div "Lviv Tours" at bounding box center [382, 55] width 648 height 34
click at [132, 32] on icon at bounding box center [134, 32] width 6 height 11
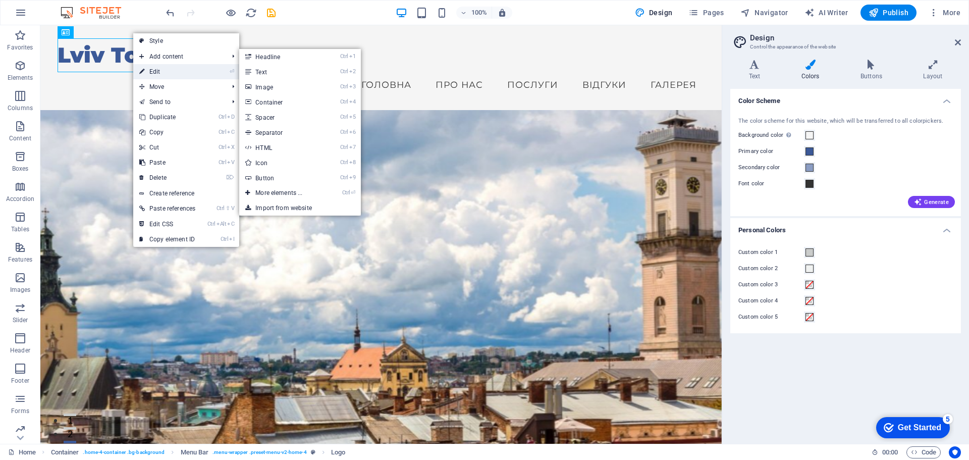
click at [155, 73] on link "⏎ Edit" at bounding box center [167, 71] width 68 height 15
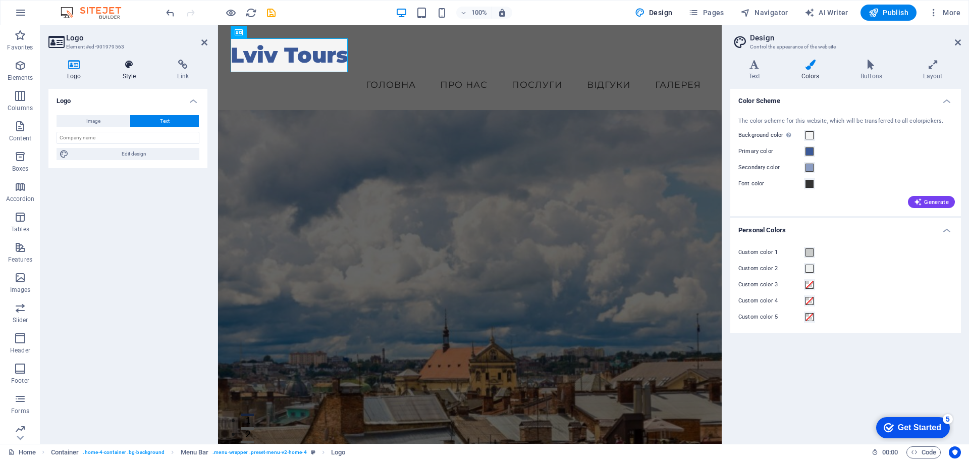
click at [131, 73] on h4 "Style" at bounding box center [131, 70] width 55 height 21
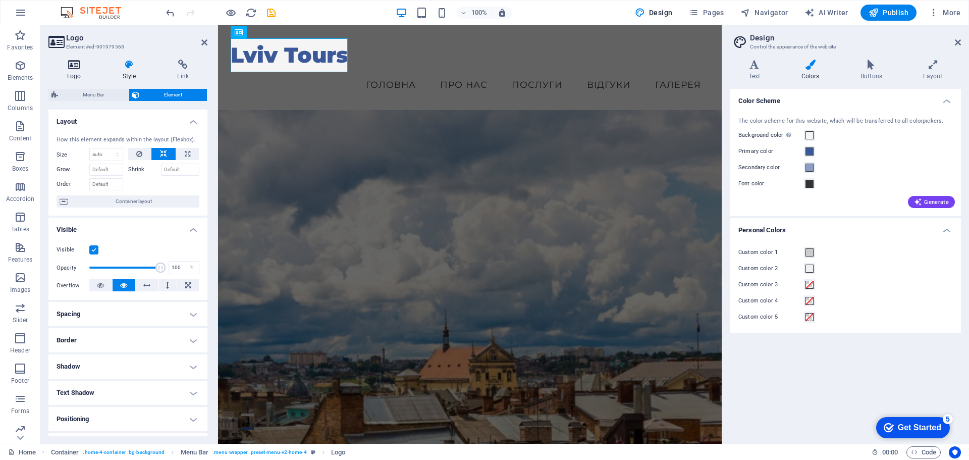
click at [83, 73] on h4 "Logo" at bounding box center [76, 70] width 56 height 21
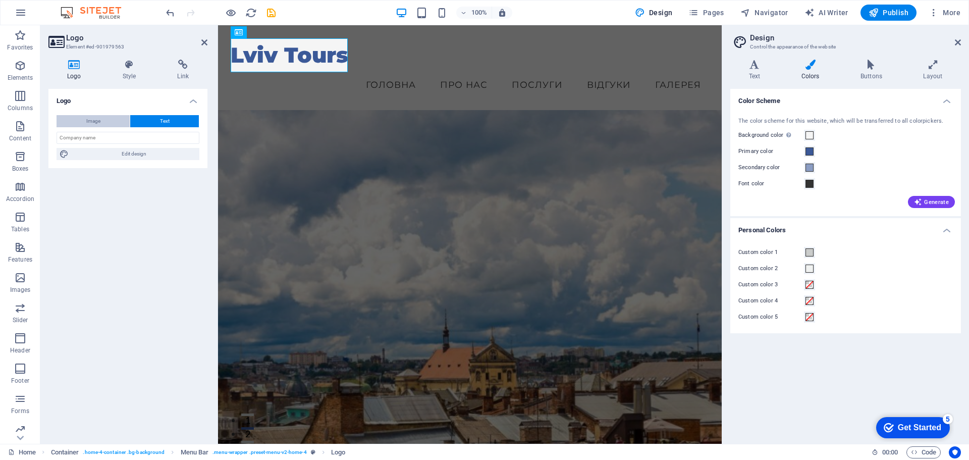
click at [96, 122] on span "Image" at bounding box center [93, 121] width 14 height 12
select select "DISABLED_OPTION_VALUE"
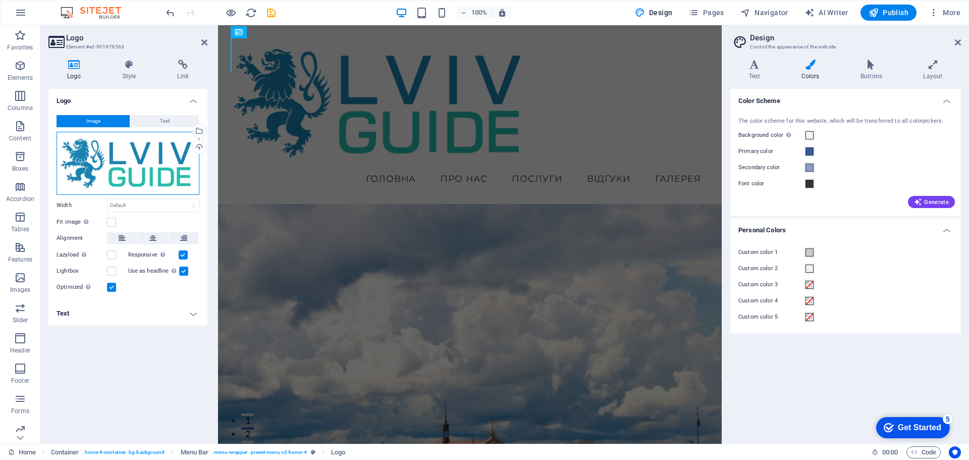
click at [108, 161] on div "Drag files here, click to choose files or select files from Files or our free s…" at bounding box center [128, 163] width 143 height 63
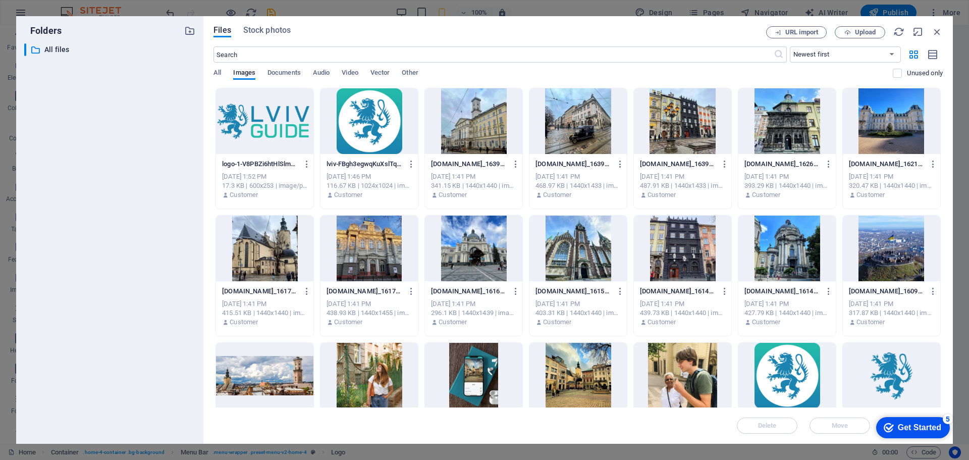
click at [242, 130] on div at bounding box center [264, 121] width 97 height 66
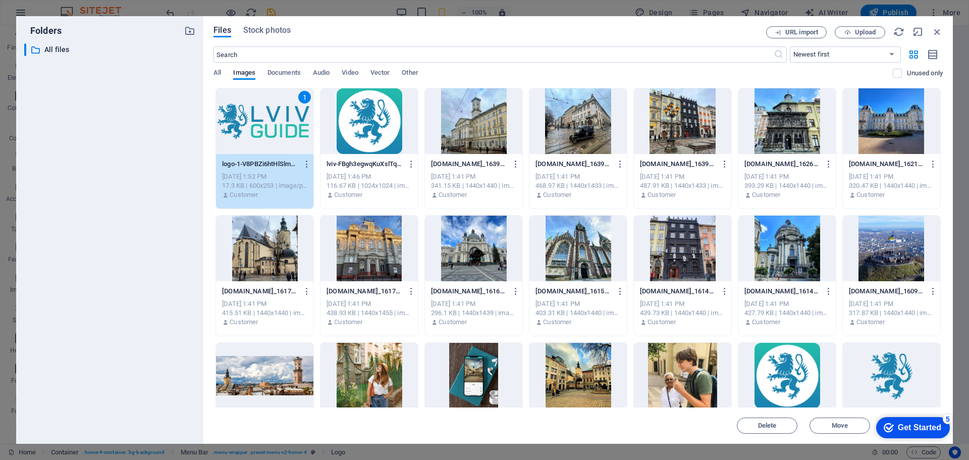
click at [242, 130] on div "1" at bounding box center [264, 121] width 97 height 66
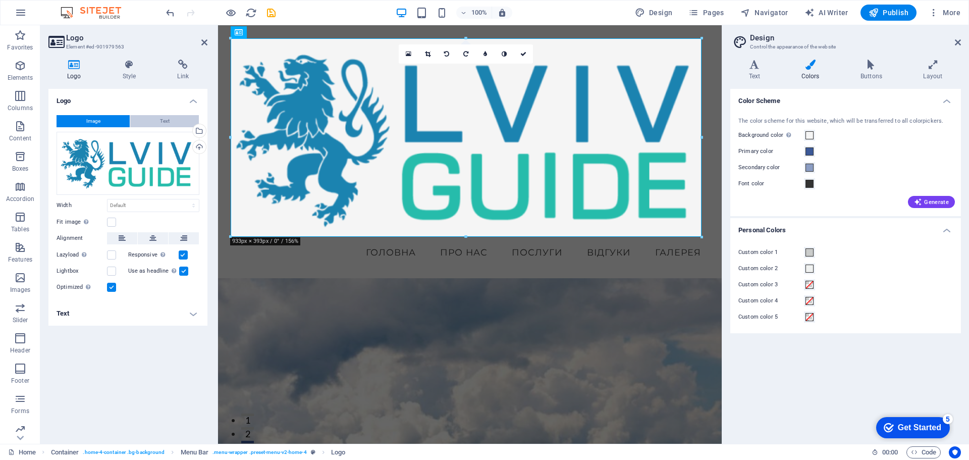
click at [155, 120] on button "Text" at bounding box center [164, 121] width 69 height 12
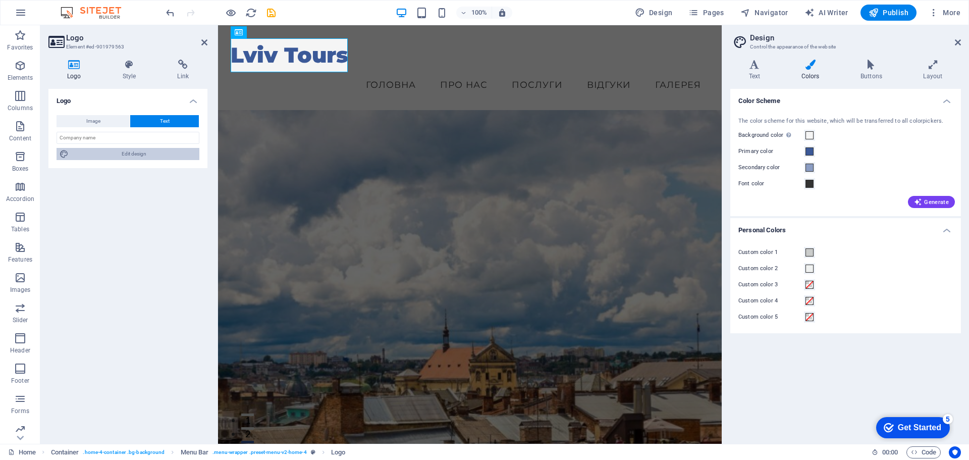
click at [143, 155] on span "Edit design" at bounding box center [134, 154] width 125 height 12
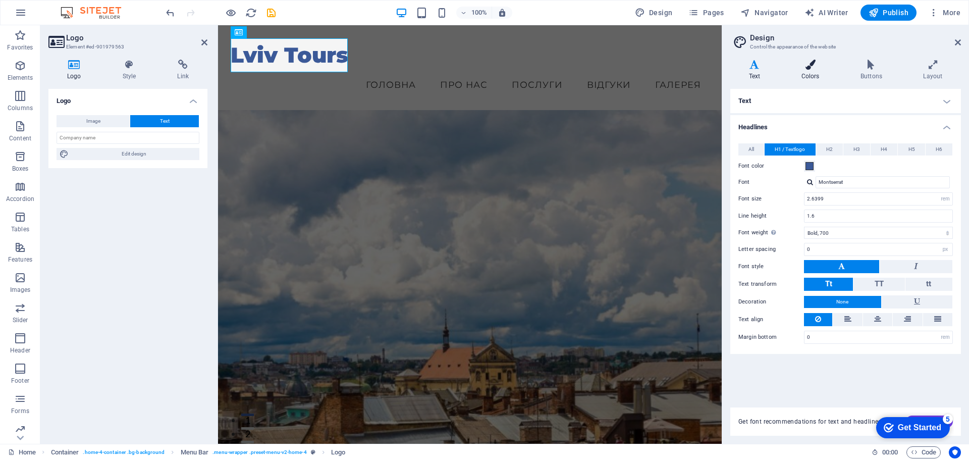
click at [805, 65] on icon at bounding box center [810, 65] width 55 height 10
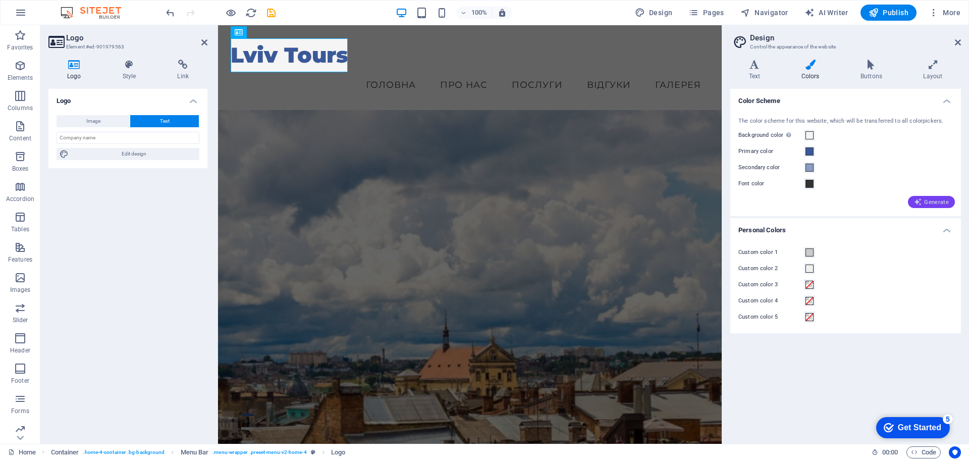
click at [933, 202] on span "Generate" at bounding box center [931, 202] width 35 height 8
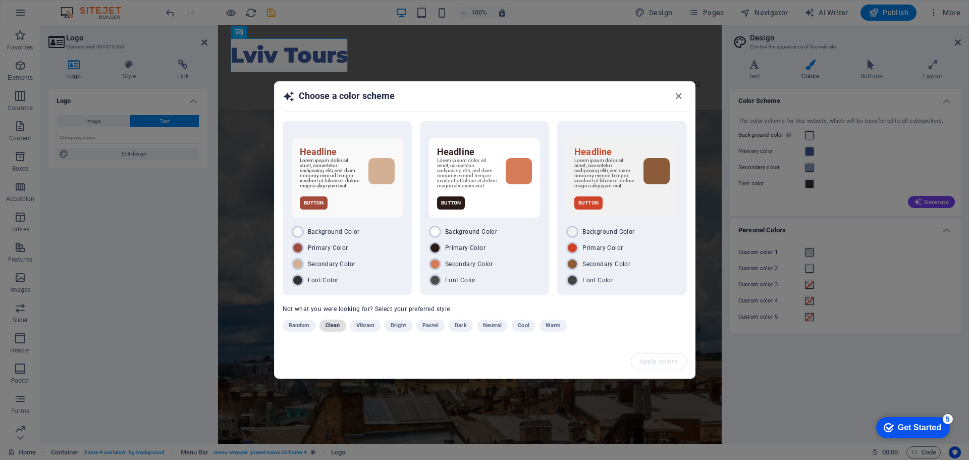
click at [336, 331] on span "Clean" at bounding box center [333, 326] width 14 height 12
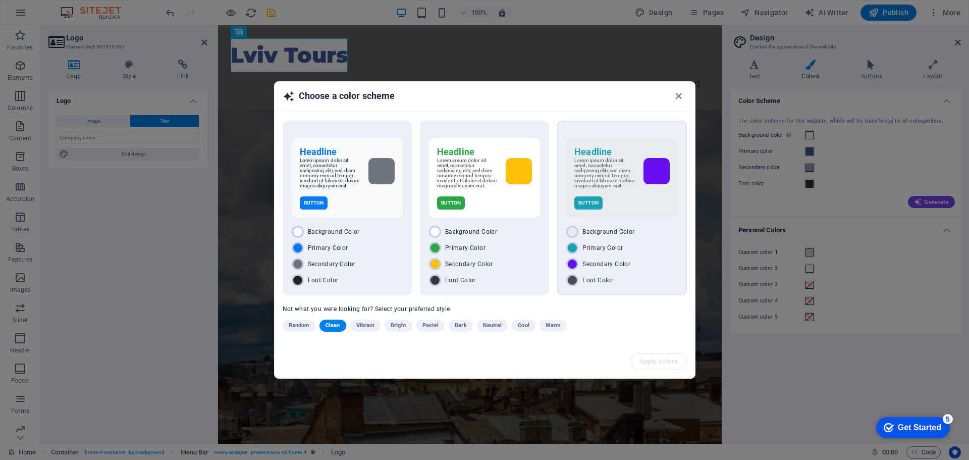
click at [627, 209] on div "Button" at bounding box center [621, 202] width 95 height 13
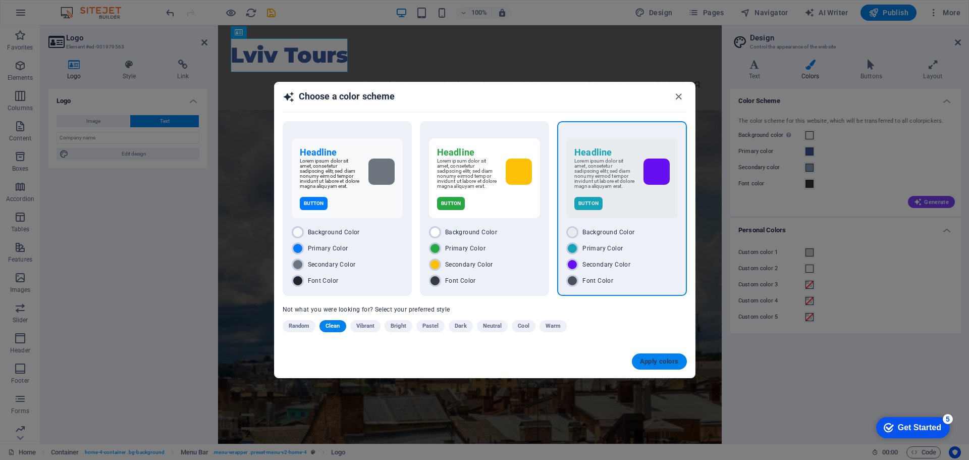
click at [658, 365] on span "Apply colors" at bounding box center [659, 361] width 39 height 8
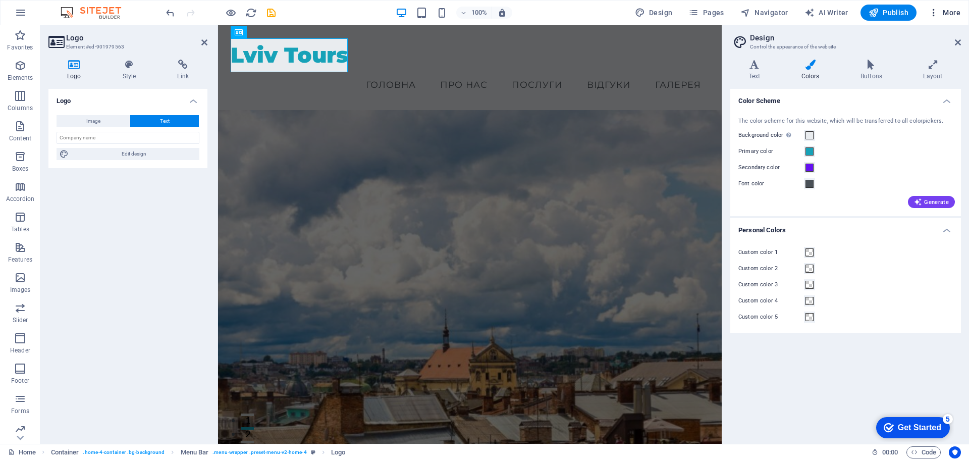
click at [949, 14] on span "More" at bounding box center [945, 13] width 32 height 10
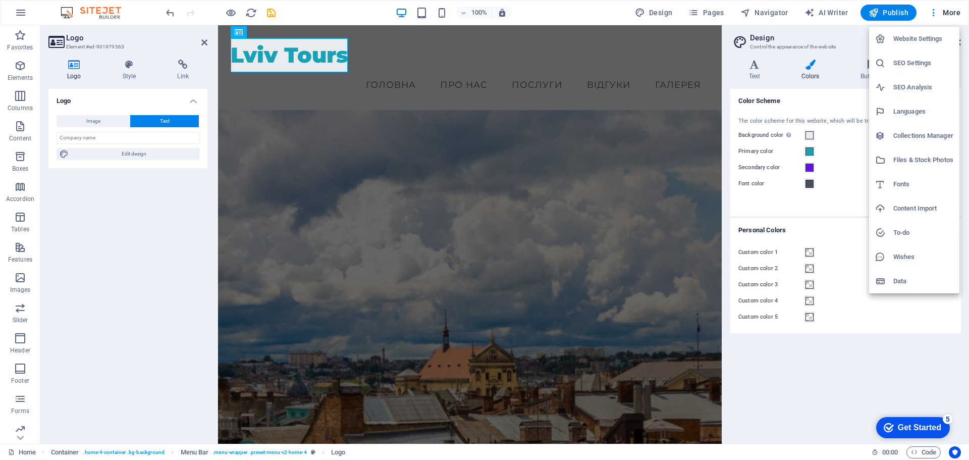
click at [202, 41] on div at bounding box center [484, 230] width 969 height 460
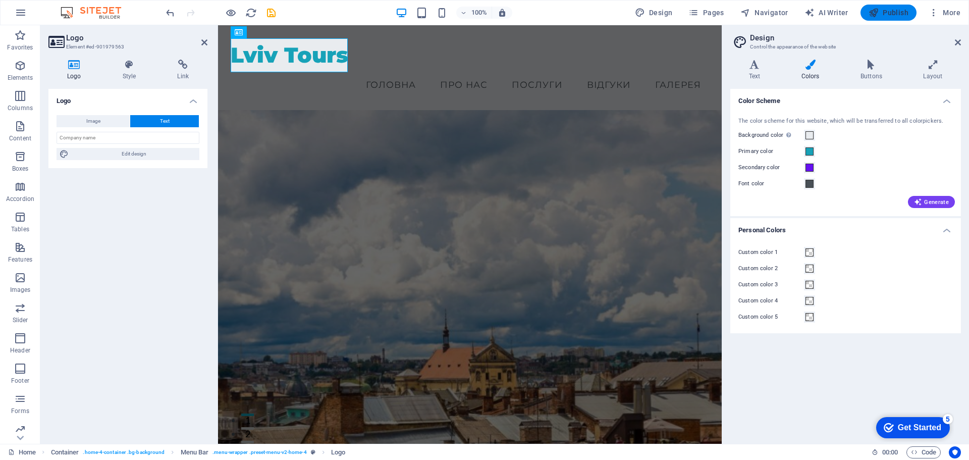
click at [881, 18] on button "Publish" at bounding box center [889, 13] width 56 height 16
